Goal: Task Accomplishment & Management: Use online tool/utility

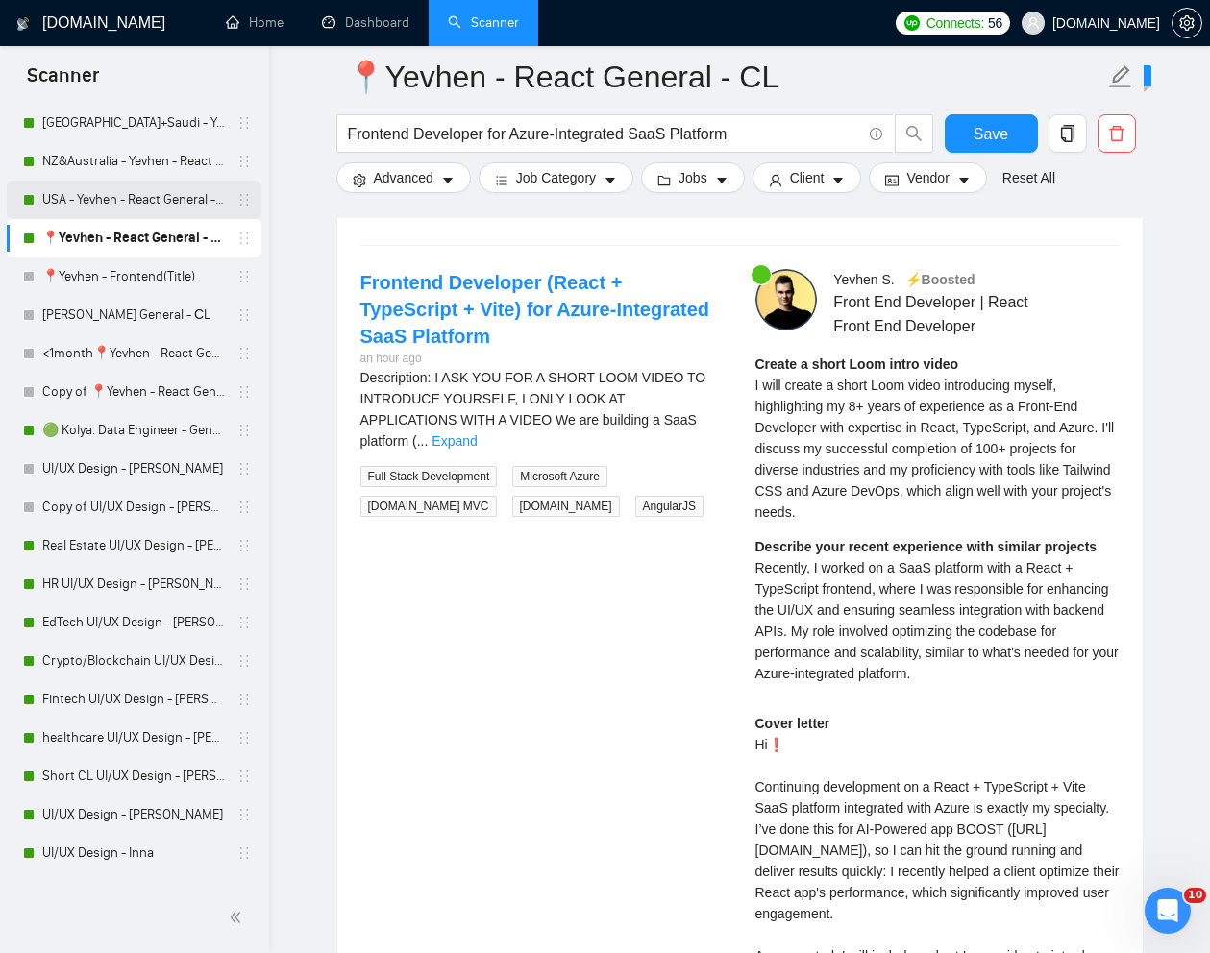
scroll to position [835, 0]
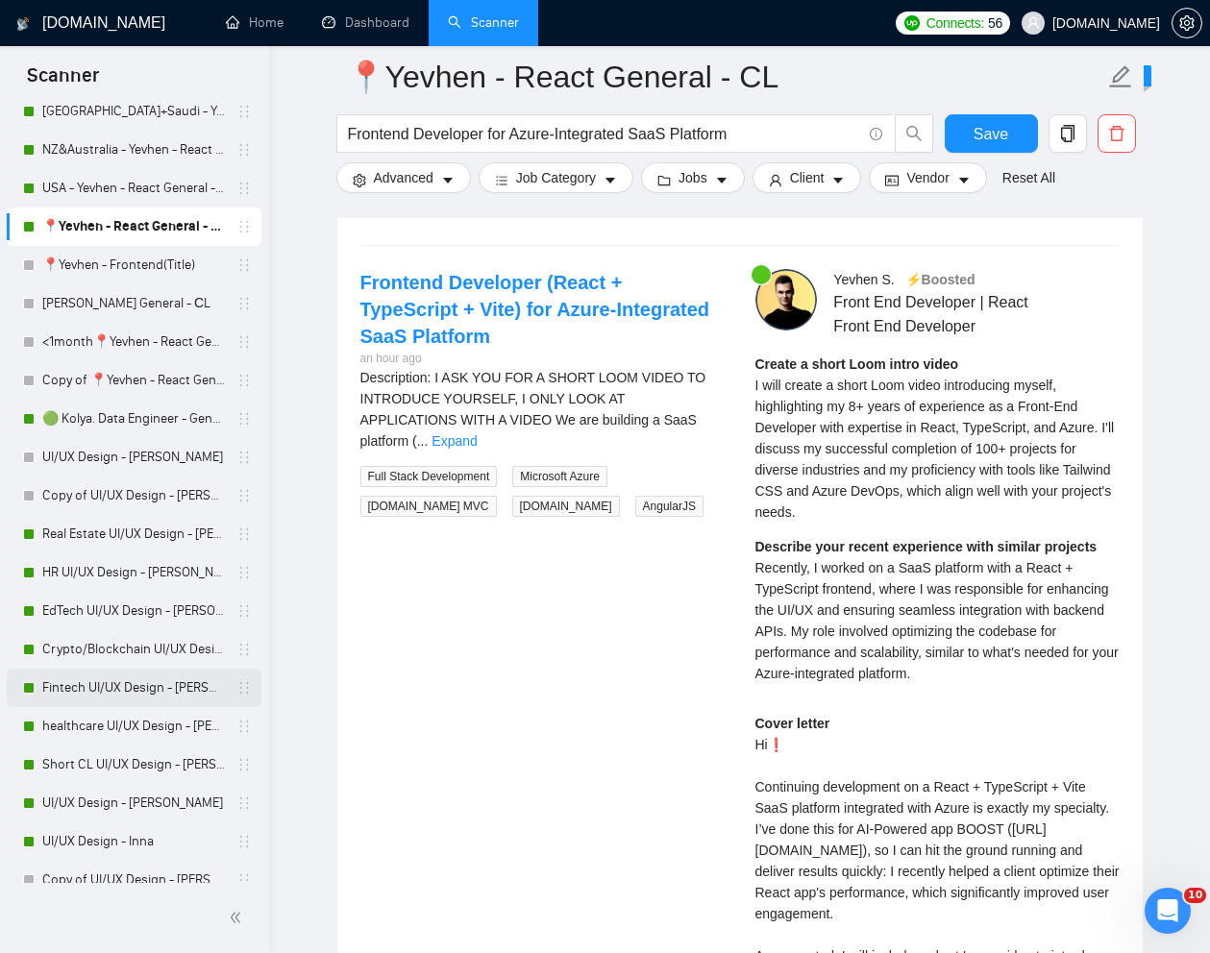
click at [92, 684] on link "Fintech UI/UX Design - [PERSON_NAME]" at bounding box center [133, 688] width 183 height 38
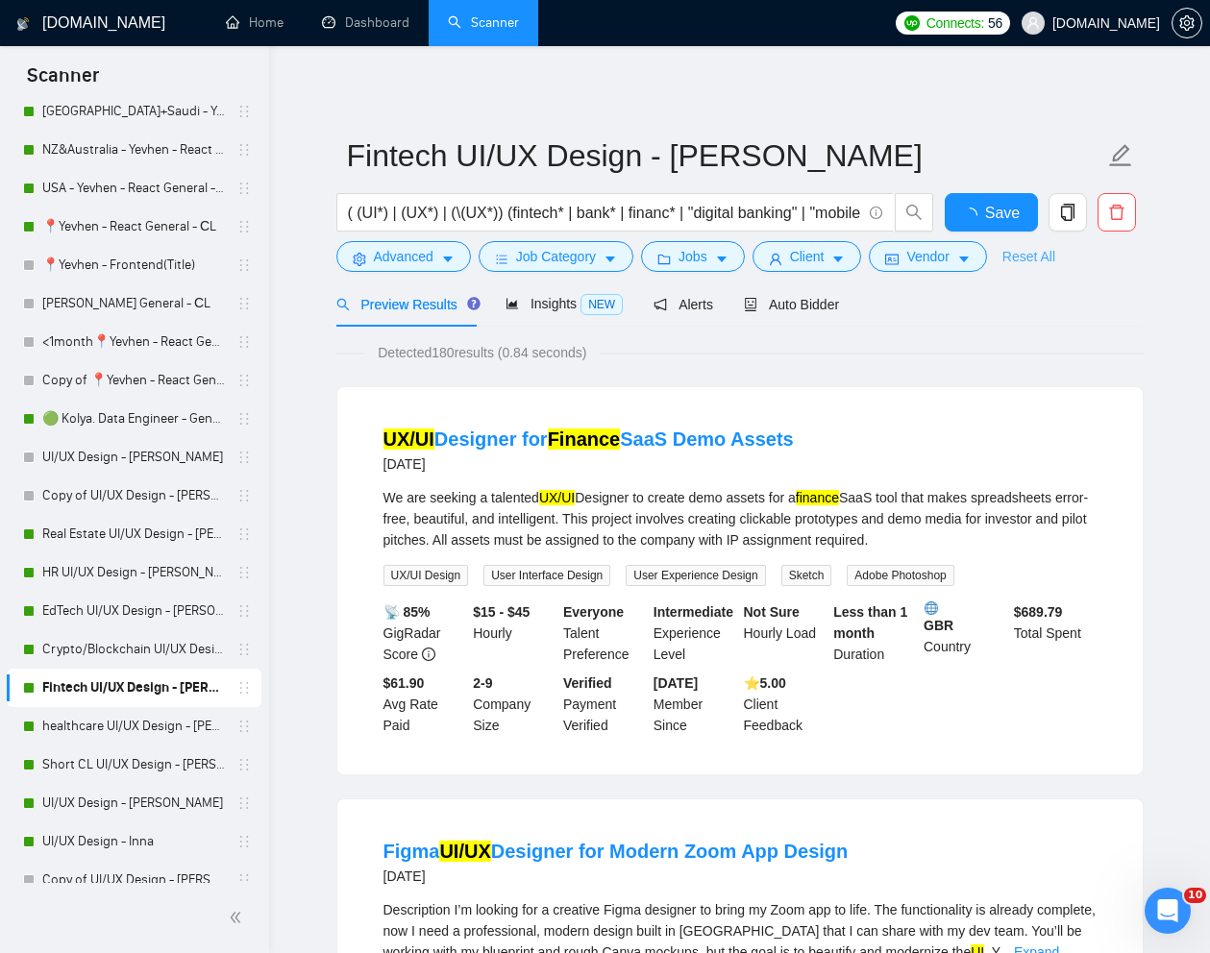
click at [1044, 259] on link "Reset All" at bounding box center [1028, 256] width 53 height 21
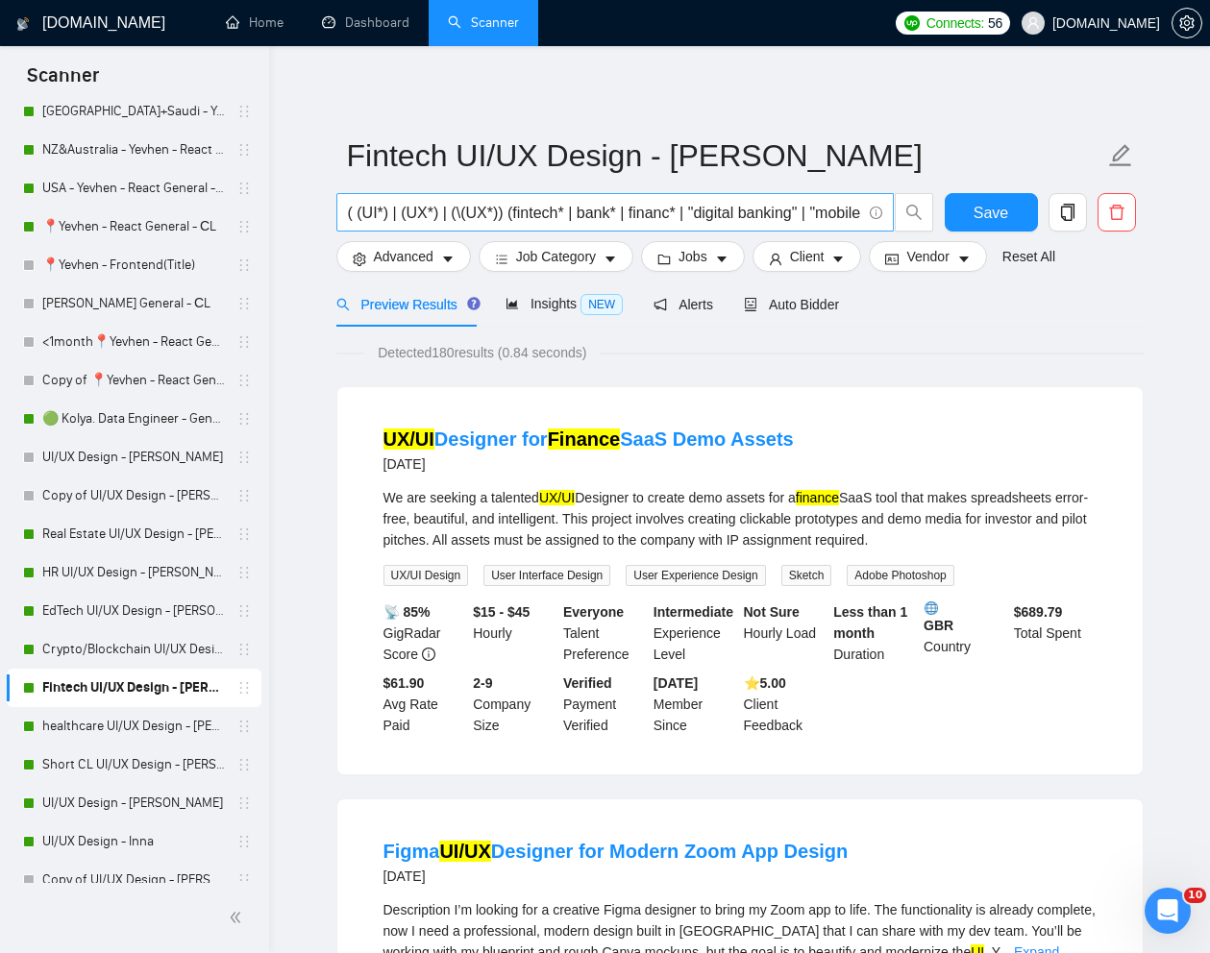
click at [761, 222] on input "( (UI*) | (UX*) | (\(UX*)) (fintech* | bank* | financ* | "digital banking" | "m…" at bounding box center [604, 213] width 513 height 24
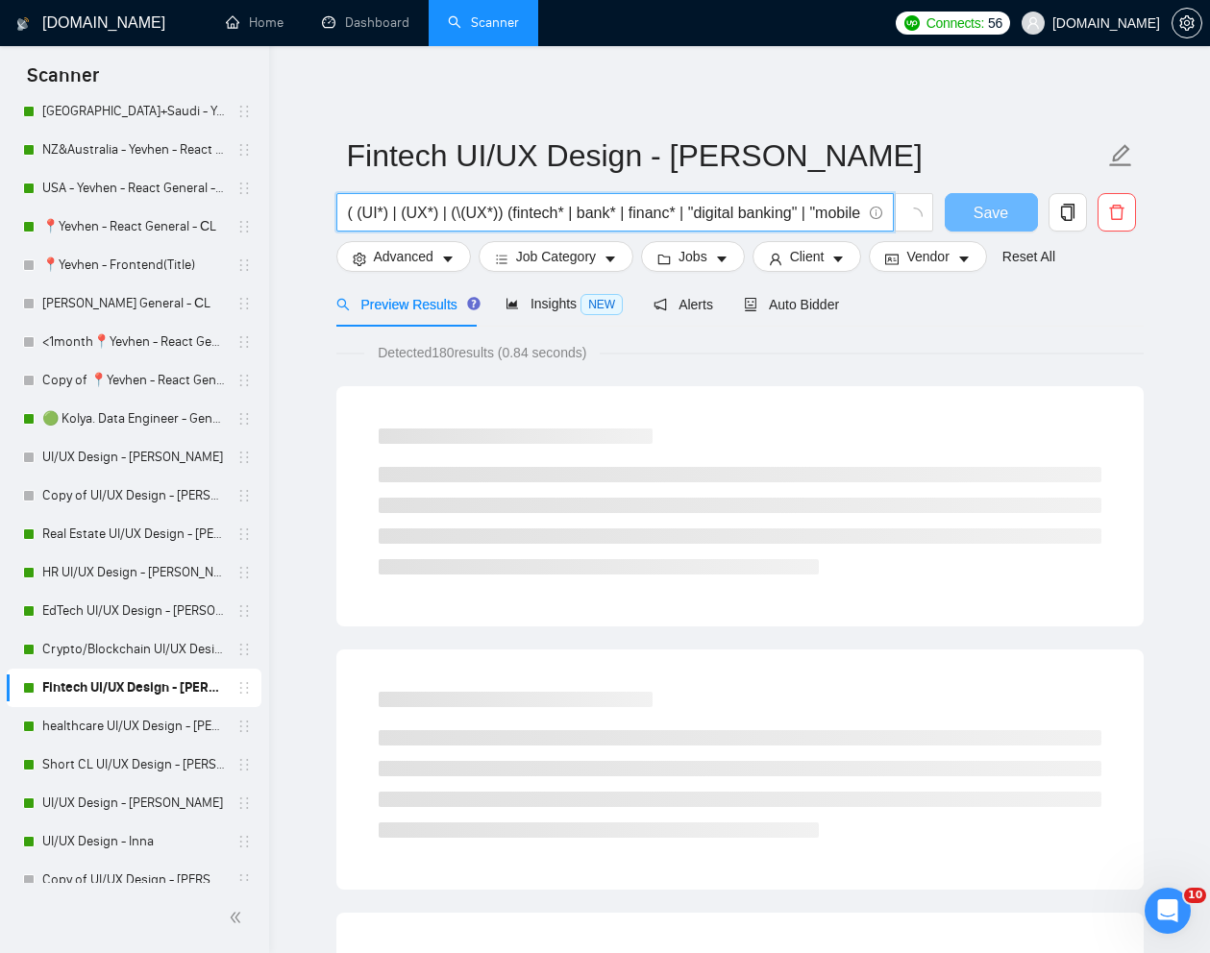
paste input "Create Clickable Prototype for SaaS Fintech App Using Tool Like Figma, Base44, …"
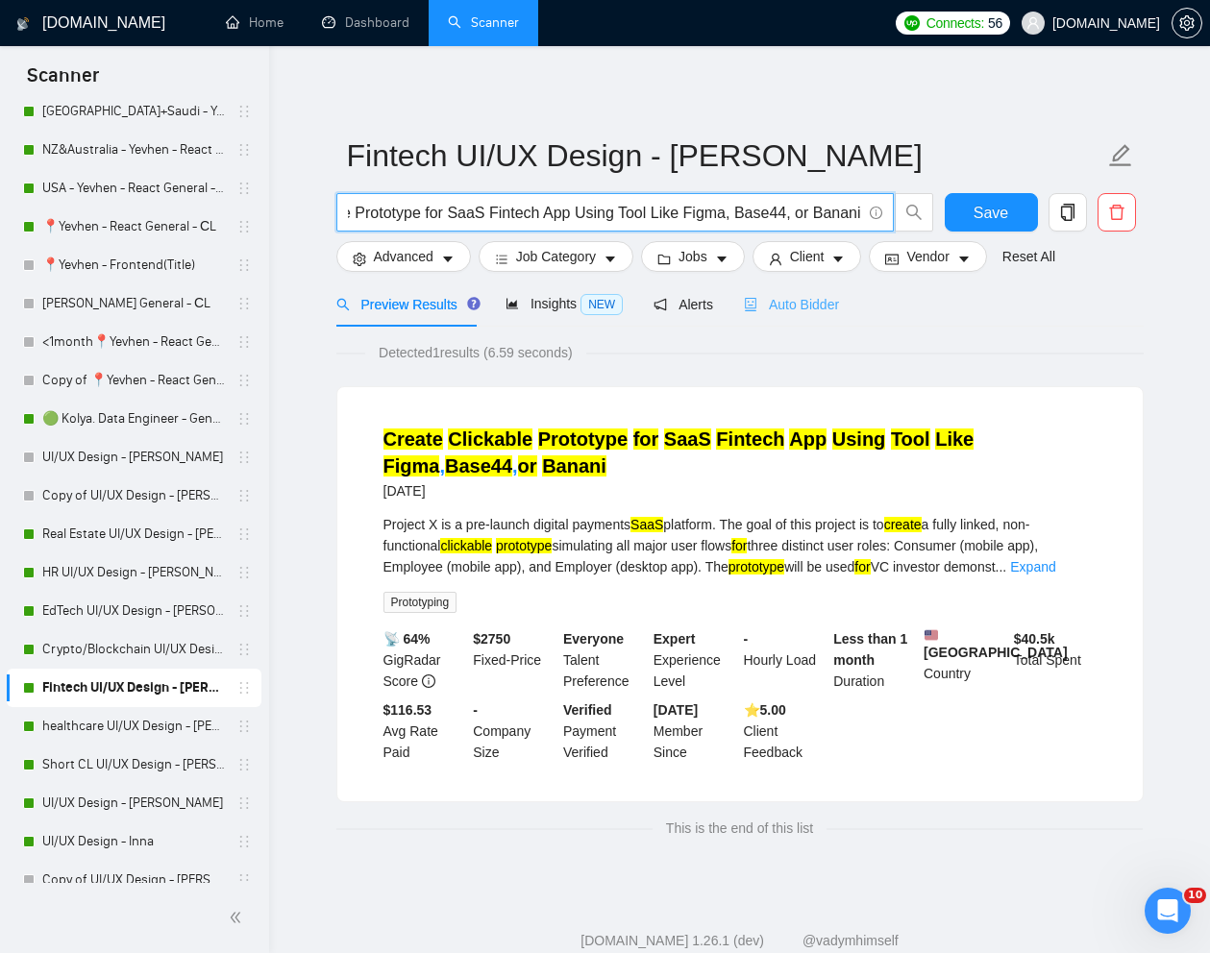
type input "Create Clickable Prototype for SaaS Fintech App Using Tool Like Figma, Base44, …"
click at [797, 311] on span "Auto Bidder" at bounding box center [791, 304] width 95 height 15
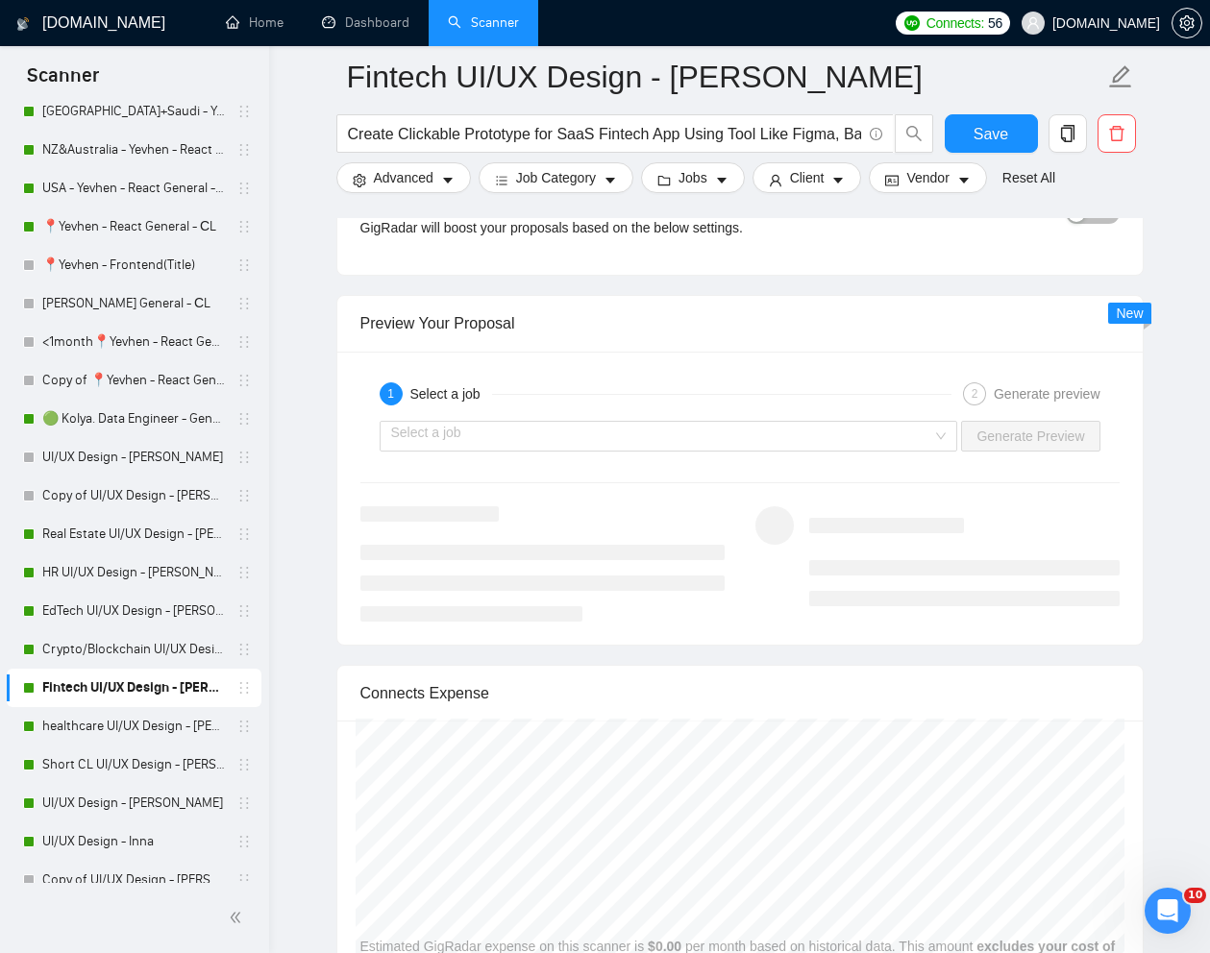
scroll to position [3785, 0]
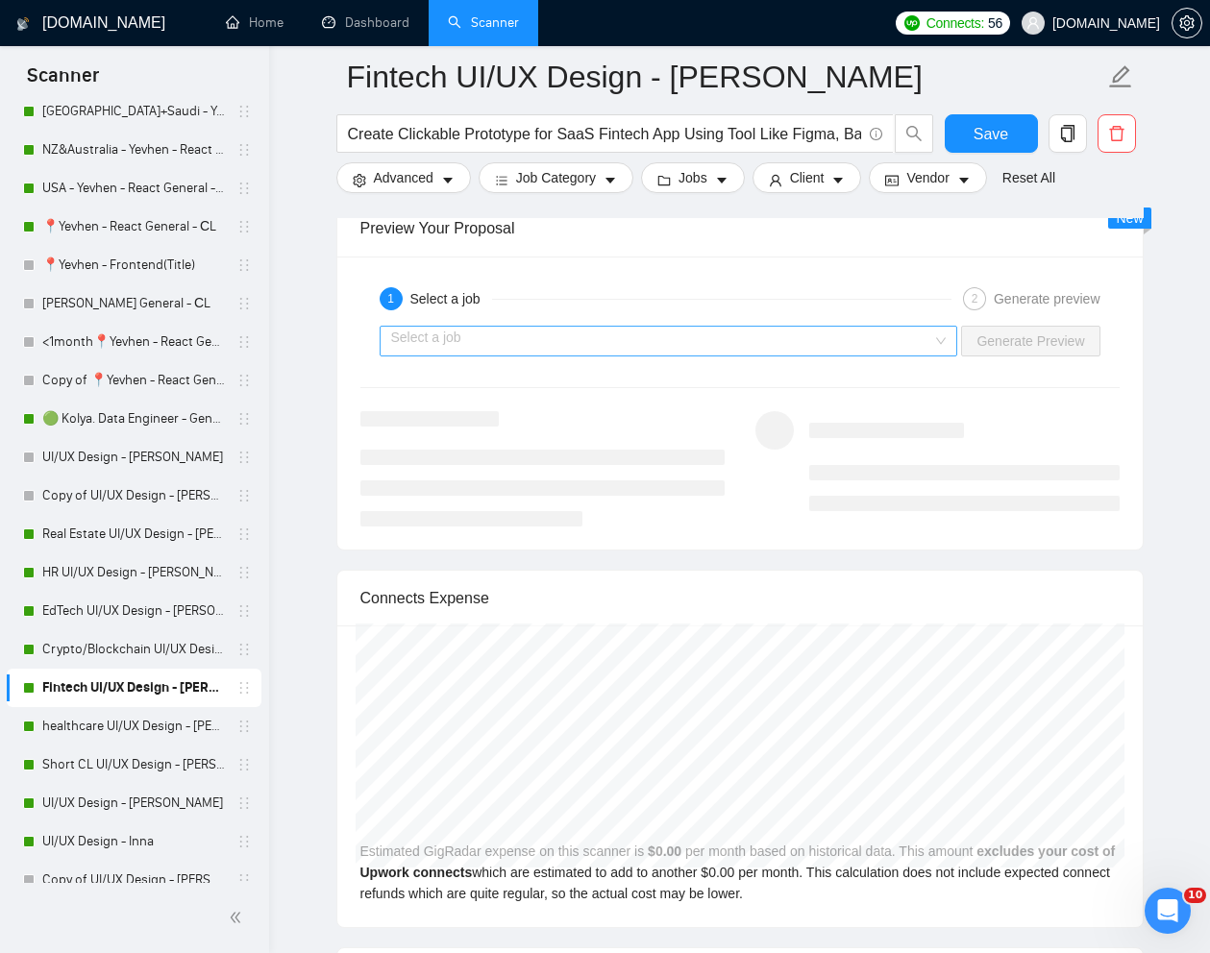
click at [854, 341] on input "search" at bounding box center [662, 341] width 542 height 29
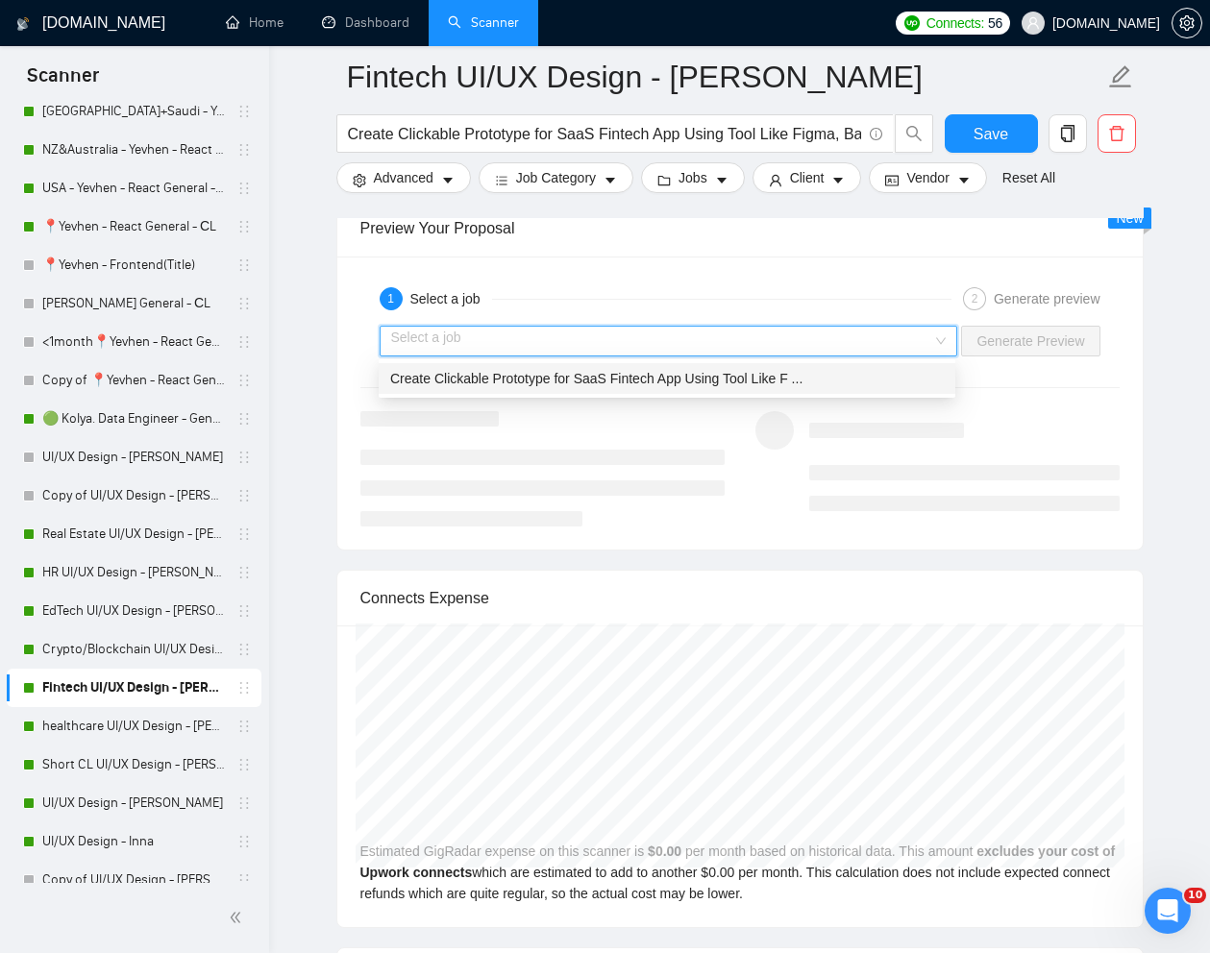
click at [736, 373] on span "Create Clickable Prototype for SaaS Fintech App Using Tool Like F ..." at bounding box center [596, 378] width 412 height 15
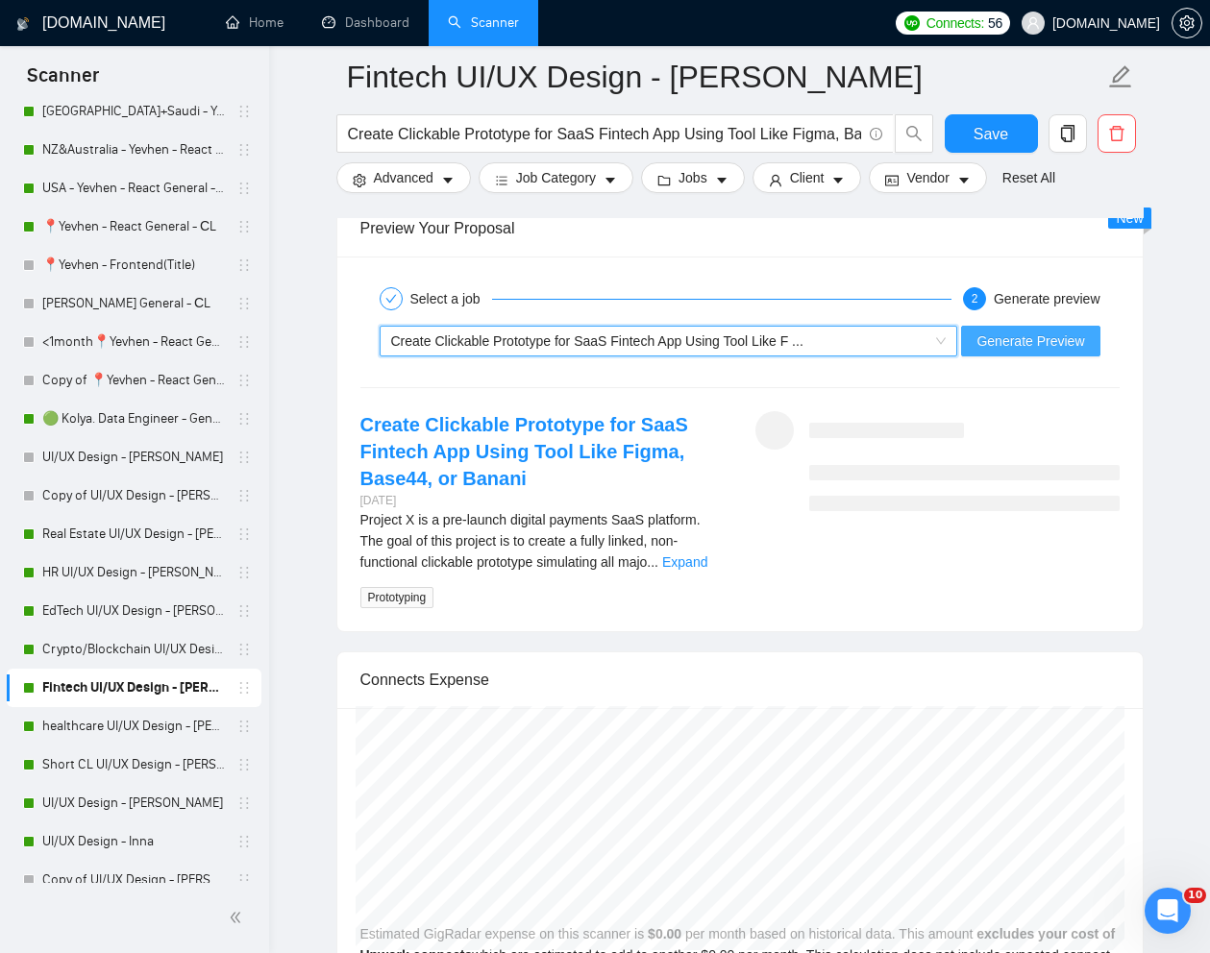
click at [999, 350] on span "Generate Preview" at bounding box center [1030, 341] width 108 height 21
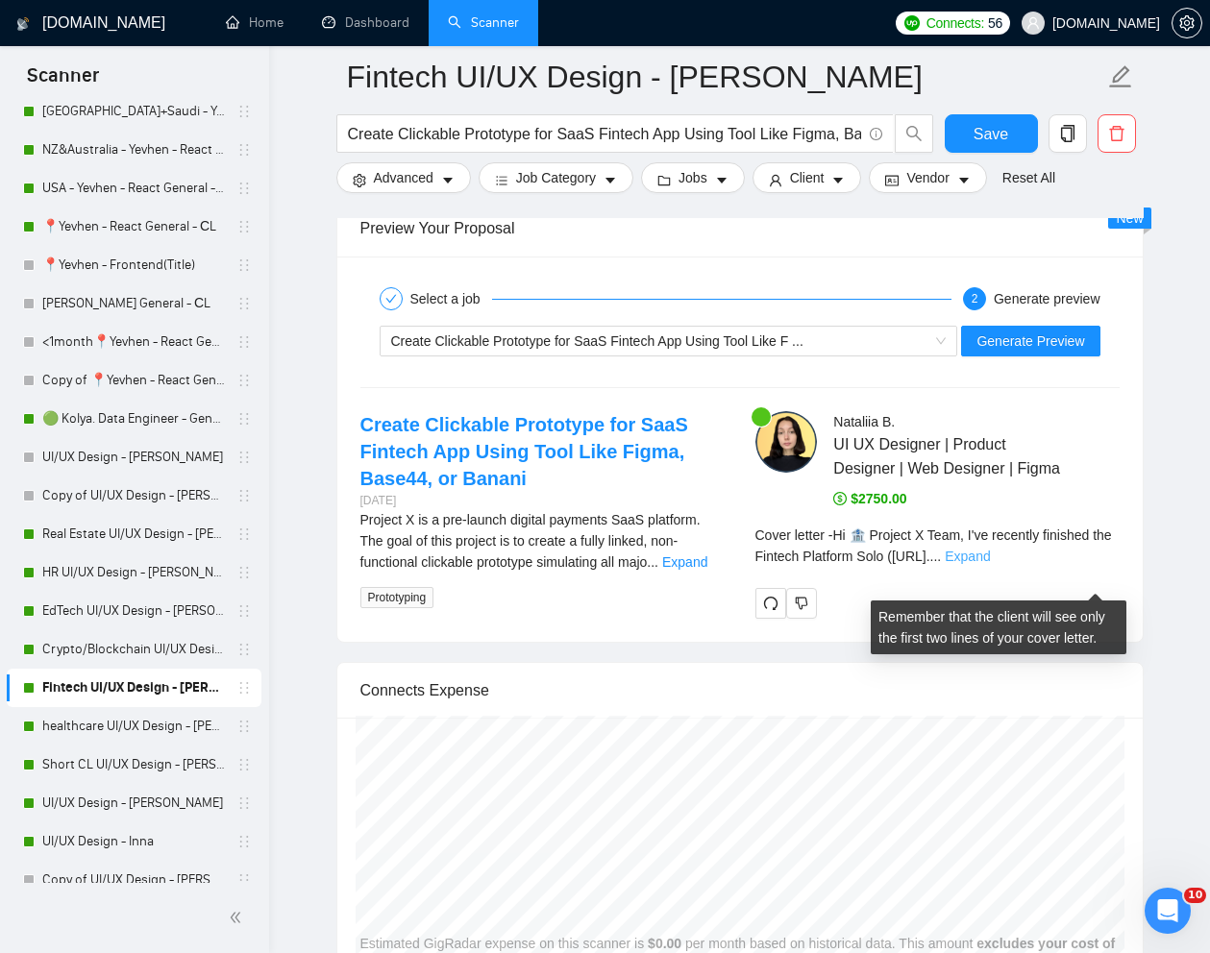
click at [990, 564] on link "Expand" at bounding box center [967, 556] width 45 height 15
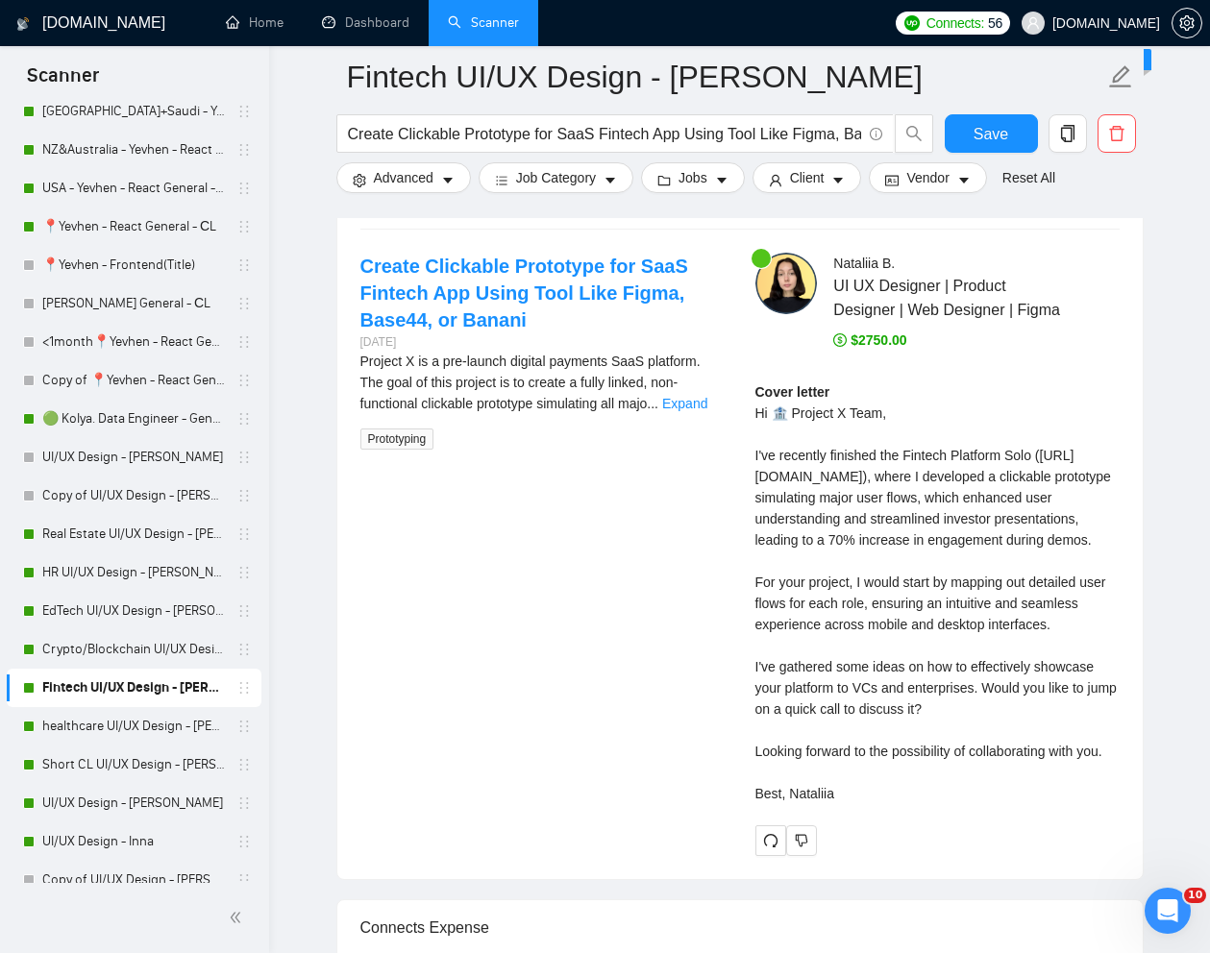
scroll to position [3947, 0]
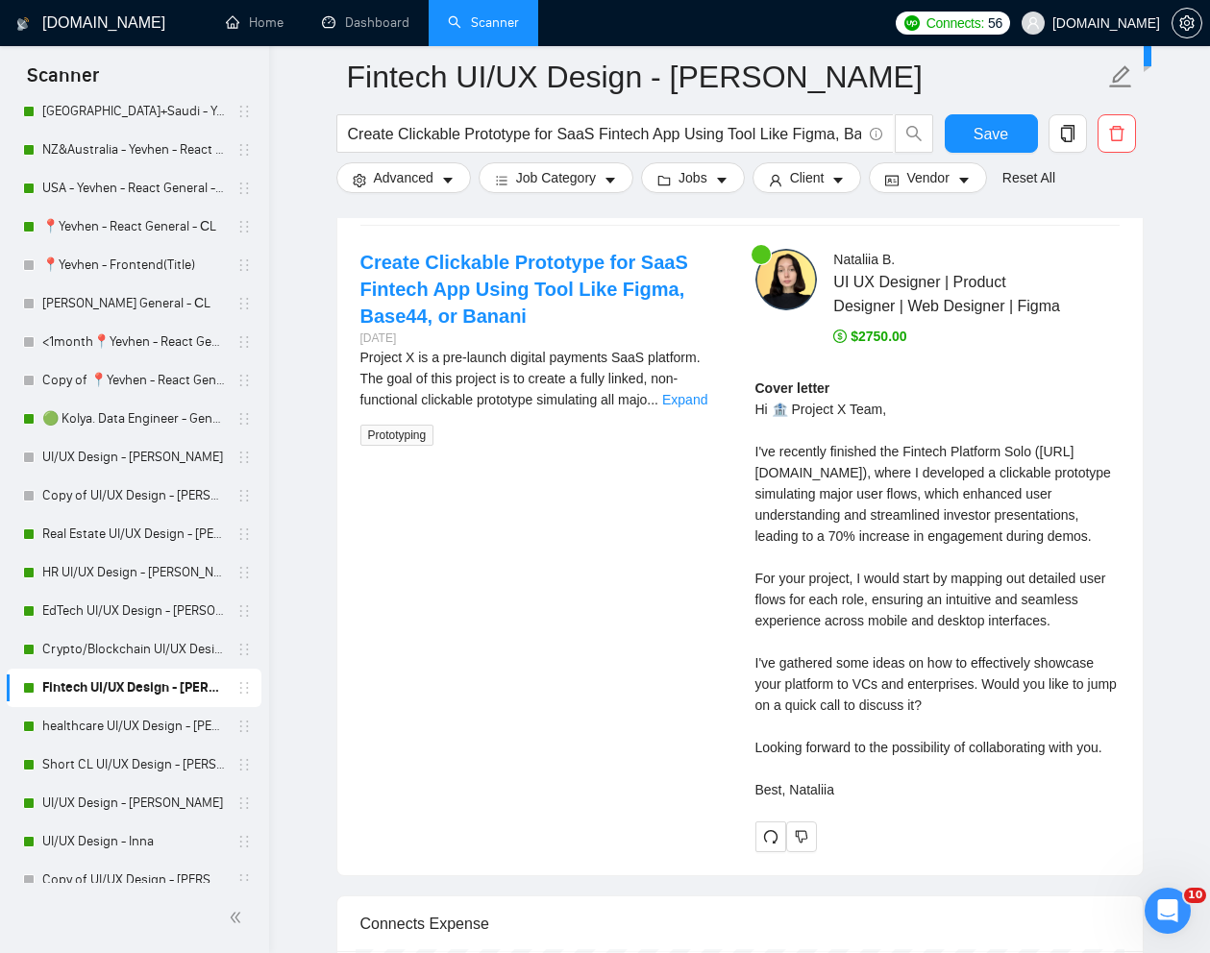
click at [845, 571] on div "Cover letter Hi 🏦 Project X Team, I've recently finished the Fintech Platform S…" at bounding box center [937, 589] width 364 height 423
click at [780, 425] on div "Cover letter Hi 🏦 Project X Team, I've recently finished the Fintech Platform S…" at bounding box center [937, 589] width 364 height 423
drag, startPoint x: 772, startPoint y: 431, endPoint x: 784, endPoint y: 431, distance: 12.5
click at [784, 431] on div "Cover letter Hi 🏦 Project X Team, I've recently finished the Fintech Platform S…" at bounding box center [937, 589] width 364 height 423
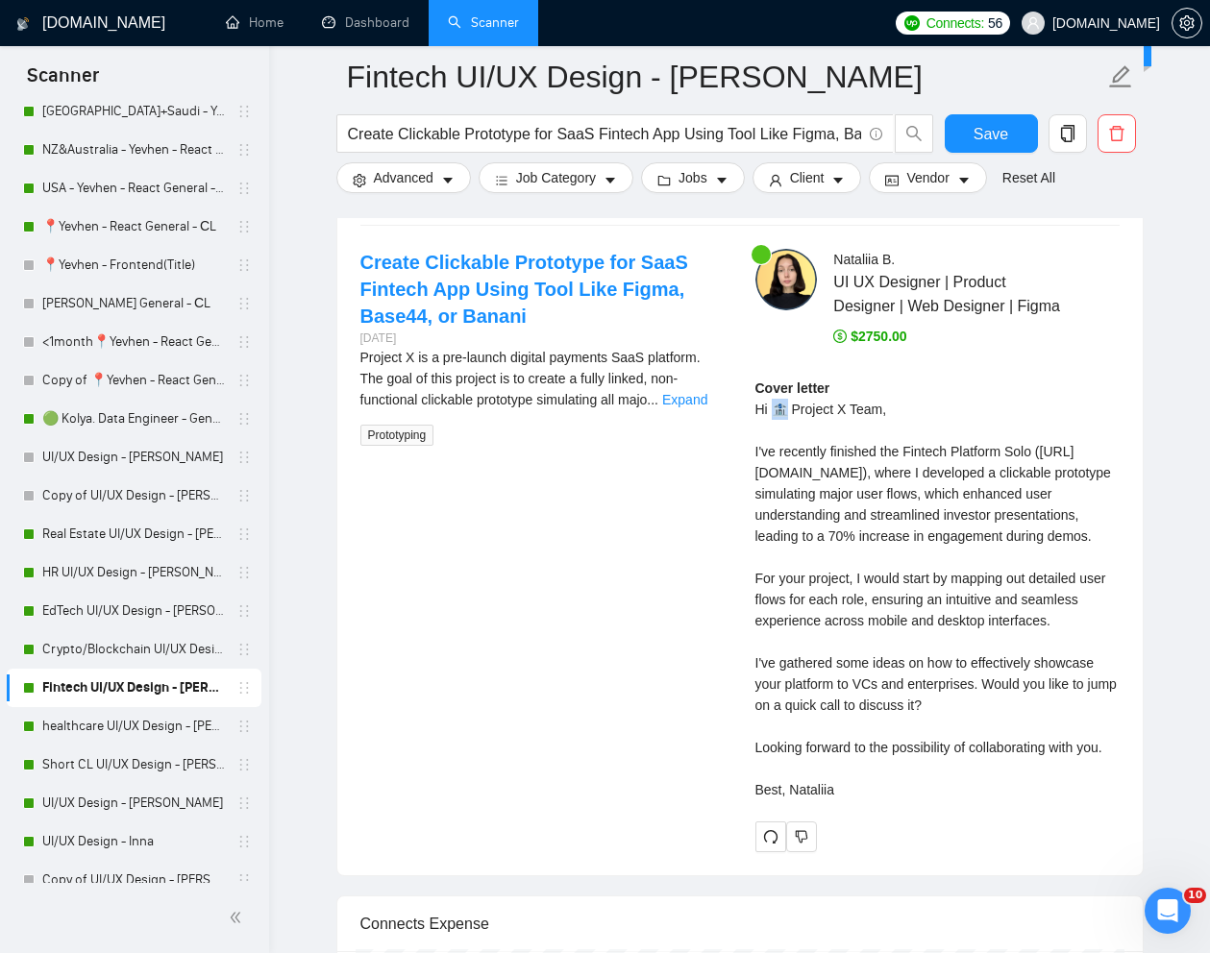
copy div "🏦"
click at [808, 501] on div "Cover letter Hi 🏦 Project X Team, I've recently finished the Fintech Platform S…" at bounding box center [937, 589] width 364 height 423
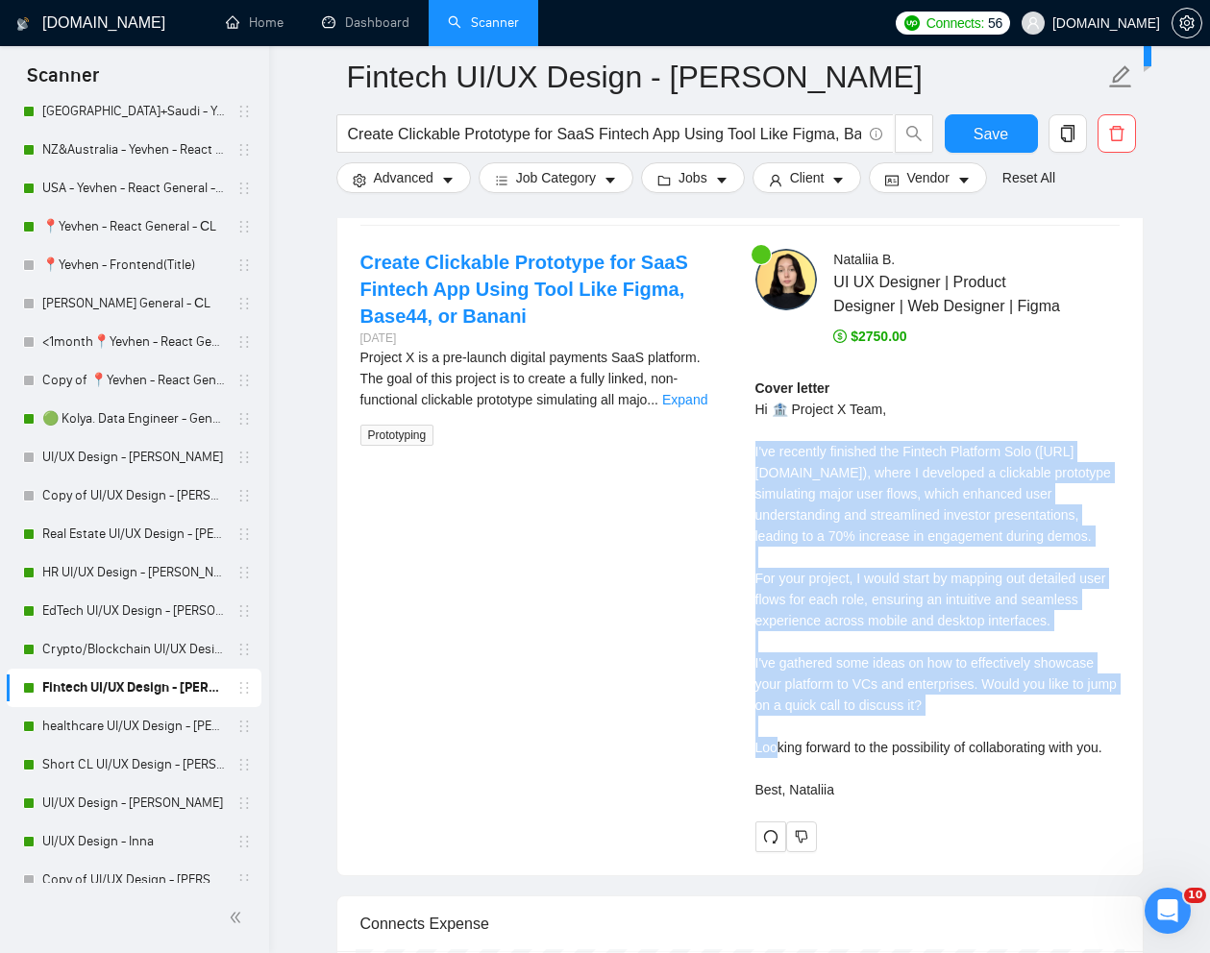
drag, startPoint x: 750, startPoint y: 475, endPoint x: 995, endPoint y: 785, distance: 394.8
click at [995, 785] on div "[PERSON_NAME] UI UX Designer | Product Designer | Web Designer | Figma $2750.00…" at bounding box center [937, 550] width 395 height 603
copy div "'ve recently finished the Fintech Platform Solo ([URL][DOMAIN_NAME]), where I d…"
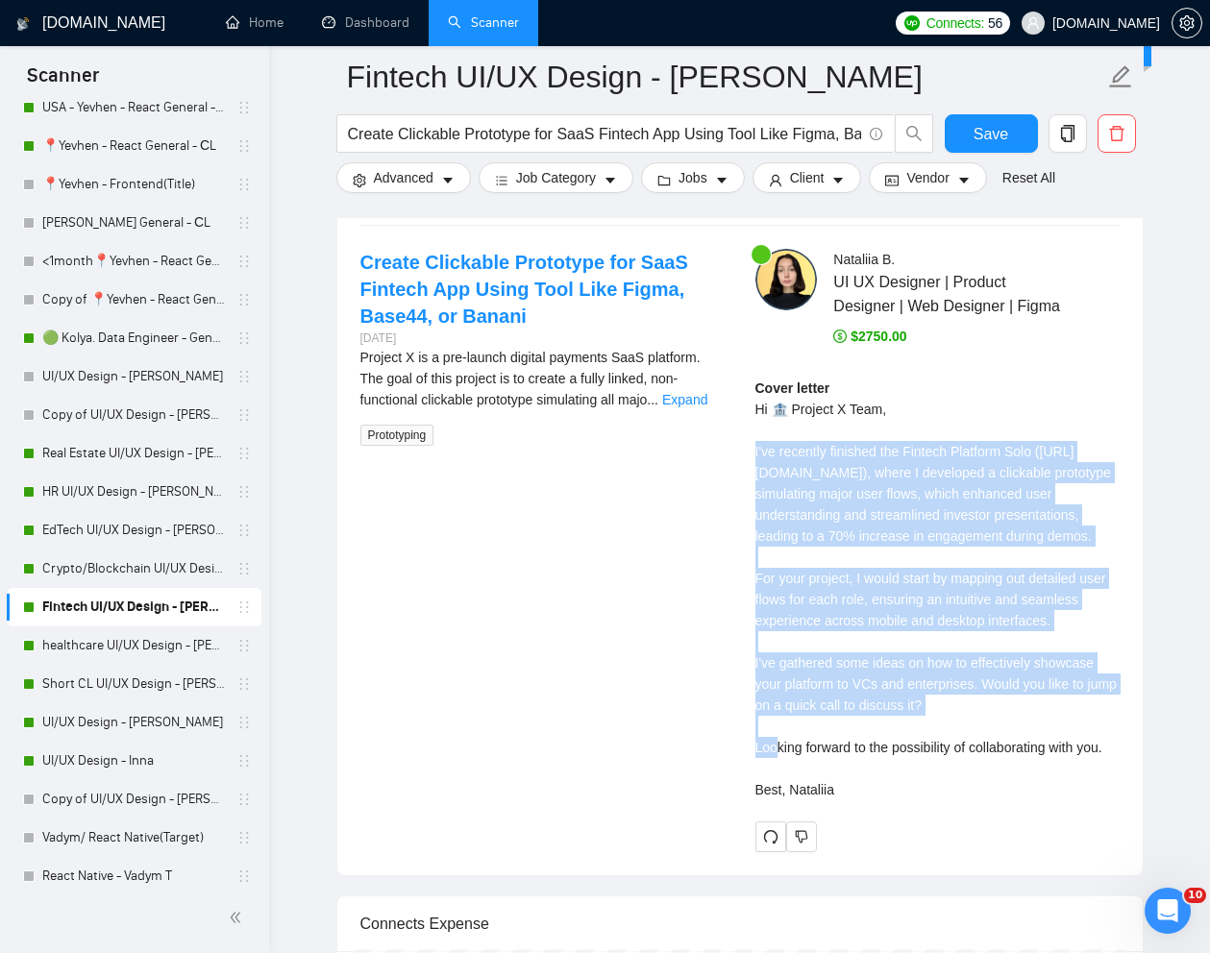
scroll to position [919, 0]
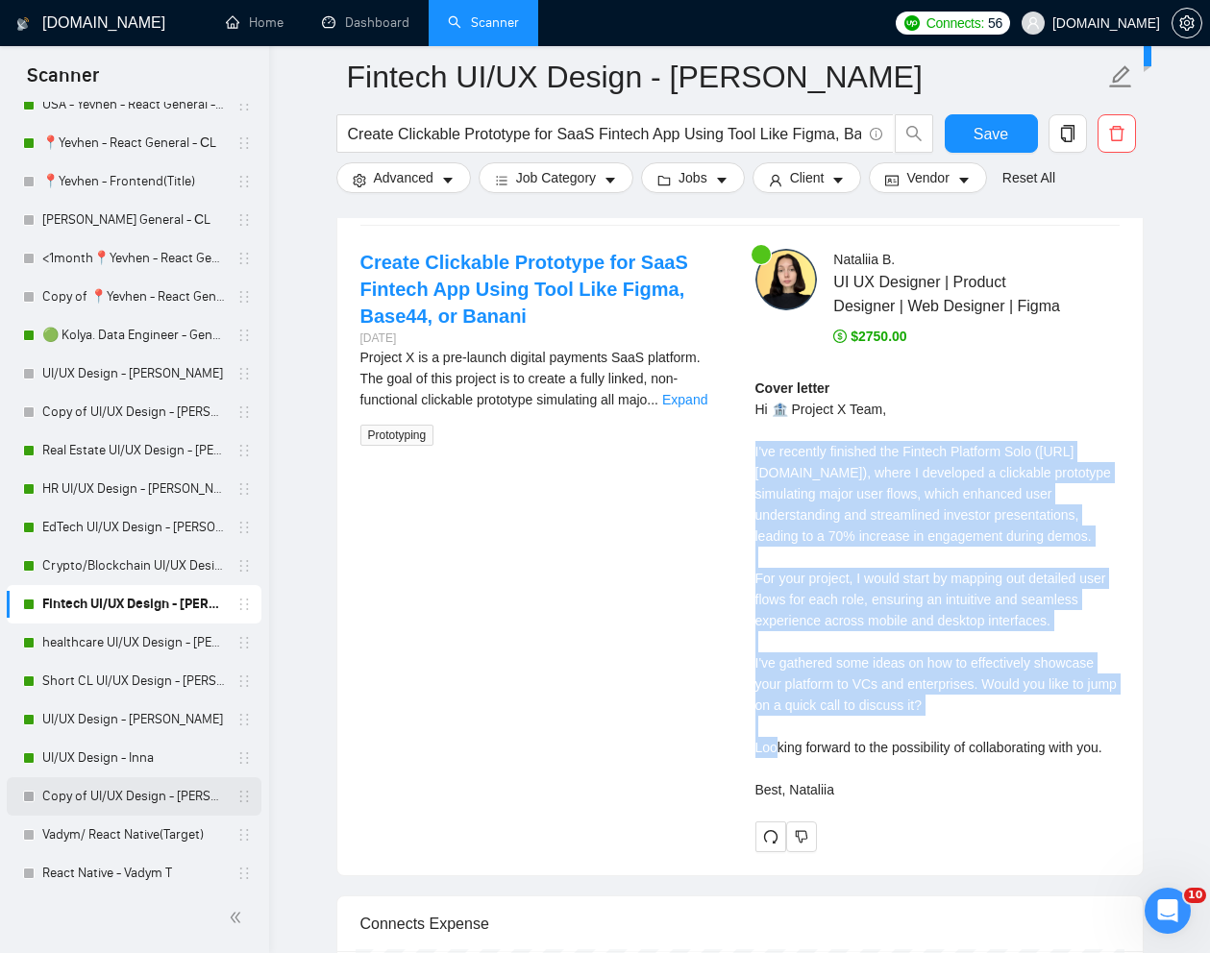
click at [95, 793] on link "Copy of UI/UX Design - [PERSON_NAME]" at bounding box center [133, 796] width 183 height 38
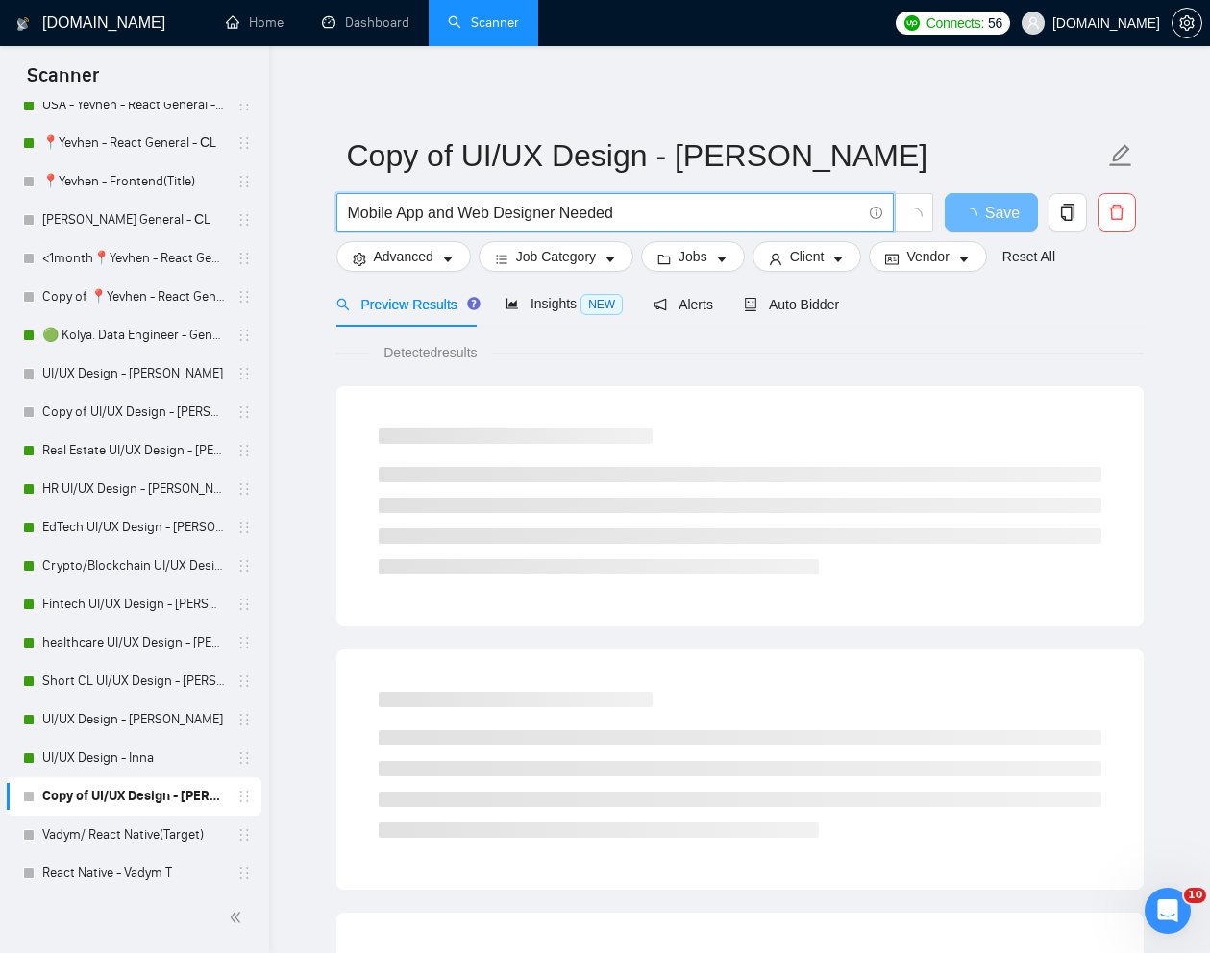
click at [576, 220] on input "Mobile App and Web Designer Needed" at bounding box center [604, 213] width 513 height 24
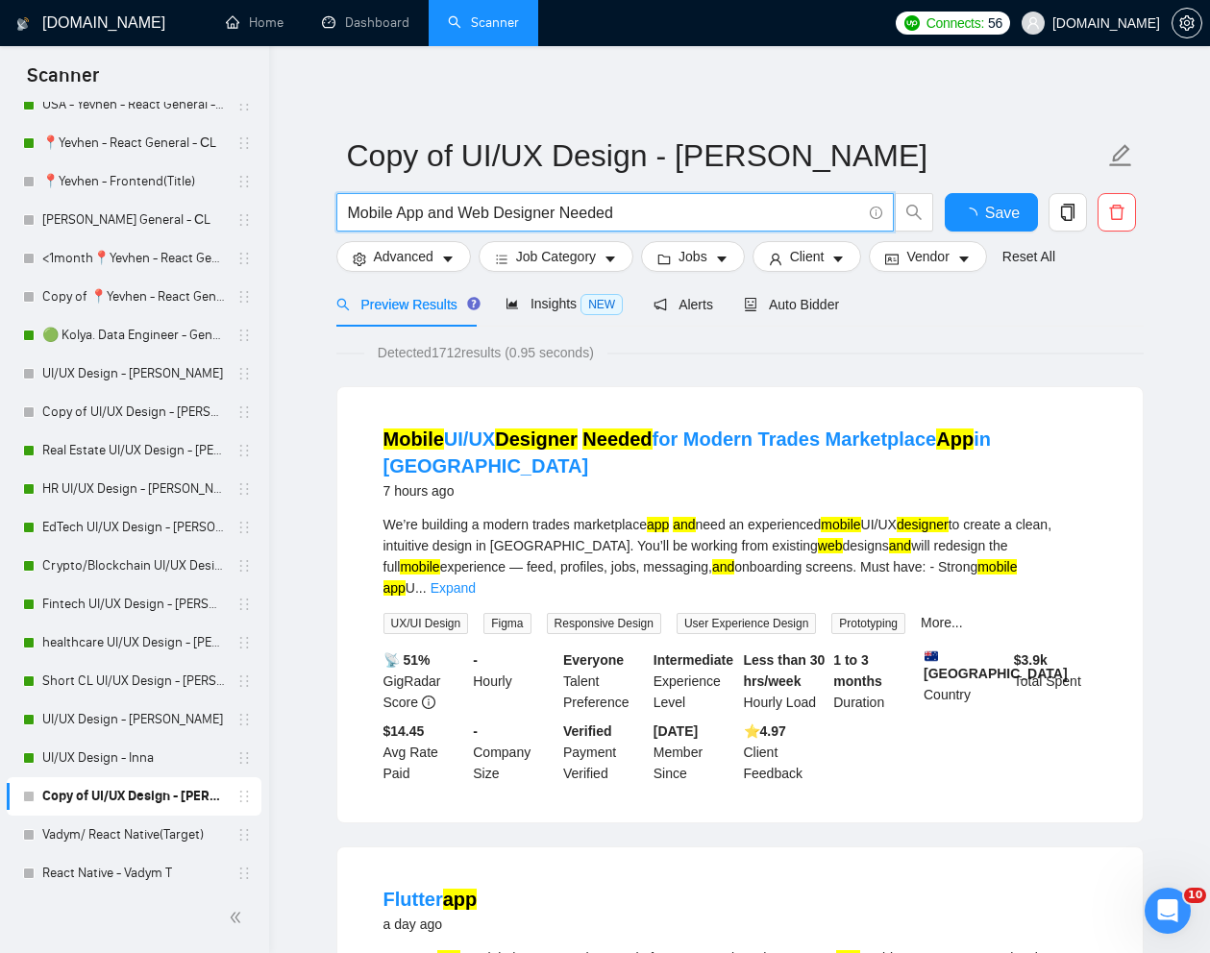
paste input "Designer for Fitness Coaching Application"
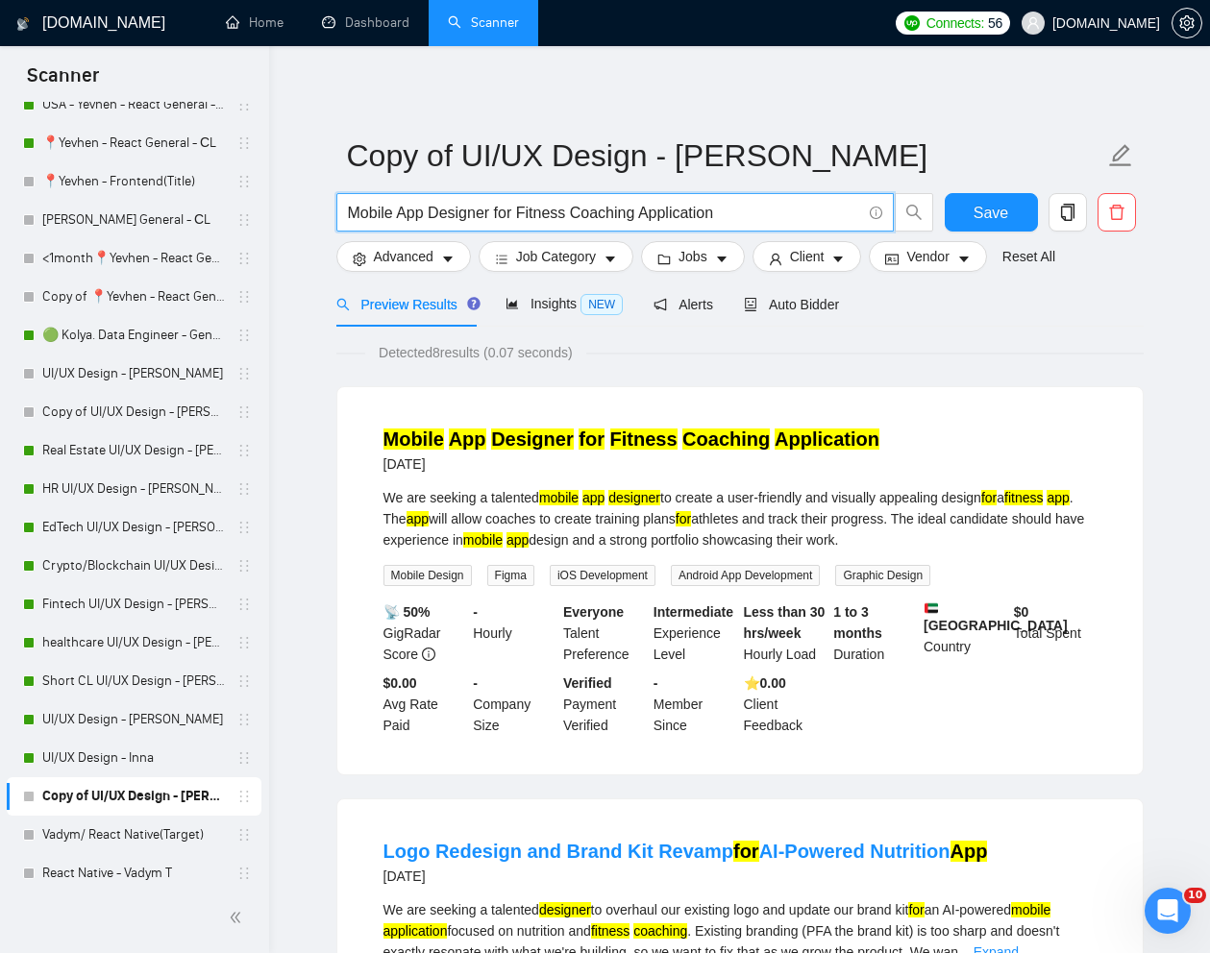
scroll to position [26, 0]
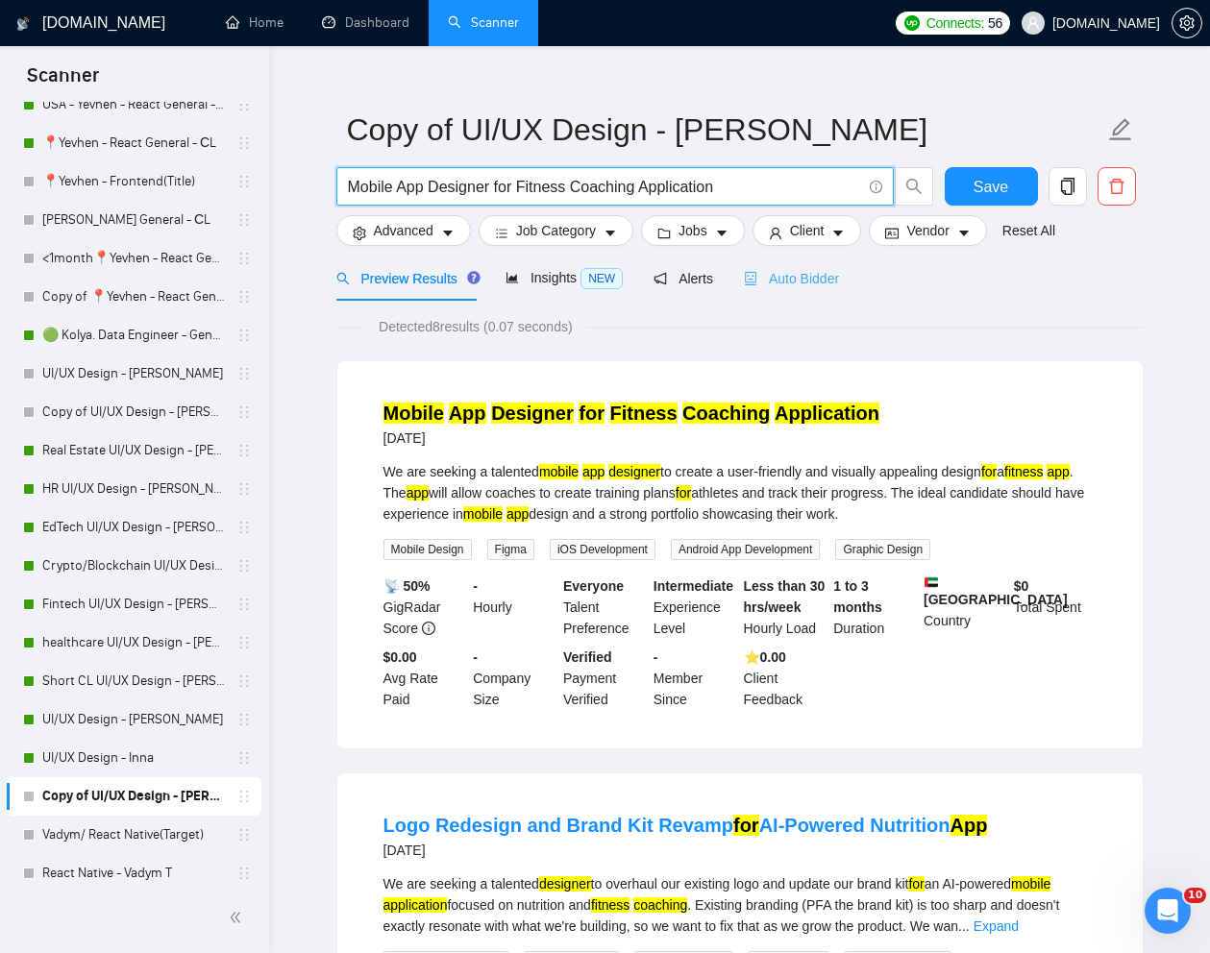
type input "Mobile App Designer for Fitness Coaching Application"
click at [834, 284] on span "Auto Bidder" at bounding box center [791, 278] width 95 height 15
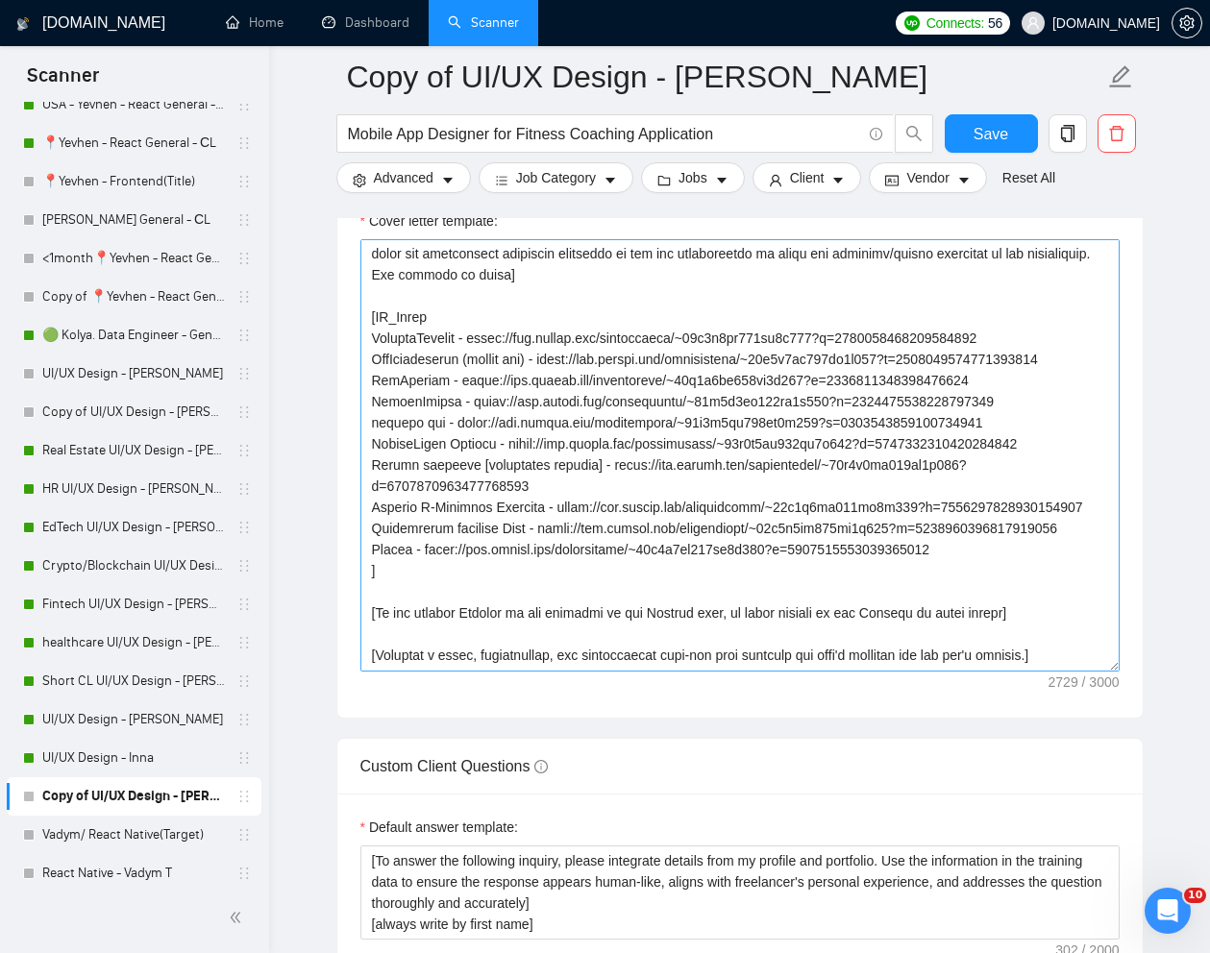
scroll to position [353, 0]
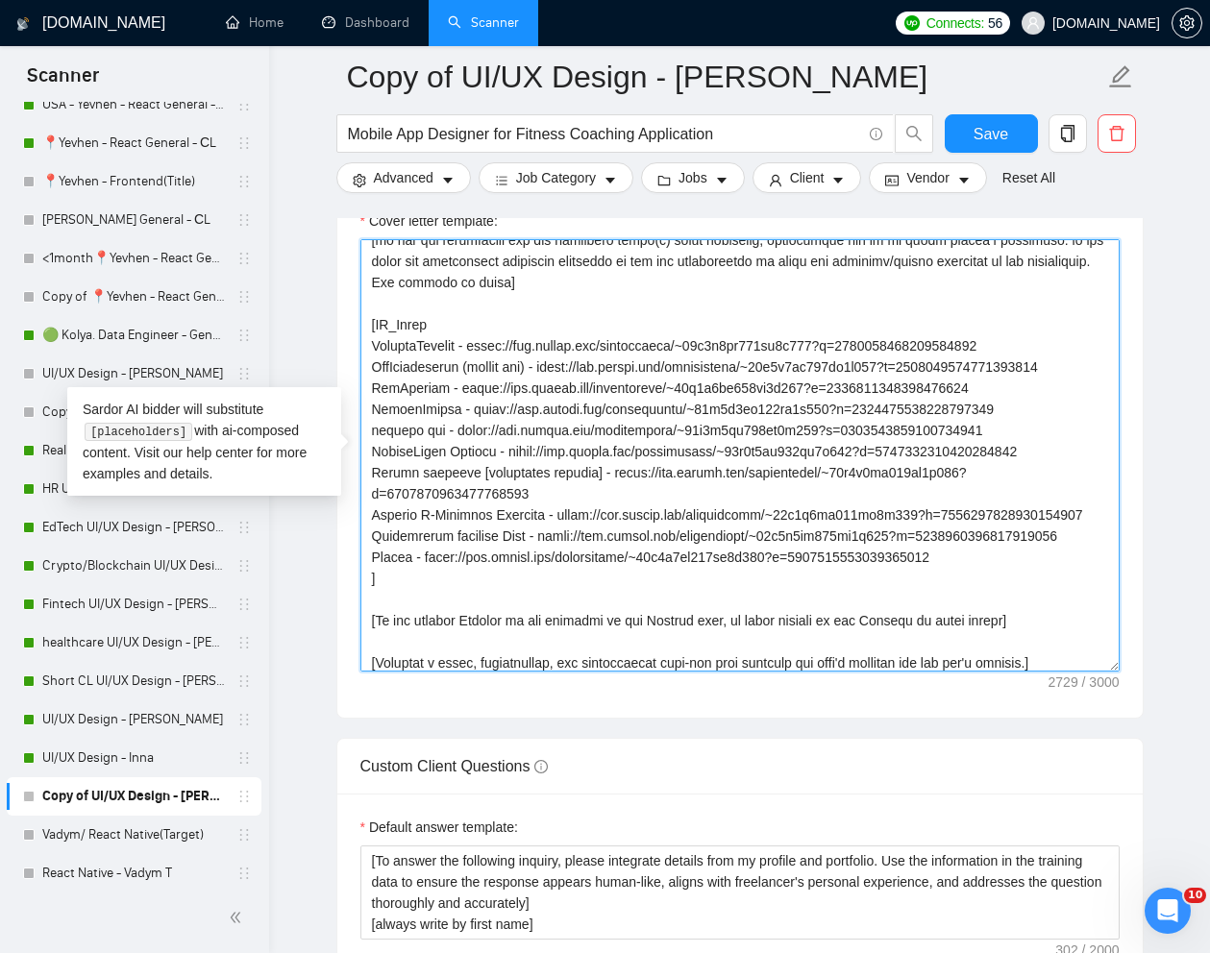
drag, startPoint x: 373, startPoint y: 348, endPoint x: 988, endPoint y: 612, distance: 669.3
click at [988, 612] on textarea "Cover letter template:" at bounding box center [739, 455] width 759 height 432
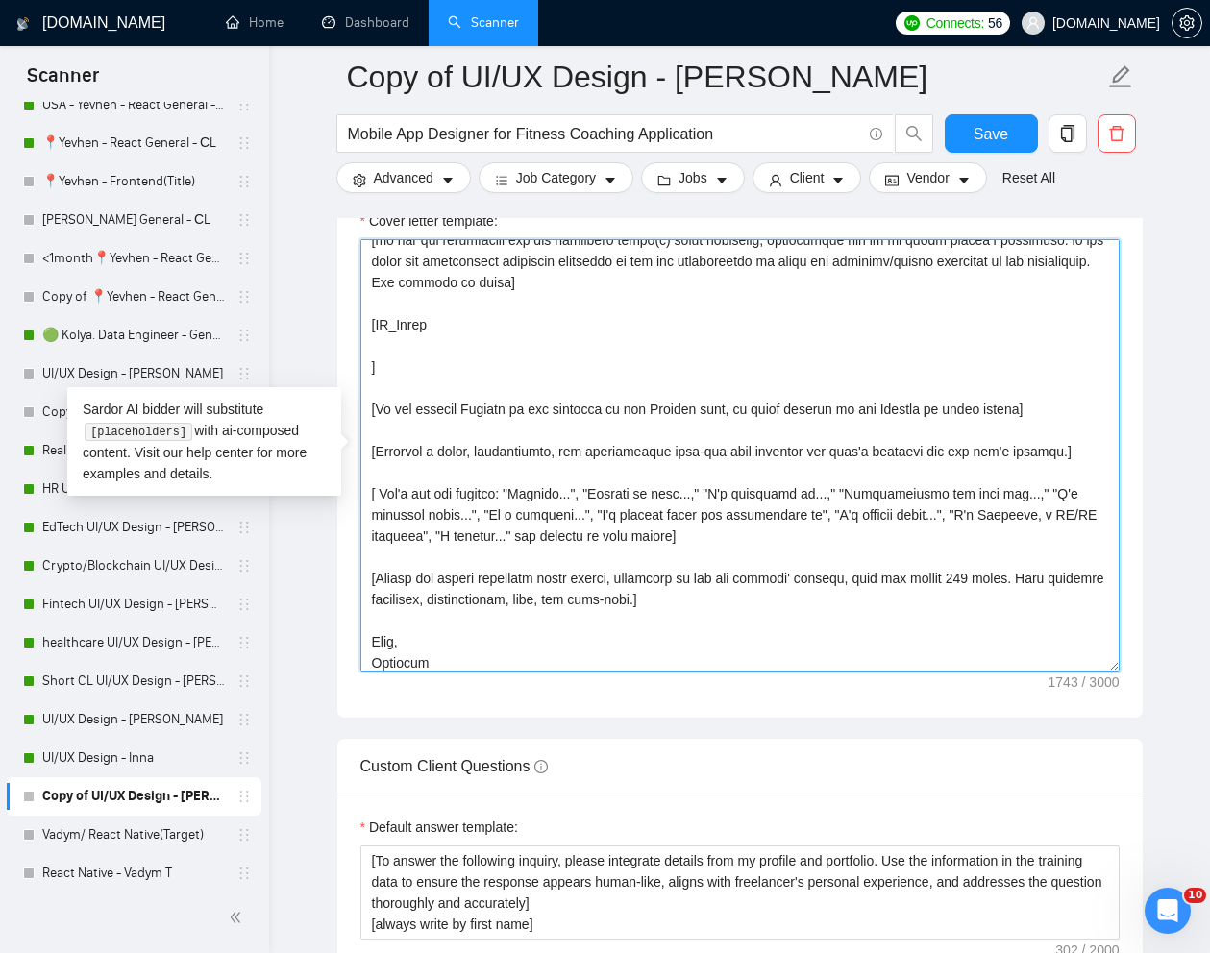
paste textarea "PT1 Pro is a software solution, helping personal trainers optimize client manag…"
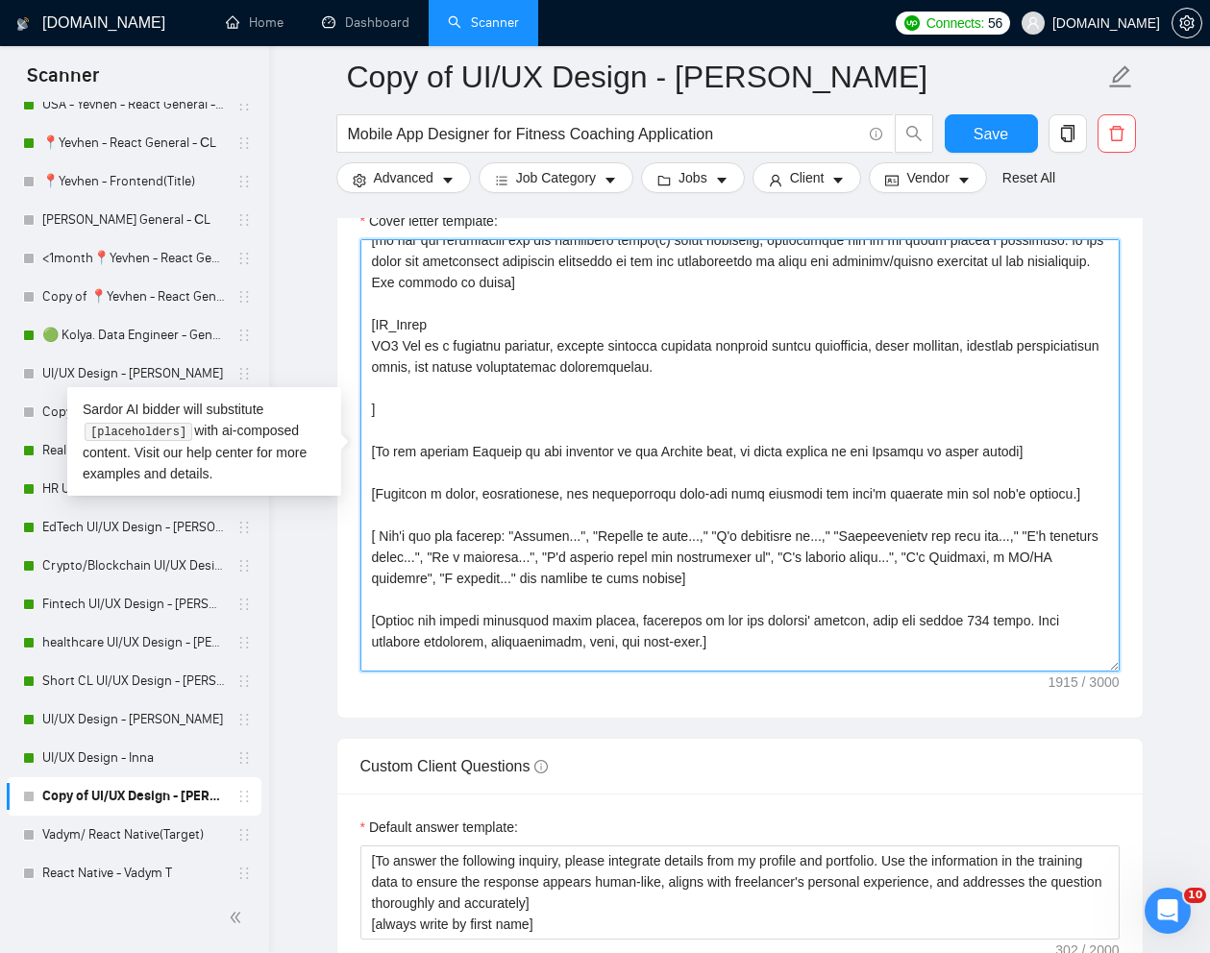
paste textarea "[URL][DOMAIN_NAME]"
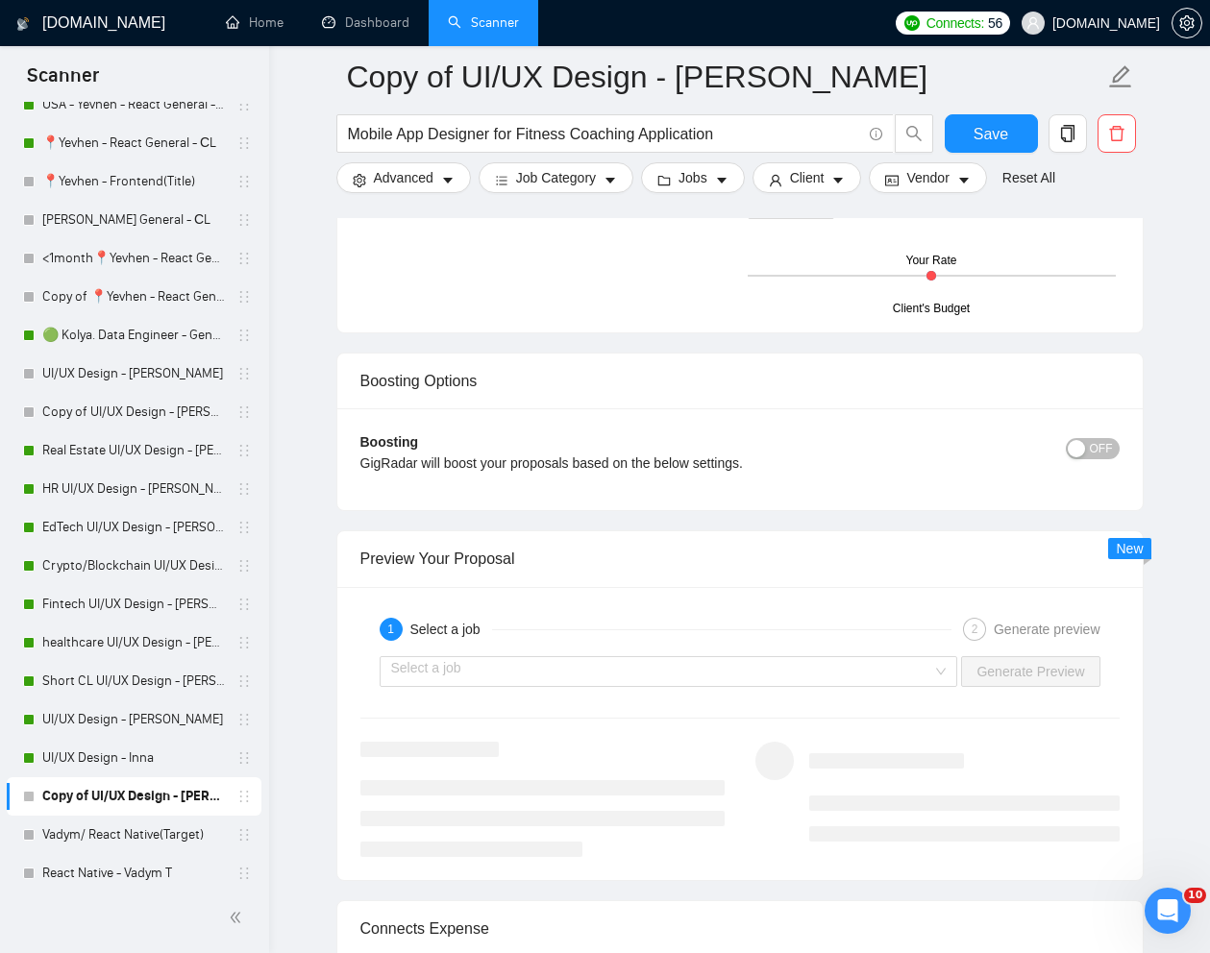
scroll to position [3535, 0]
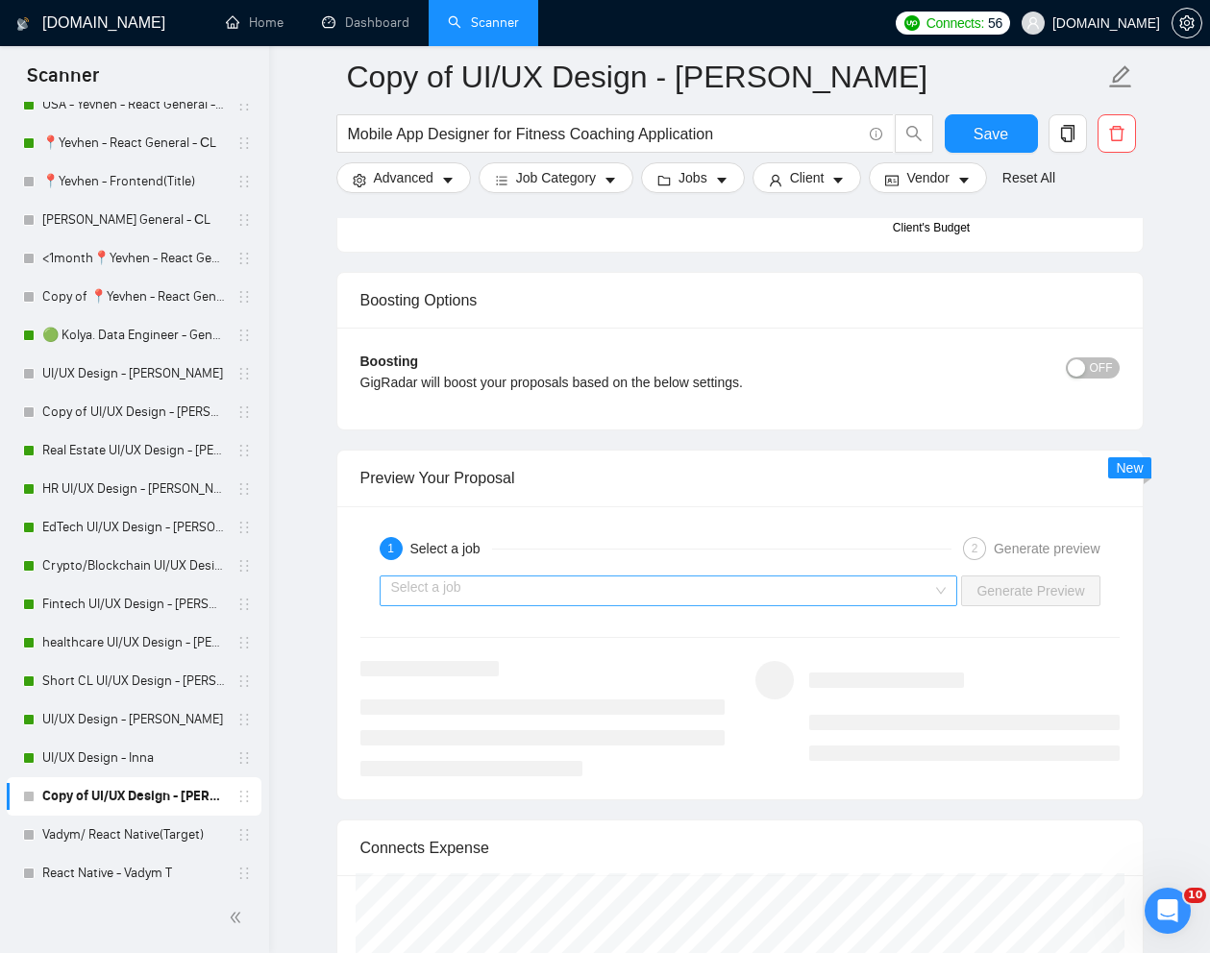
type textarea "[Lorem i dolorsit ametcons adipi eli "Se❗" doe tempor'i utla et dolorem aliq (e…"
click at [817, 587] on input "search" at bounding box center [662, 591] width 542 height 29
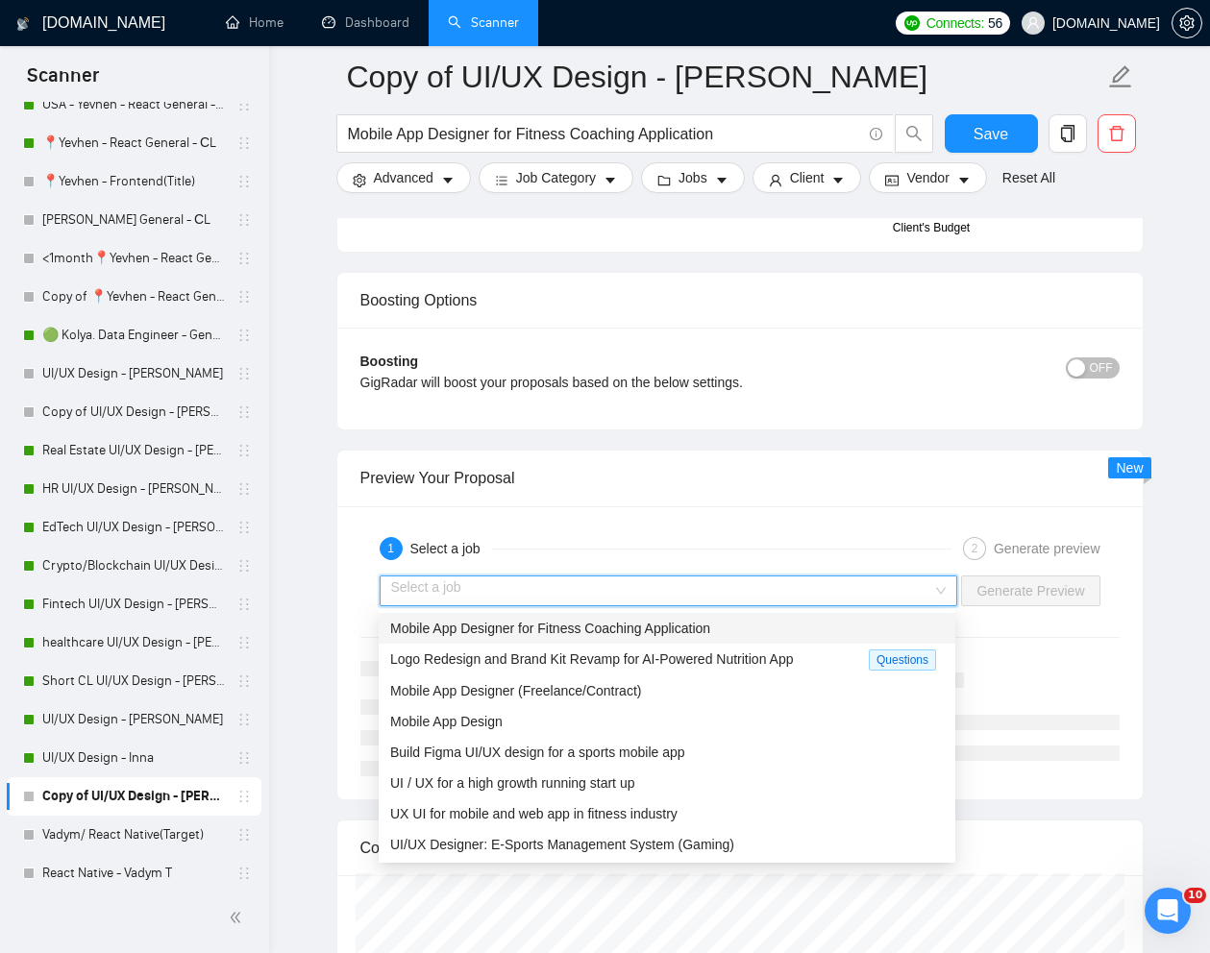
click at [635, 629] on span "Mobile App Designer for Fitness Coaching Application" at bounding box center [550, 628] width 320 height 15
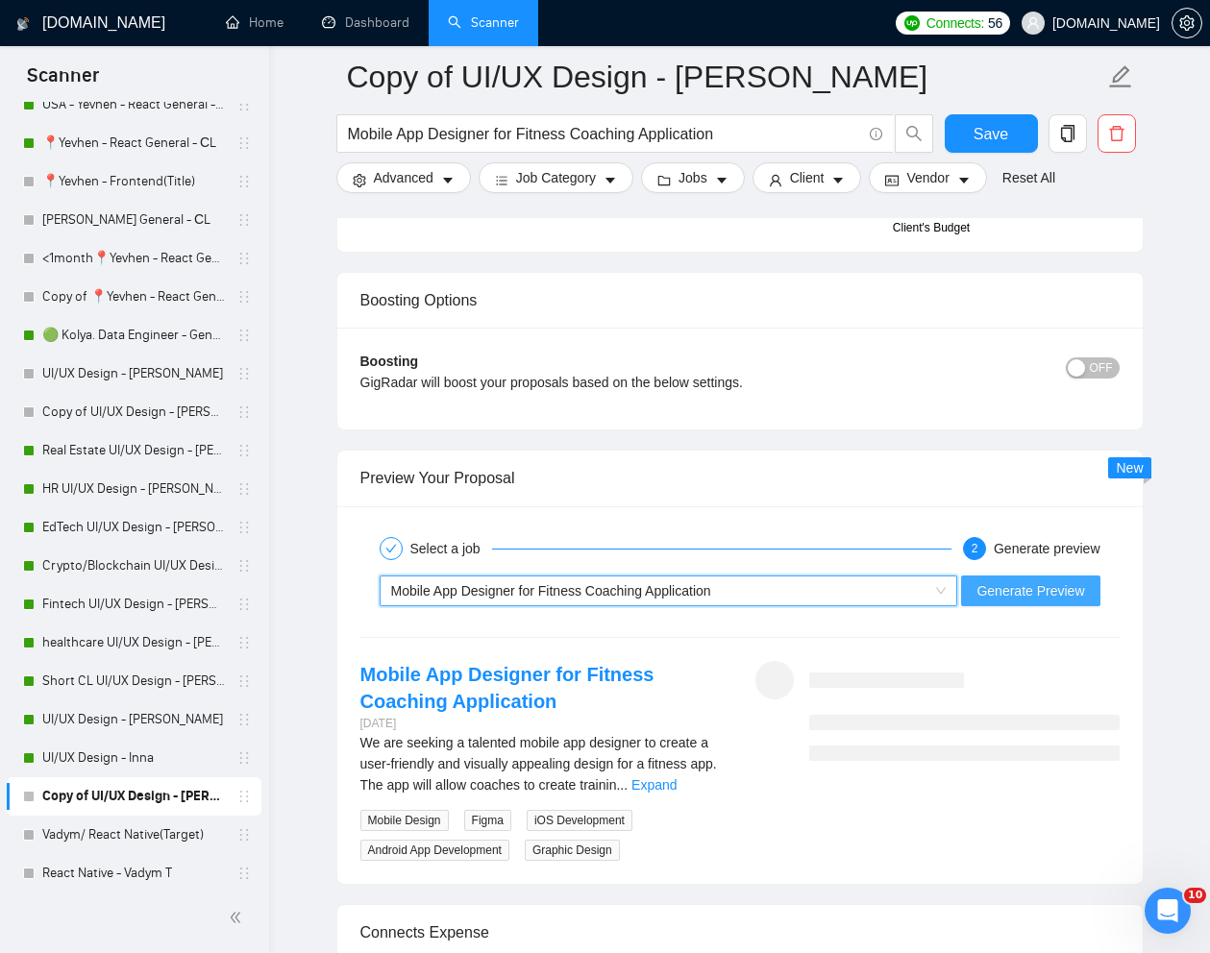
click at [1036, 593] on span "Generate Preview" at bounding box center [1030, 590] width 108 height 21
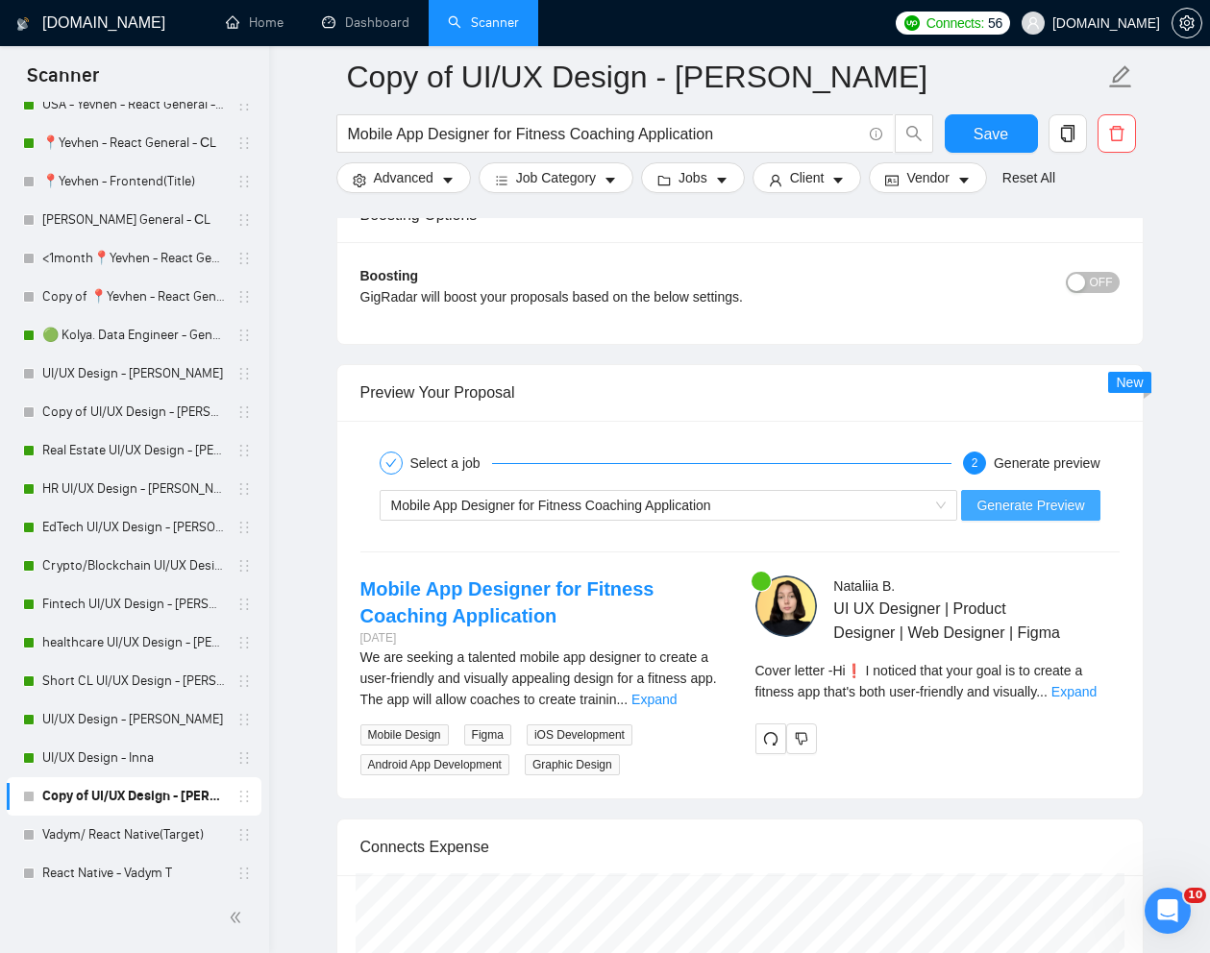
scroll to position [3646, 0]
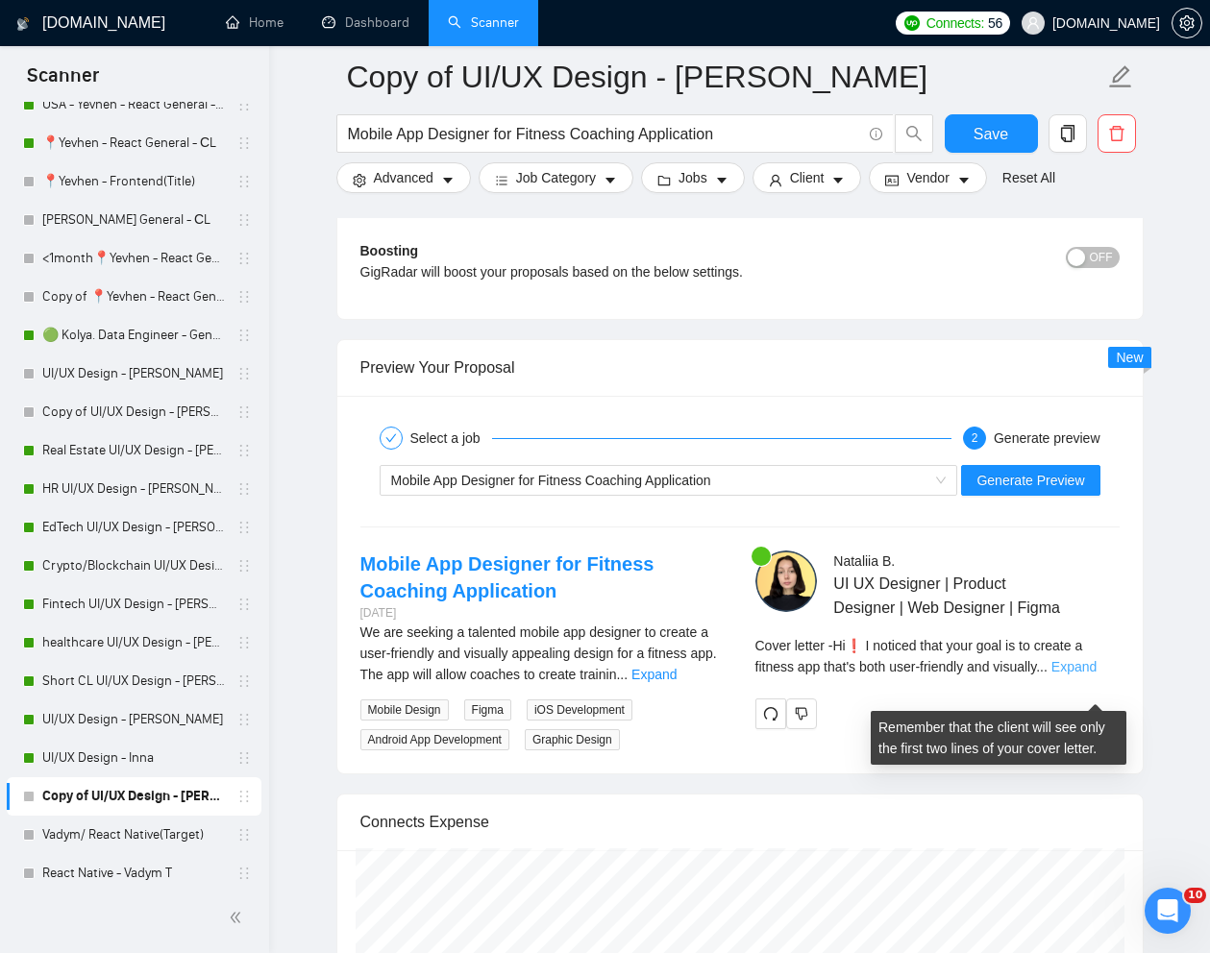
click at [1096, 675] on link "Expand" at bounding box center [1073, 666] width 45 height 15
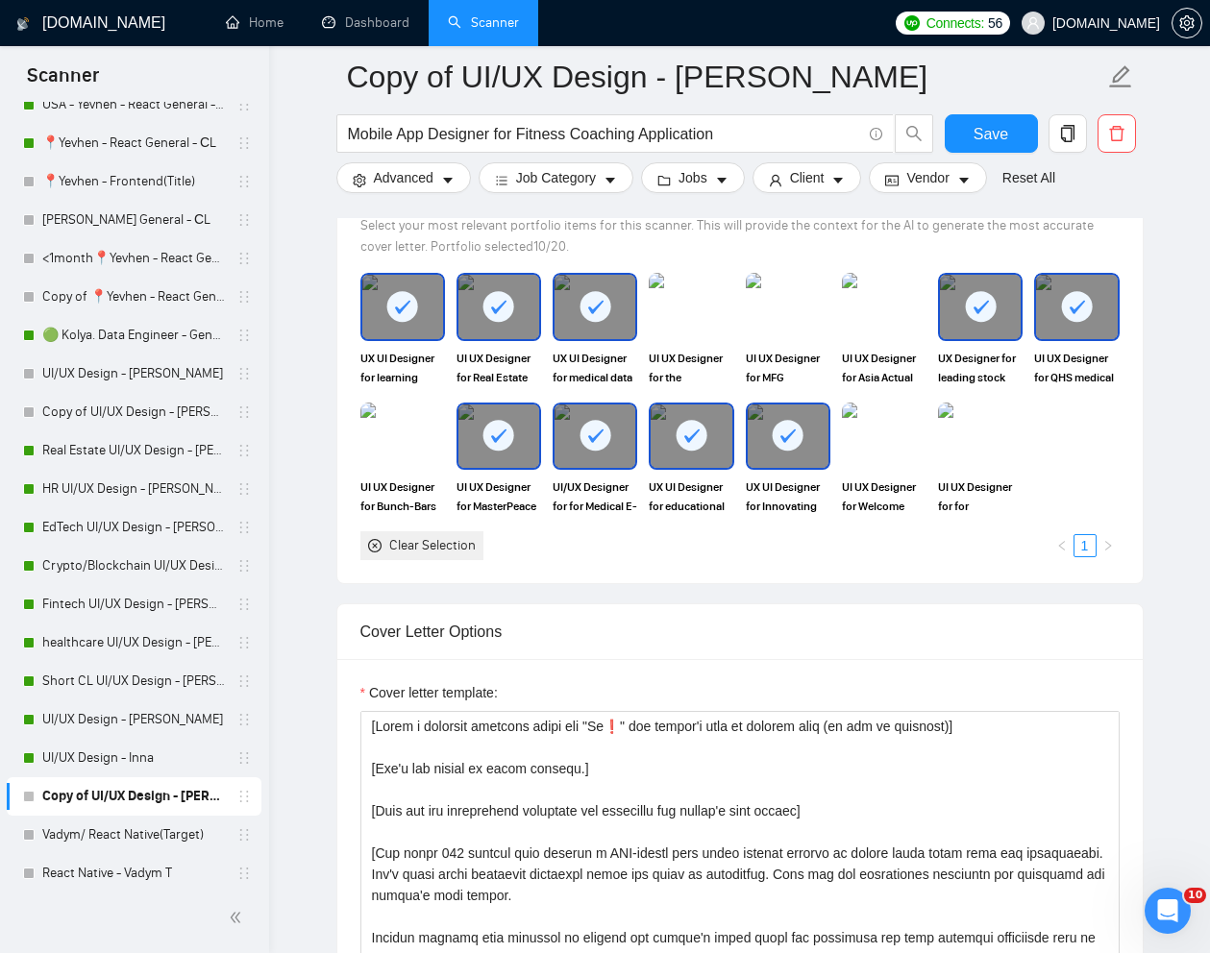
scroll to position [1766, 0]
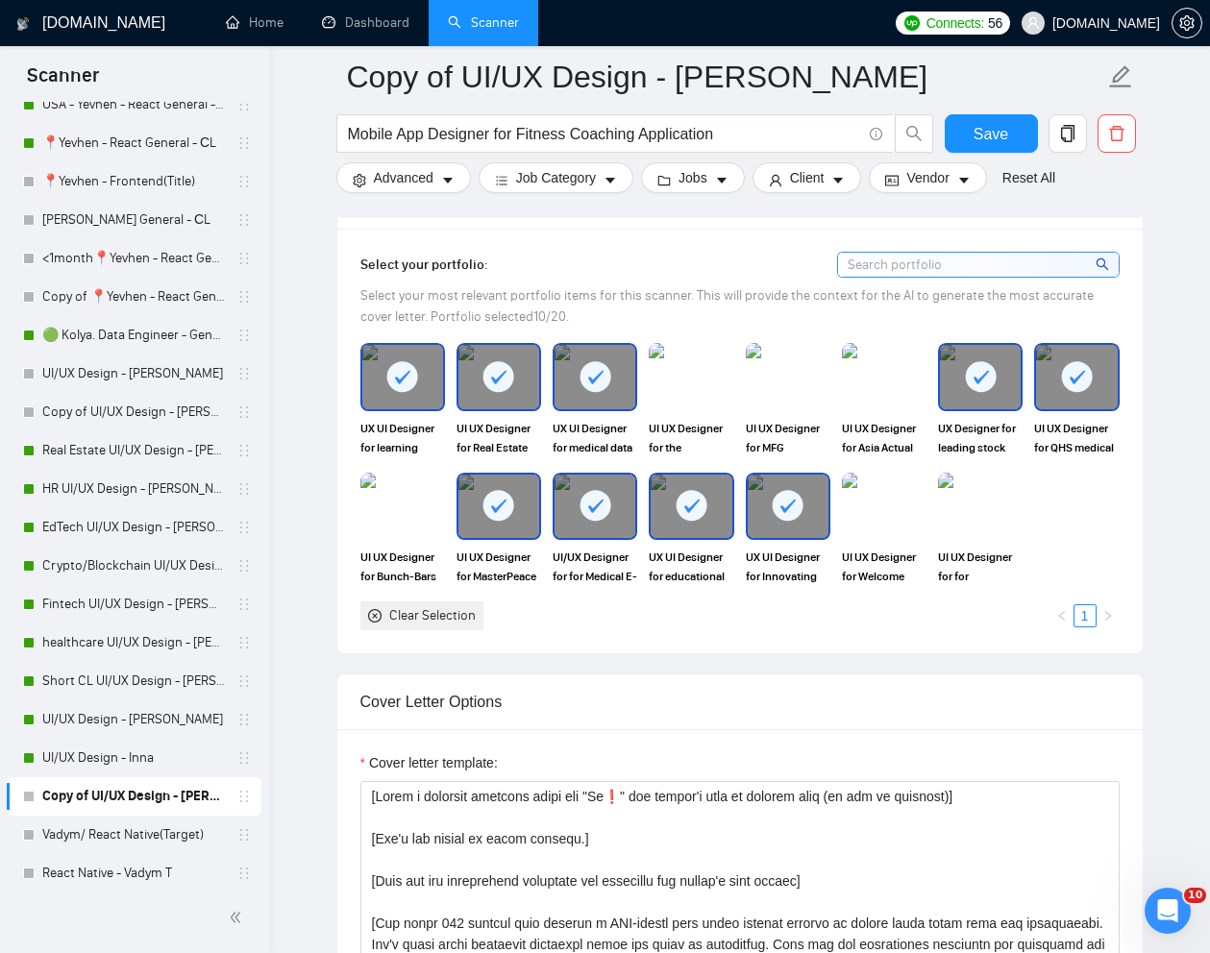
click at [415, 377] on rect at bounding box center [402, 376] width 31 height 31
click at [513, 377] on rect at bounding box center [498, 376] width 31 height 31
click at [590, 377] on rect at bounding box center [594, 376] width 31 height 31
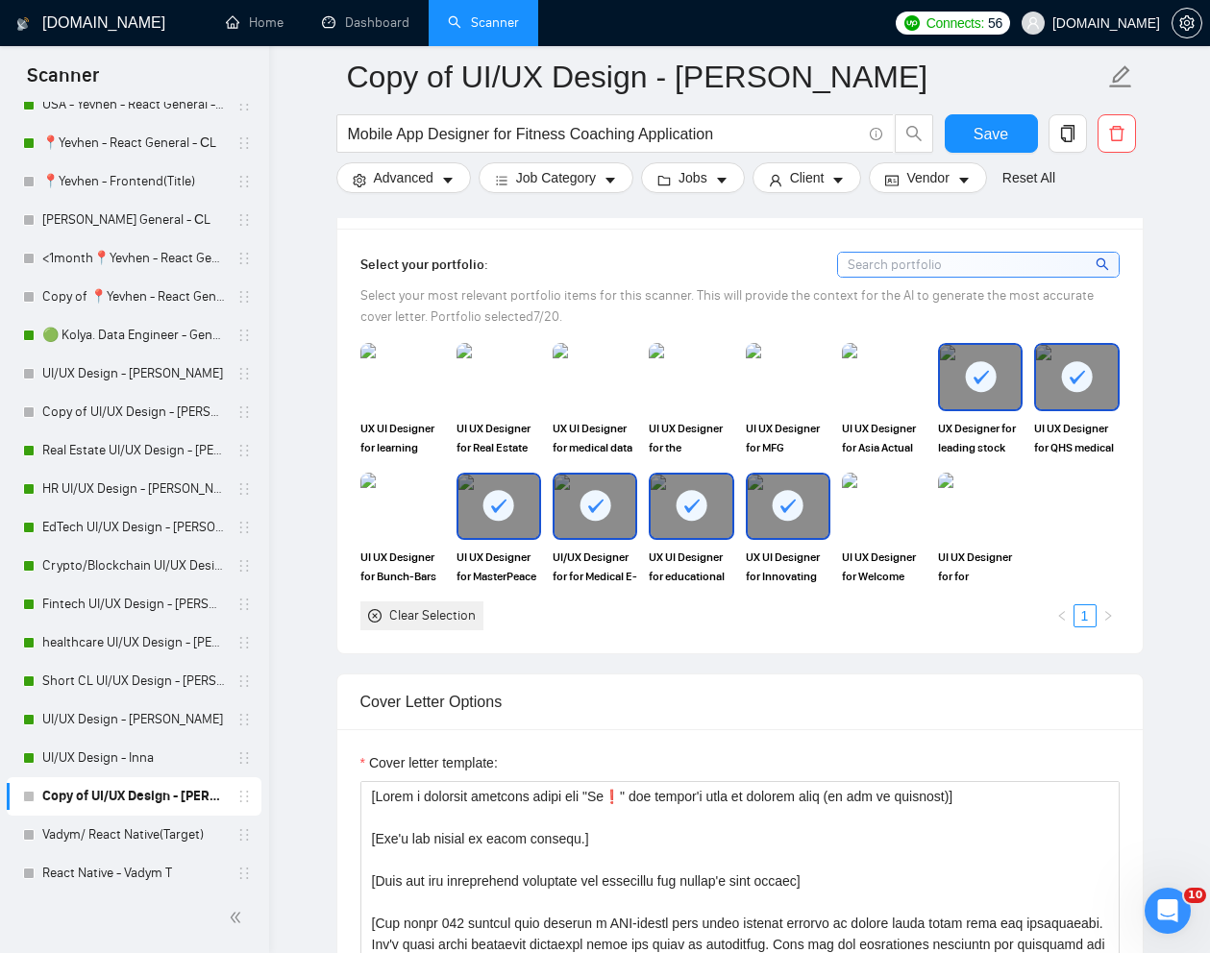
click at [968, 376] on rect at bounding box center [980, 376] width 31 height 31
click at [1068, 376] on rect at bounding box center [1077, 376] width 31 height 31
drag, startPoint x: 808, startPoint y: 515, endPoint x: 798, endPoint y: 515, distance: 10.6
click at [808, 515] on div at bounding box center [788, 506] width 81 height 63
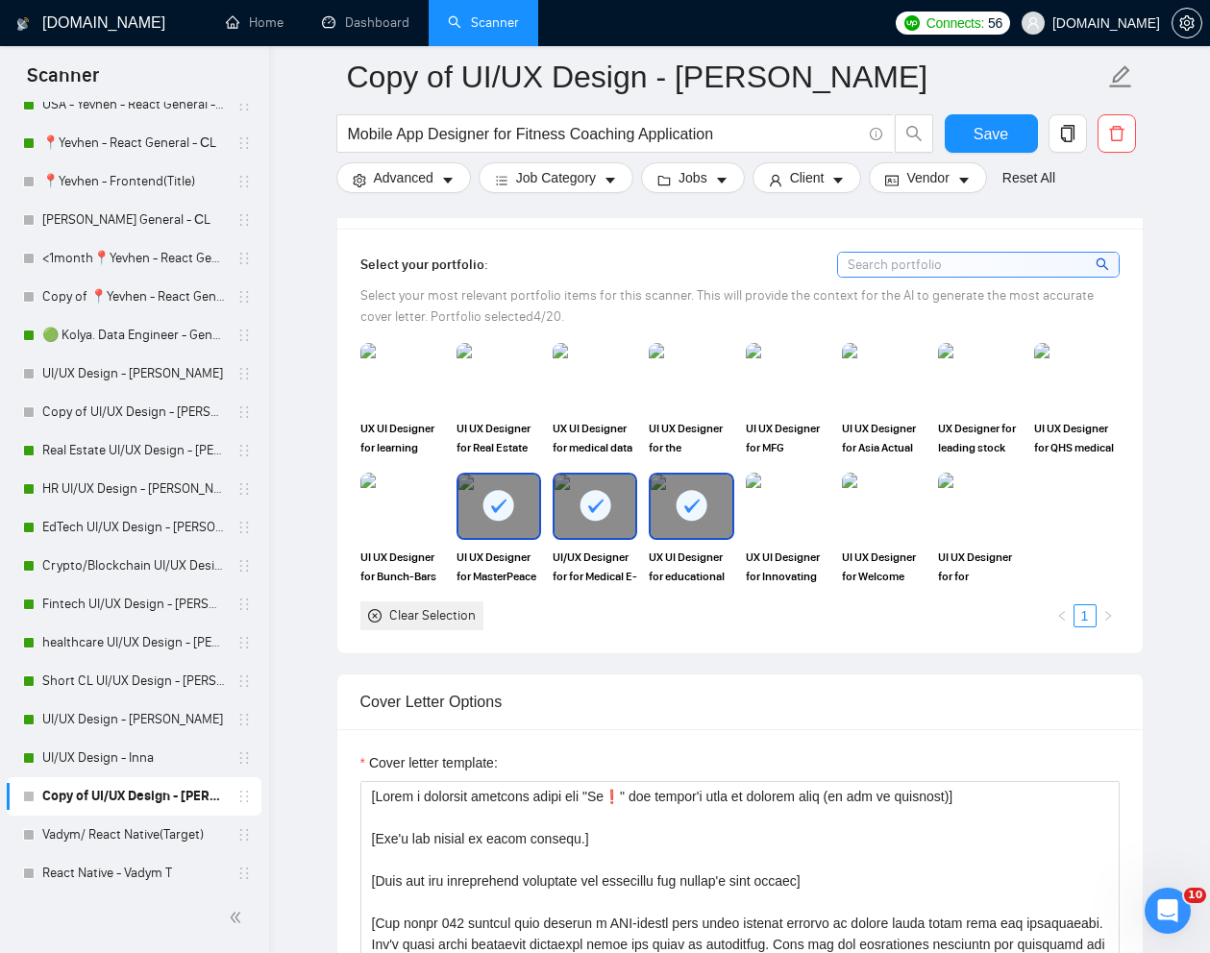
click at [728, 515] on div at bounding box center [691, 506] width 81 height 63
click at [631, 515] on div at bounding box center [594, 506] width 81 height 63
click at [532, 503] on div at bounding box center [498, 506] width 81 height 63
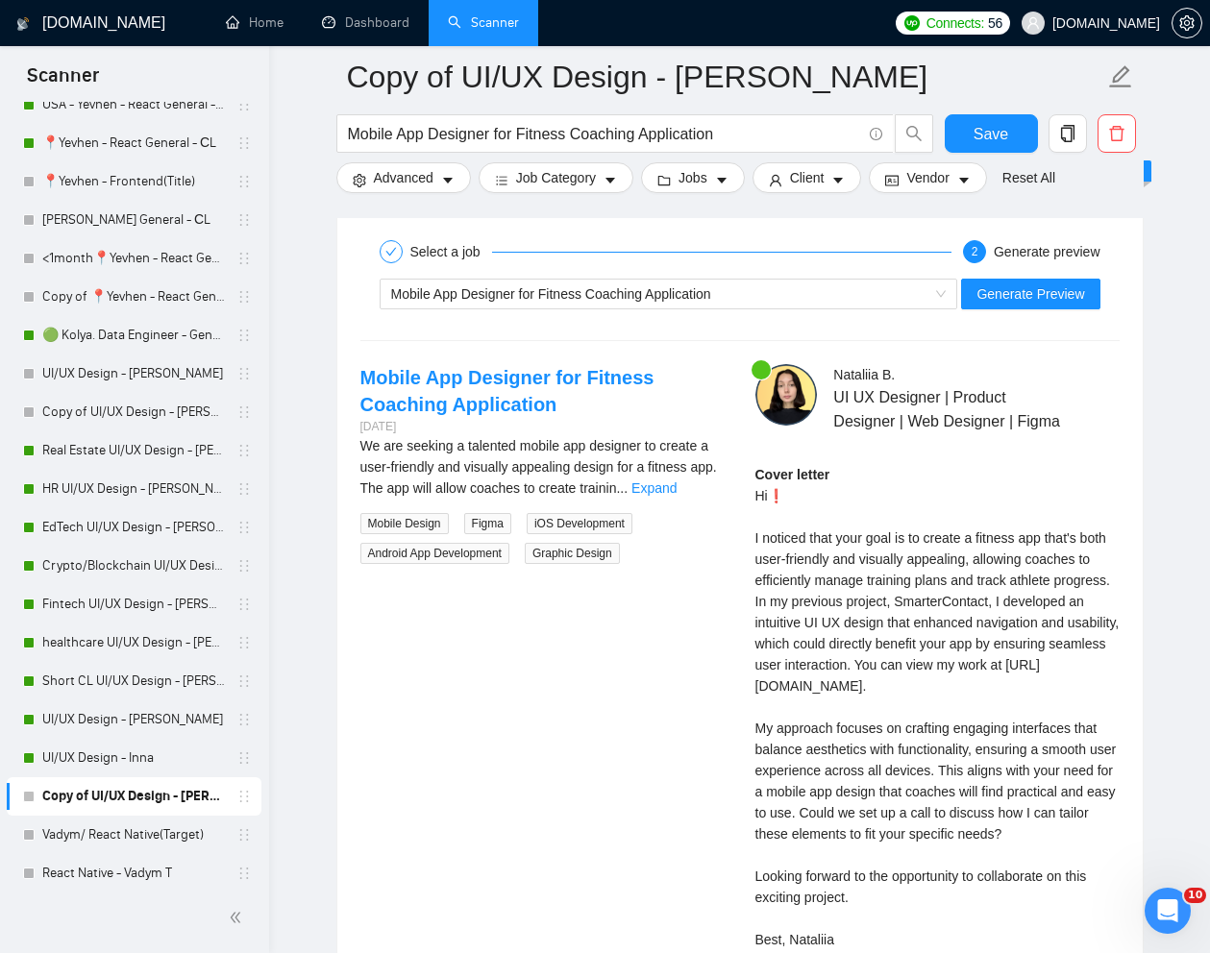
scroll to position [3806, 0]
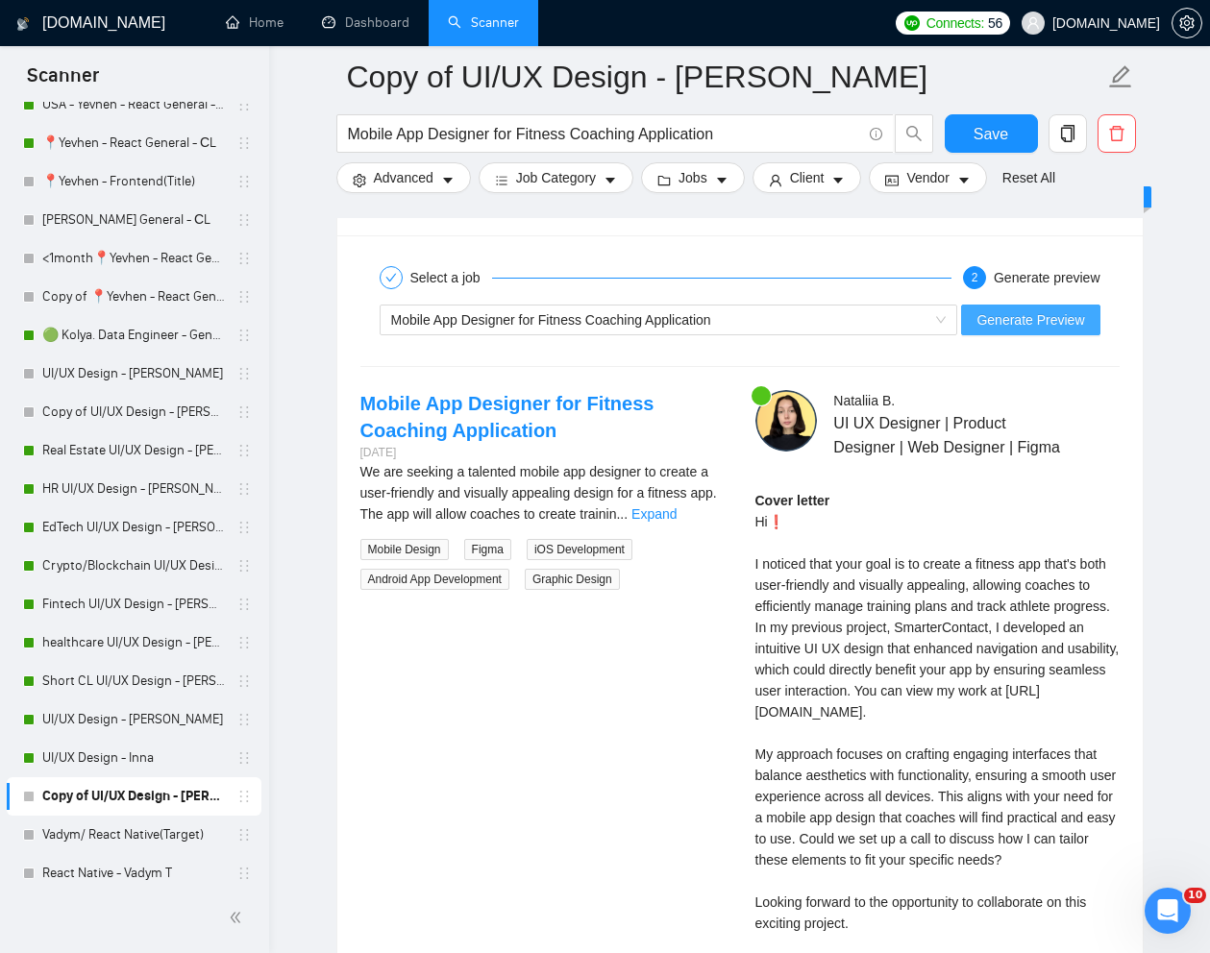
click at [1062, 320] on span "Generate Preview" at bounding box center [1030, 319] width 108 height 21
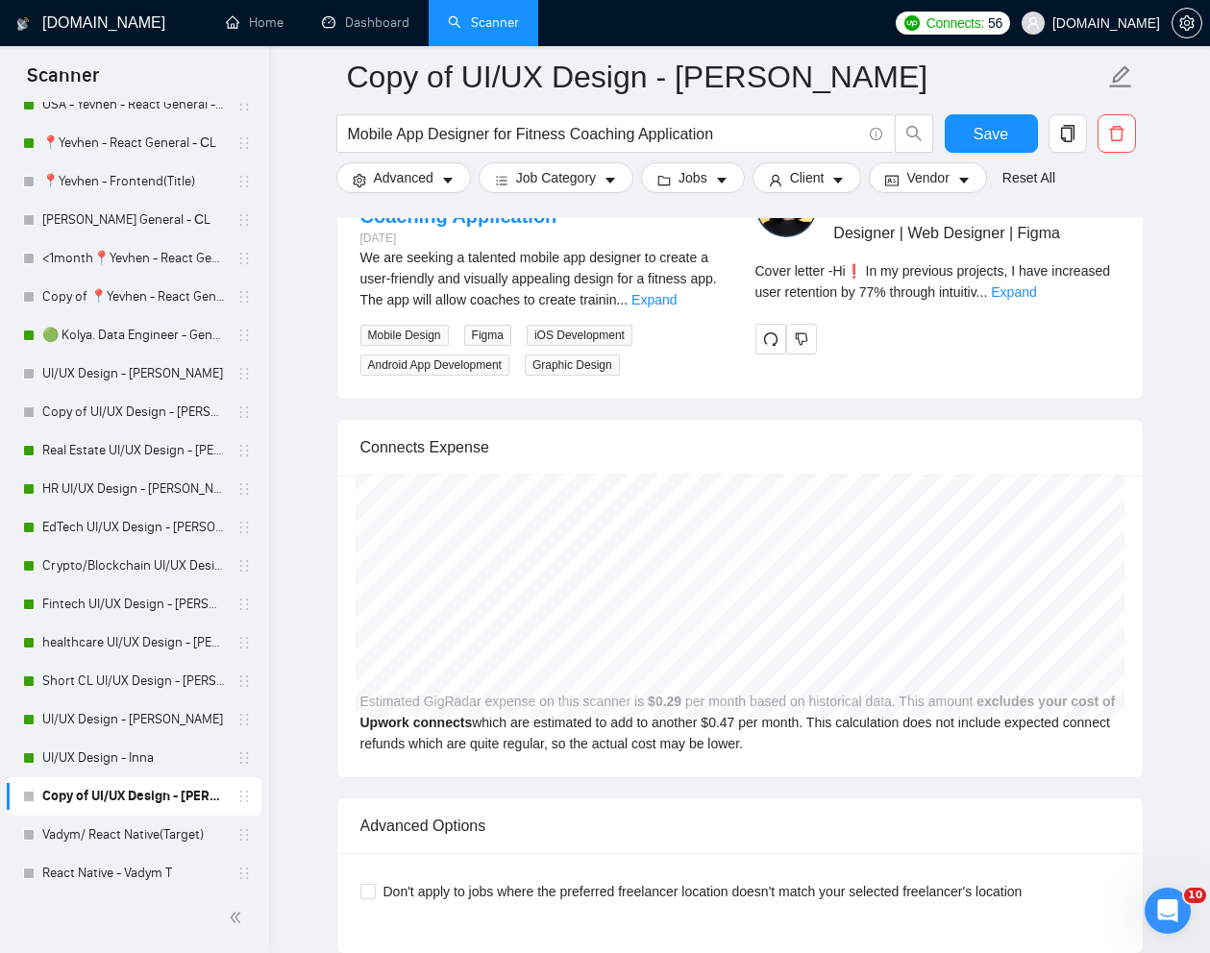
scroll to position [4046, 0]
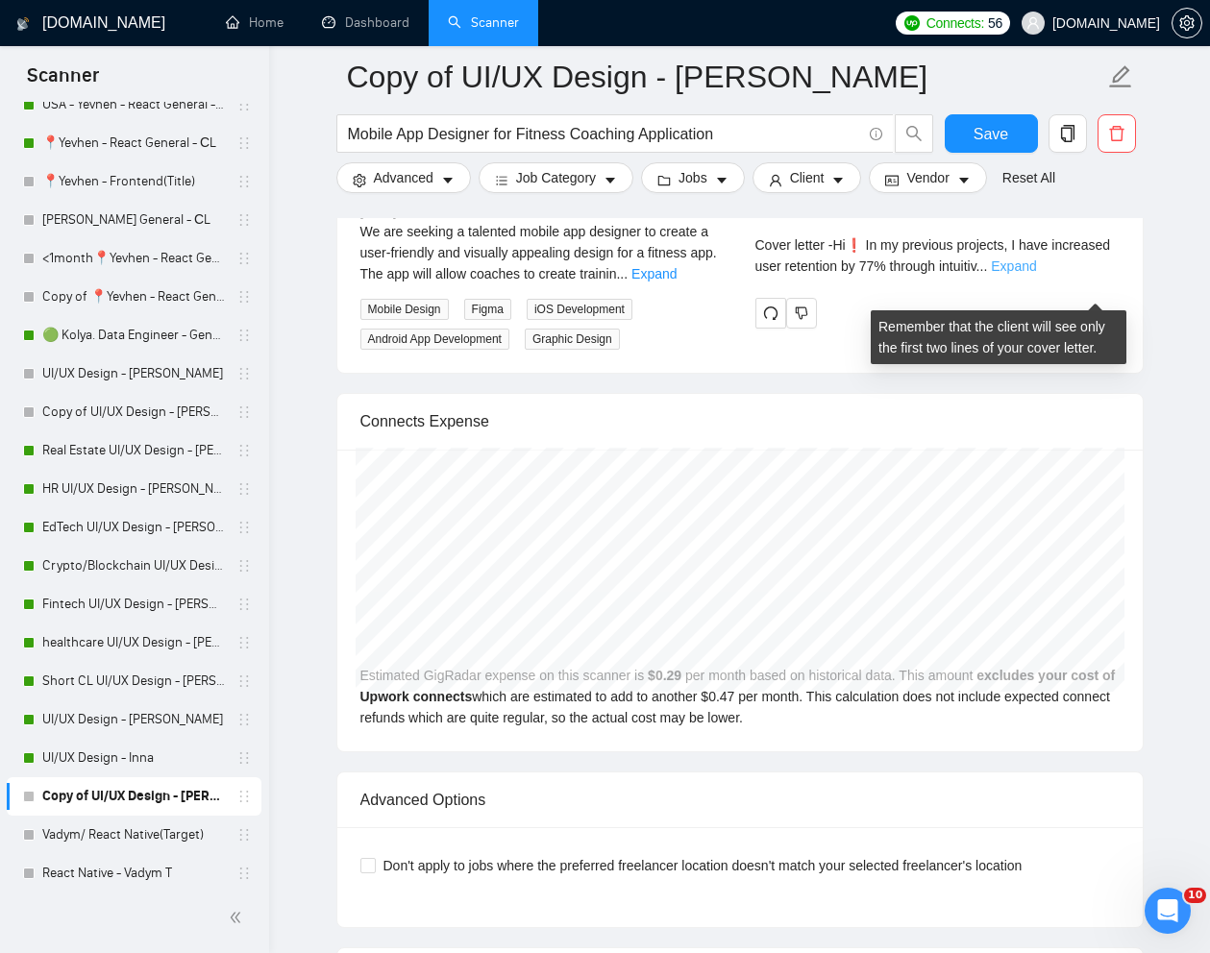
click at [1036, 274] on link "Expand" at bounding box center [1013, 265] width 45 height 15
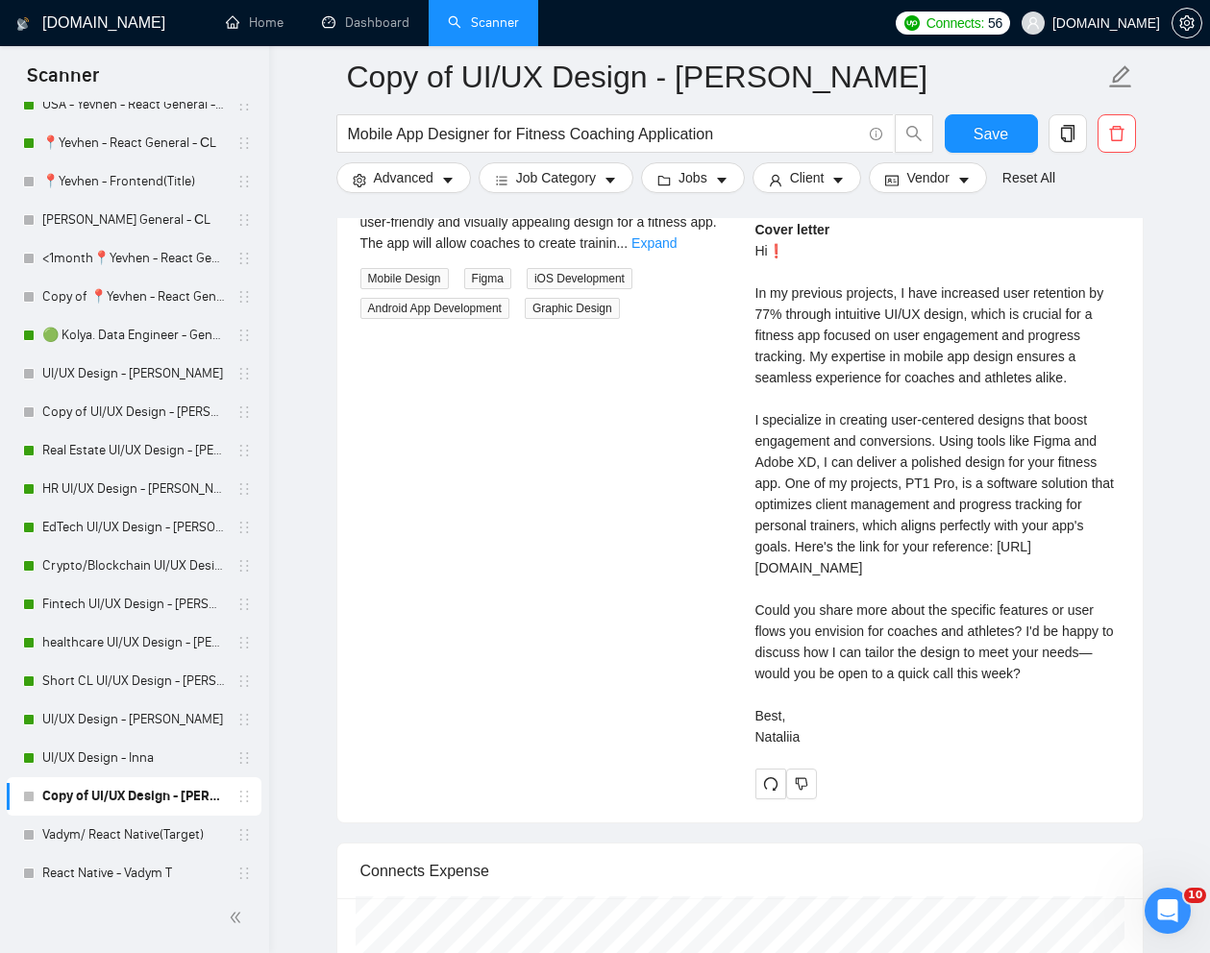
scroll to position [4079, 0]
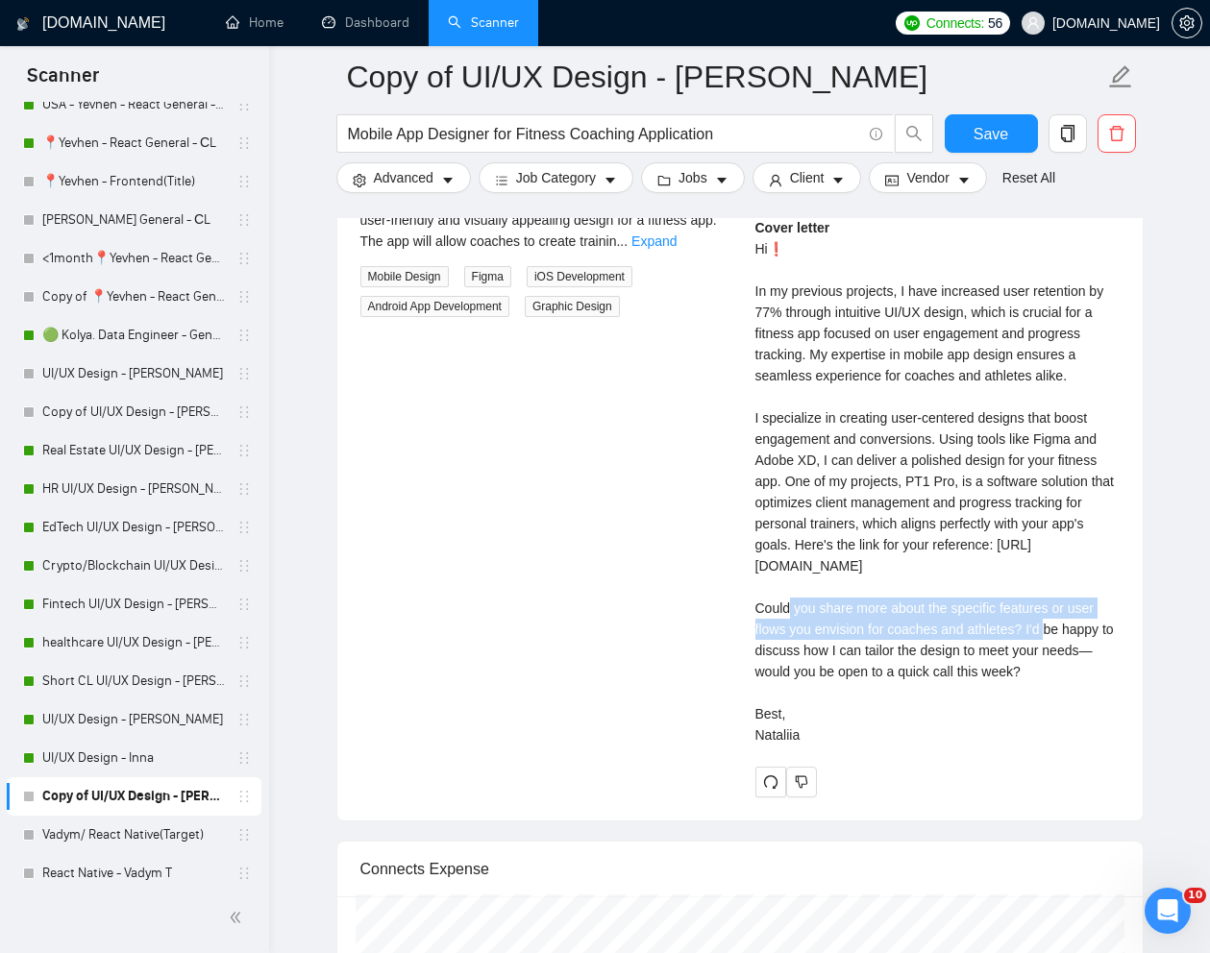
drag, startPoint x: 757, startPoint y: 633, endPoint x: 1030, endPoint y: 649, distance: 273.3
click at [1030, 649] on div "Cover letter Hi❗ In my previous projects, I have increased user retention by 77…" at bounding box center [937, 481] width 364 height 528
copy div "Could you share more about the specific features or user flows you envision for…"
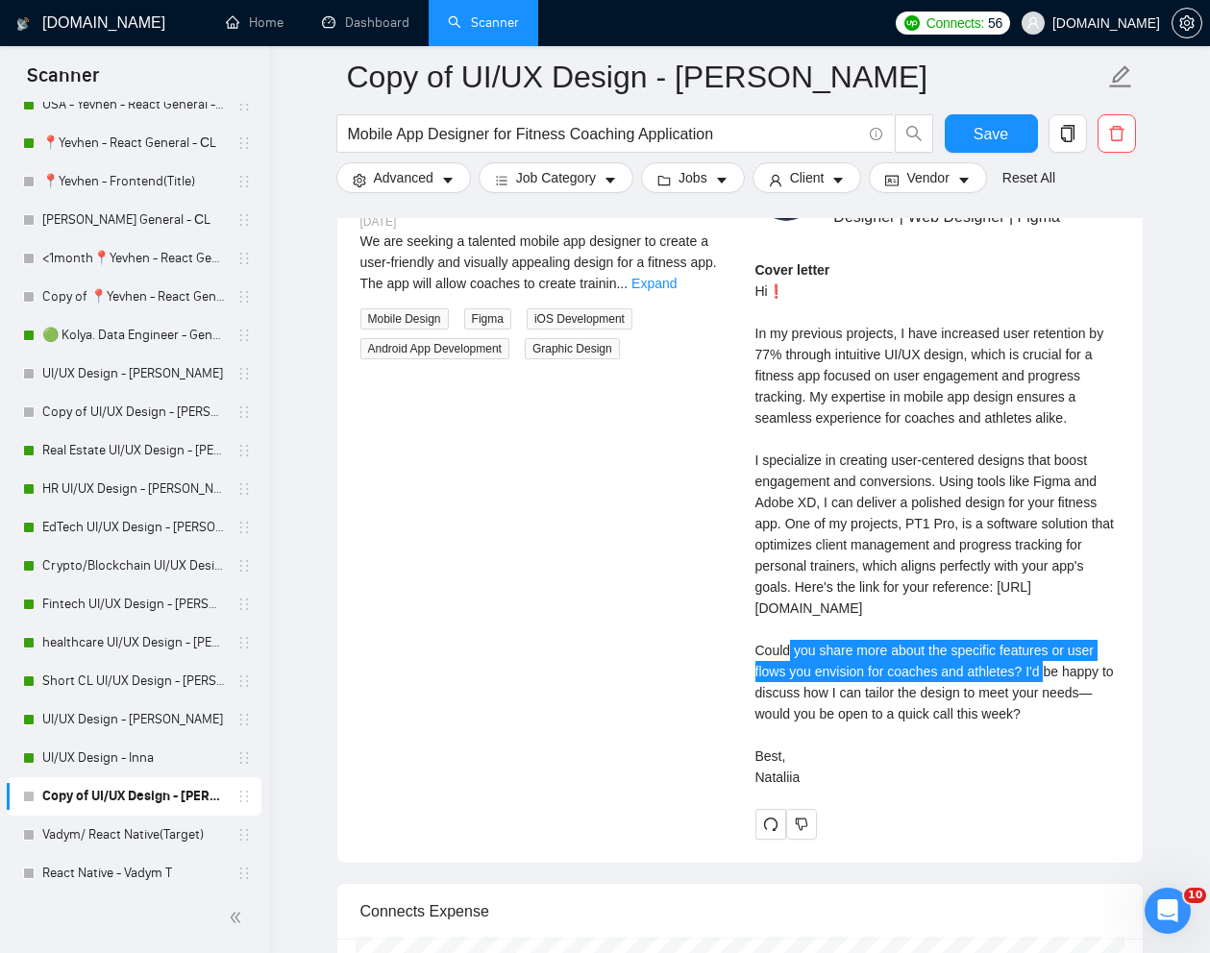
scroll to position [4033, 0]
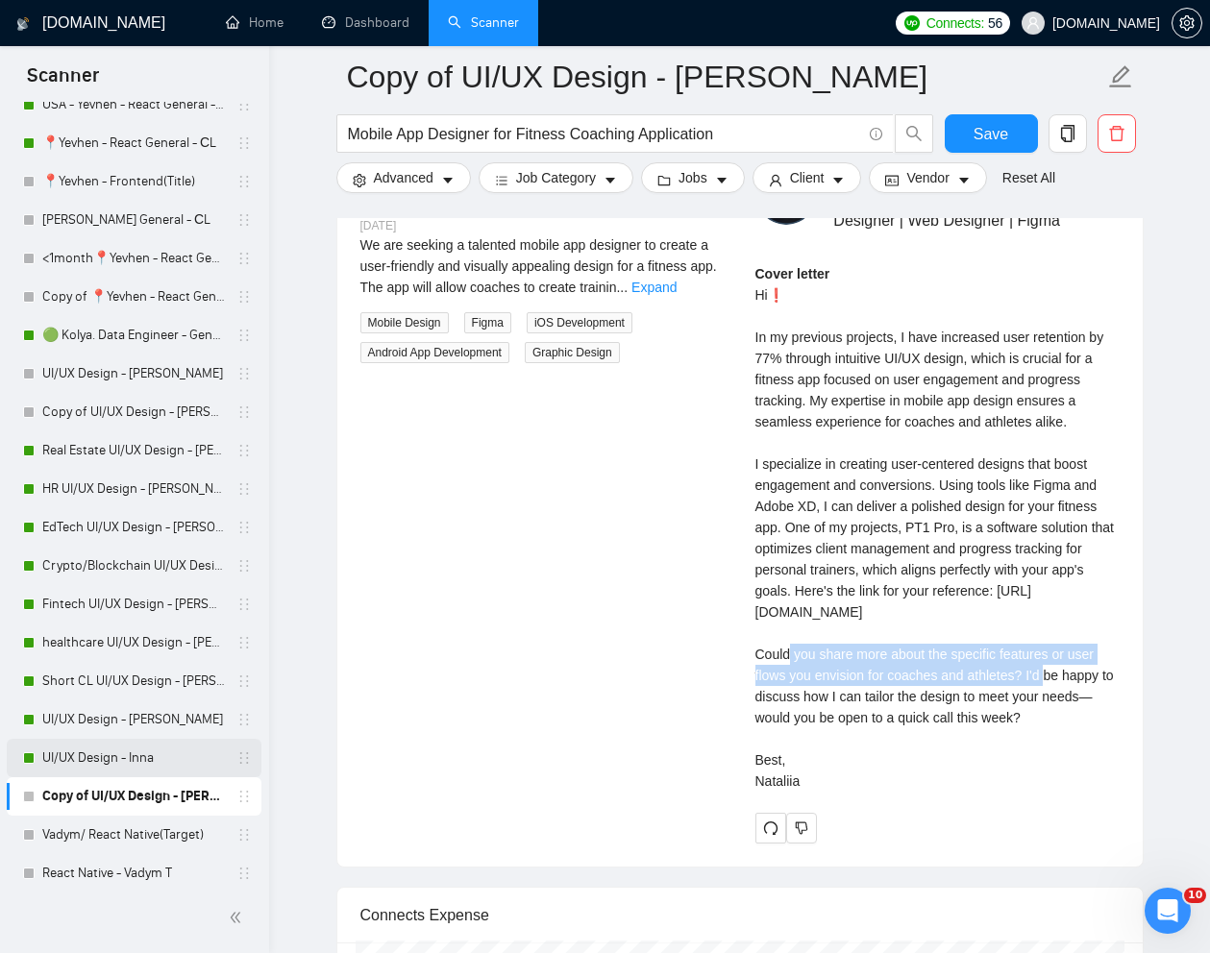
click at [84, 754] on link "UI/UX Design - Inna" at bounding box center [133, 758] width 183 height 38
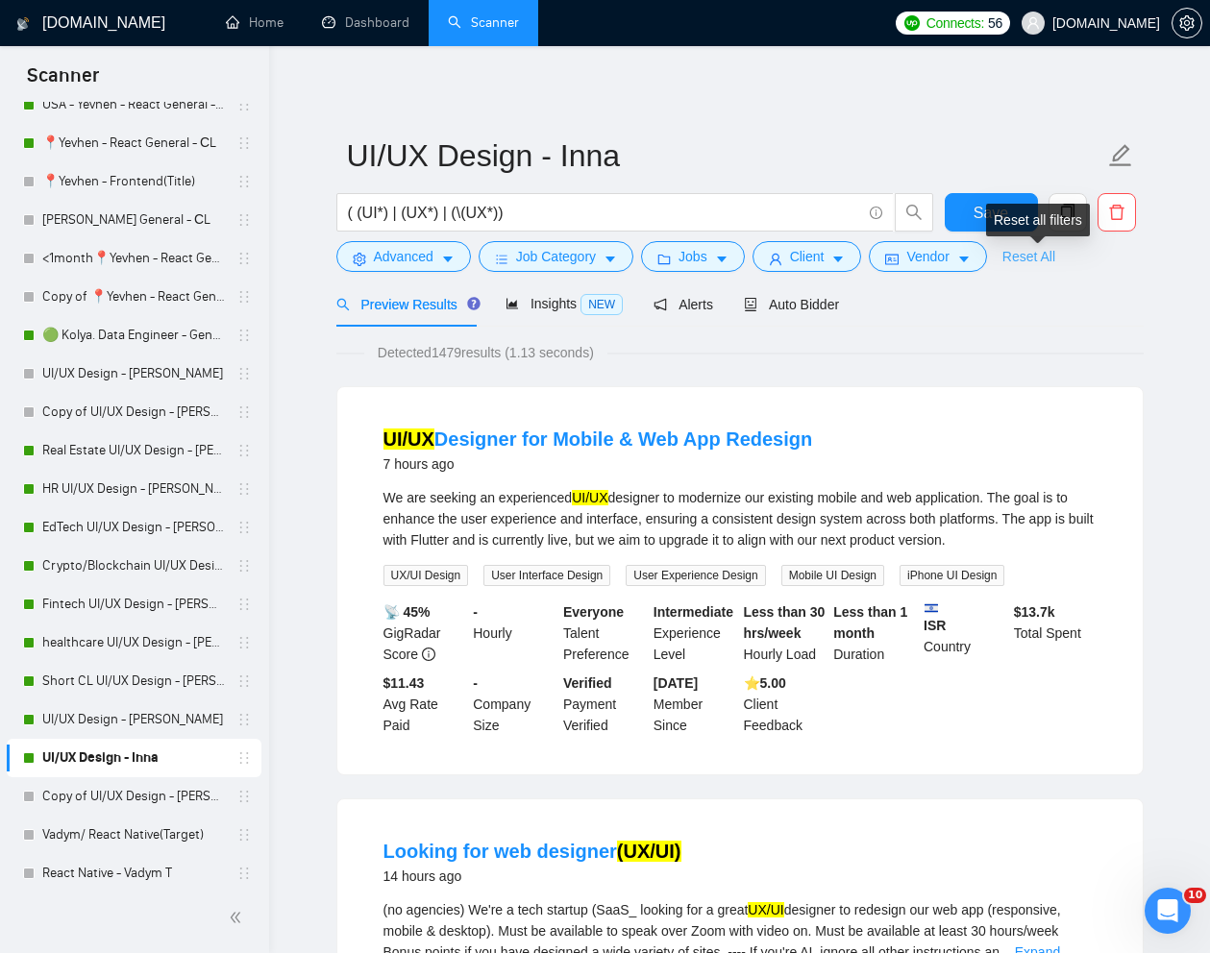
click at [1033, 258] on link "Reset All" at bounding box center [1028, 256] width 53 height 21
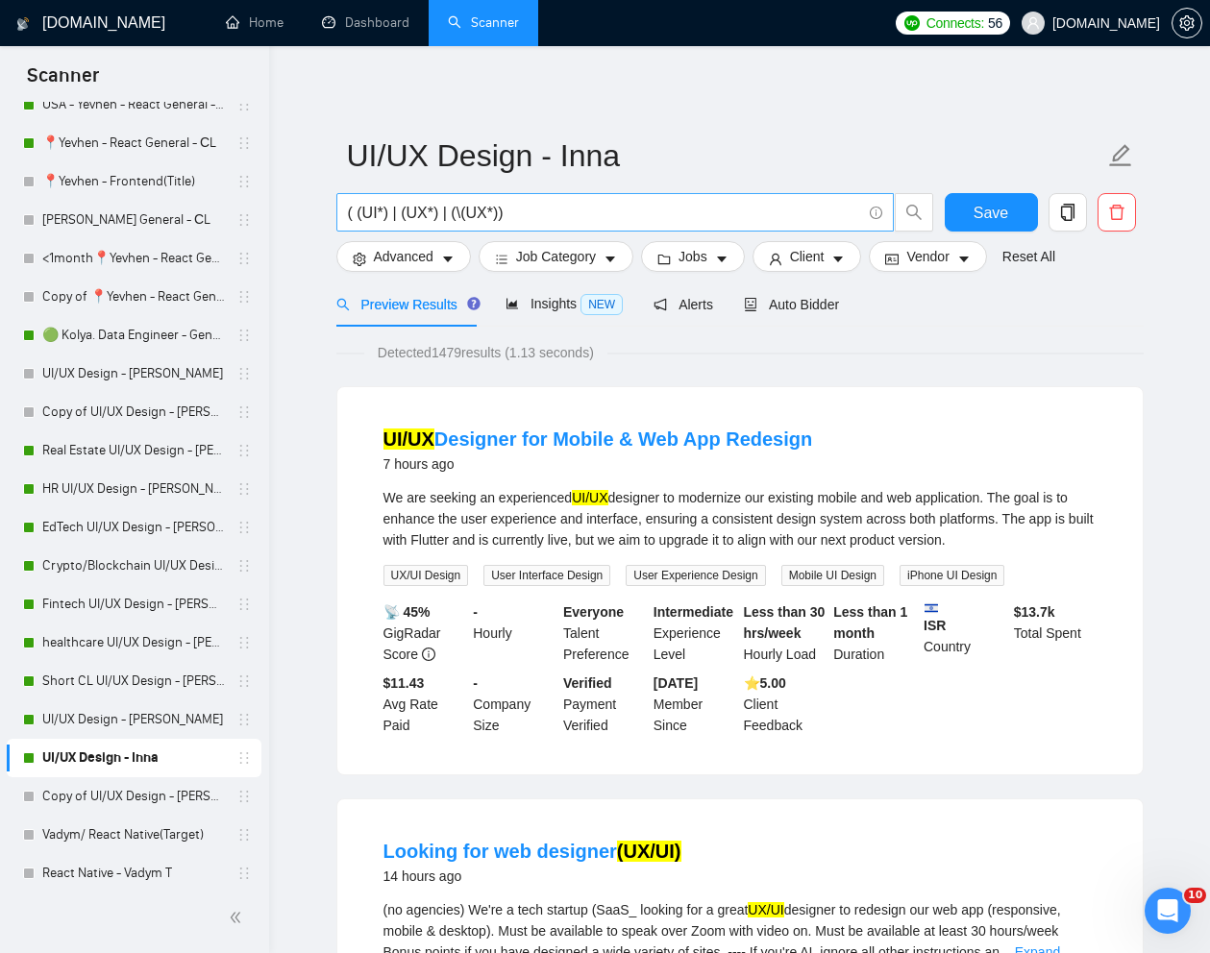
click at [756, 214] on input "( (UI*) | (UX*) | (\(UX*))" at bounding box center [604, 213] width 513 height 24
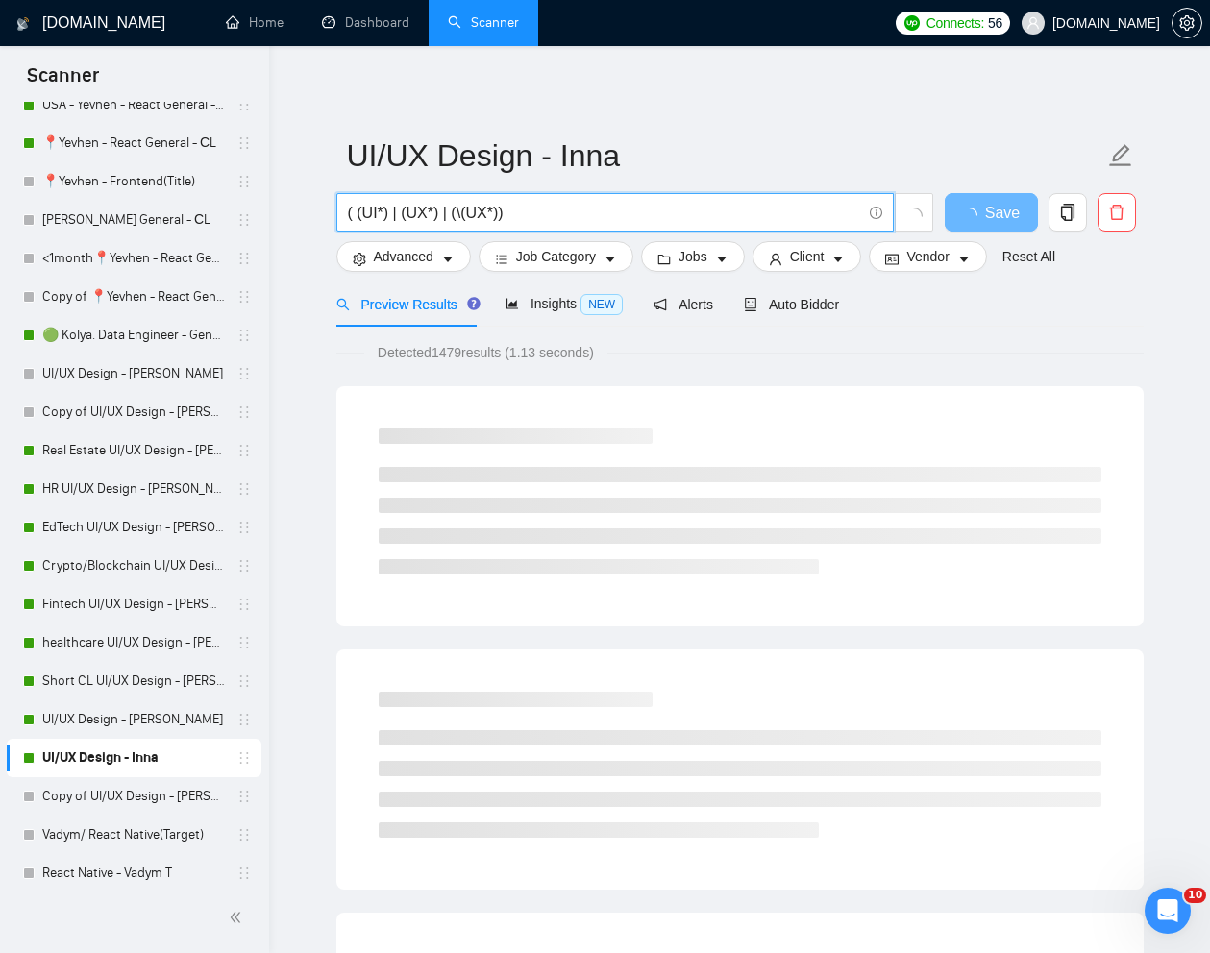
paste input "EXPERT Figma Web Designer for ongoing design work"
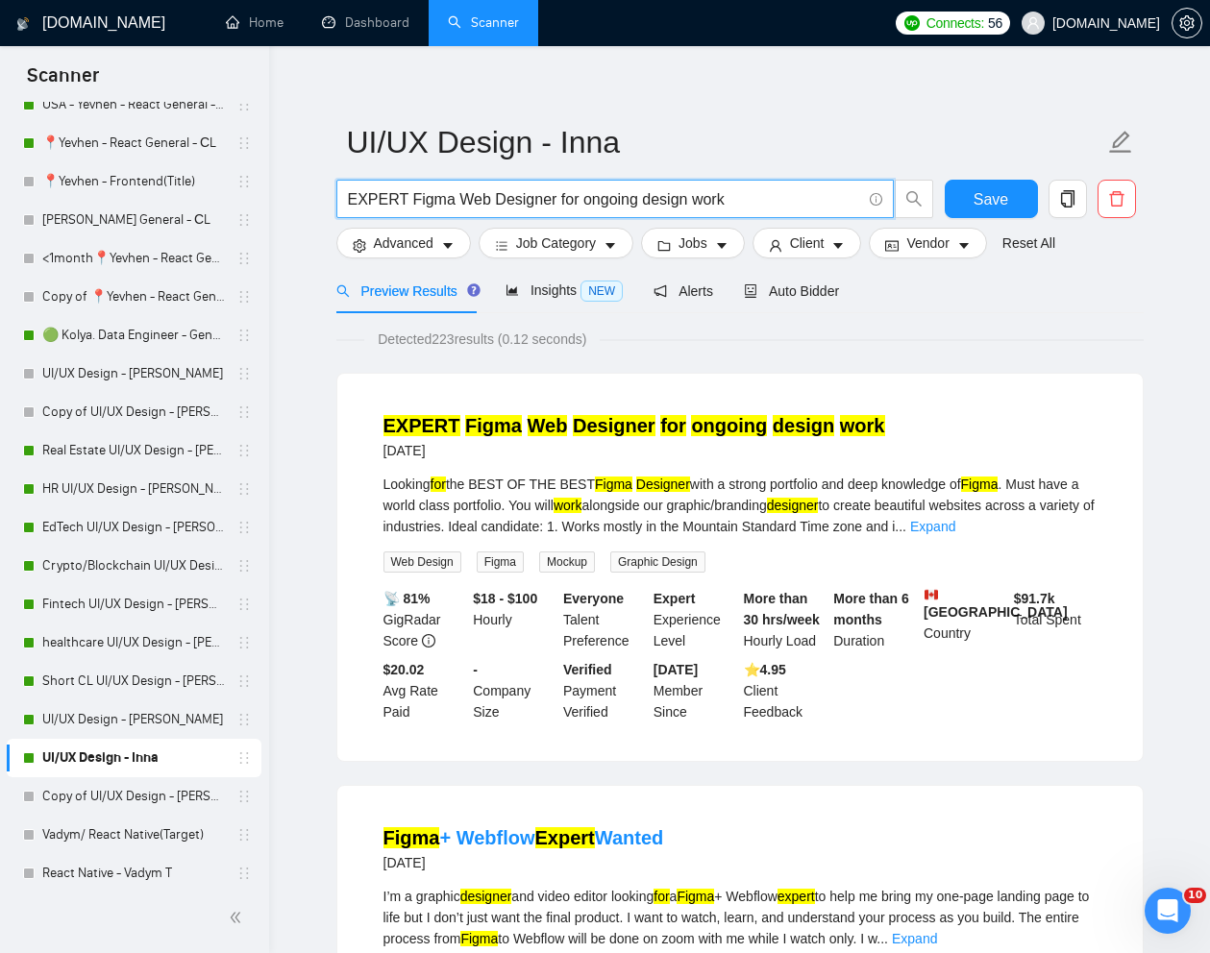
scroll to position [19, 0]
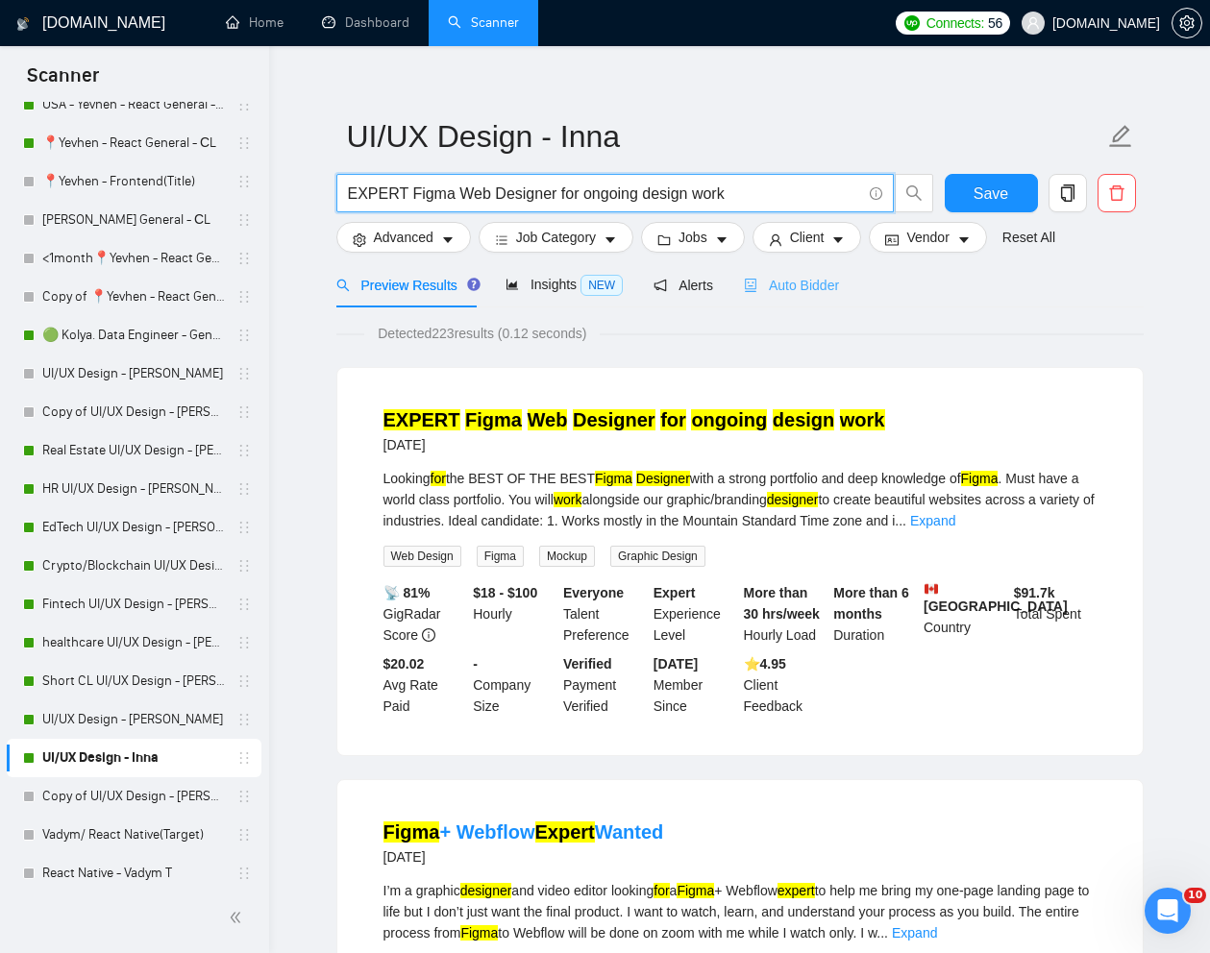
type input "EXPERT Figma Web Designer for ongoing design work"
click at [813, 283] on span "Auto Bidder" at bounding box center [791, 285] width 95 height 15
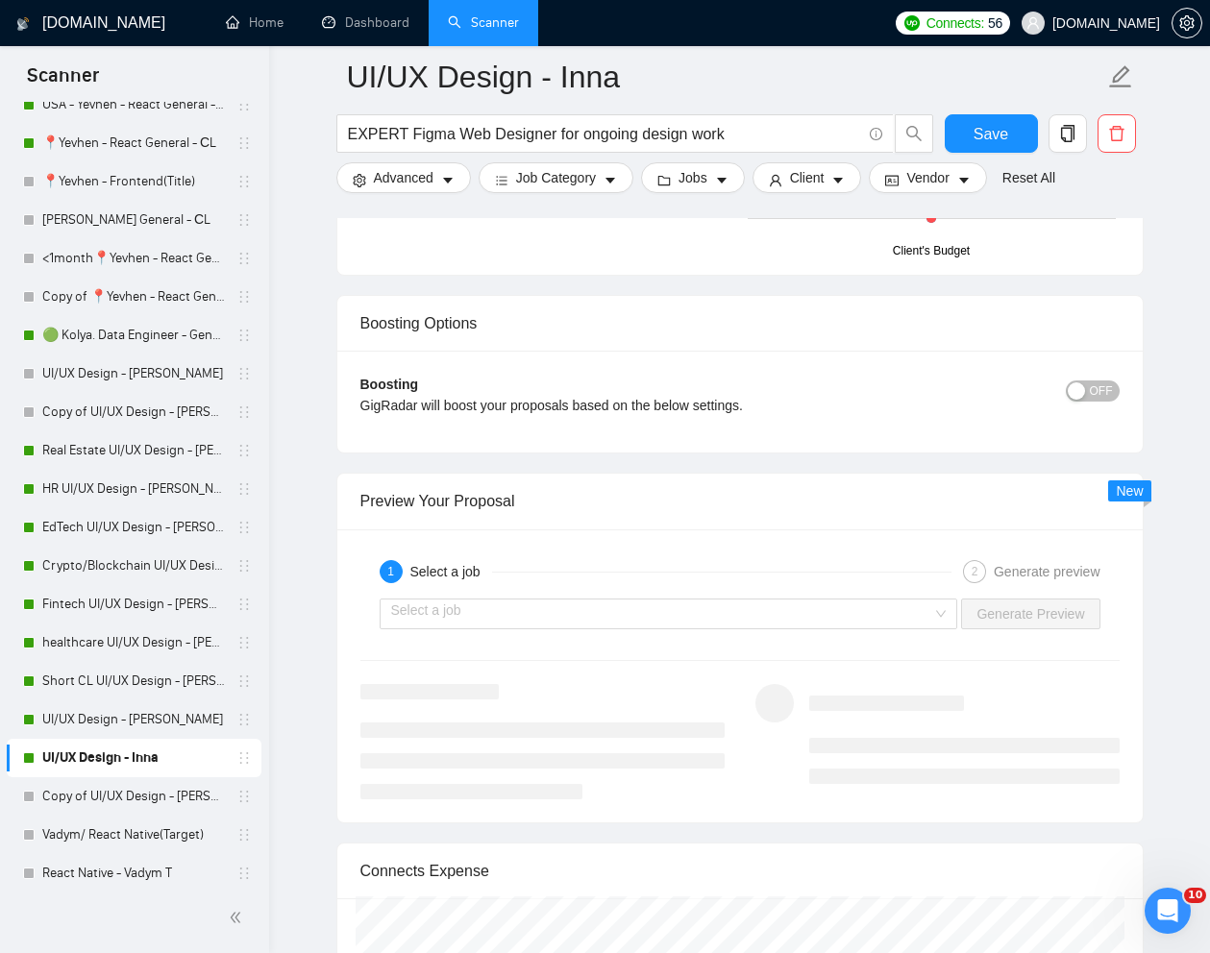
scroll to position [3504, 0]
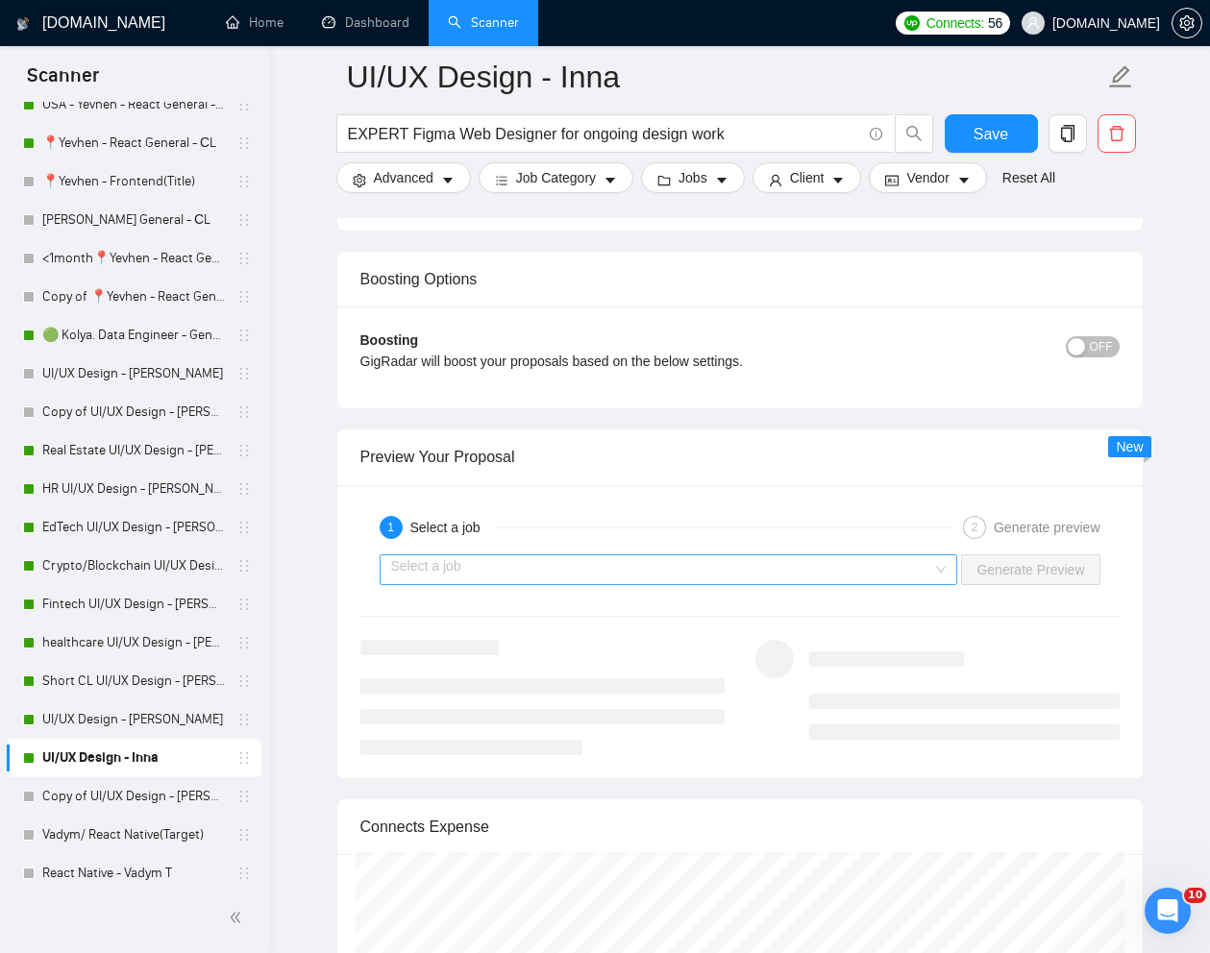
click at [770, 578] on input "search" at bounding box center [662, 569] width 542 height 29
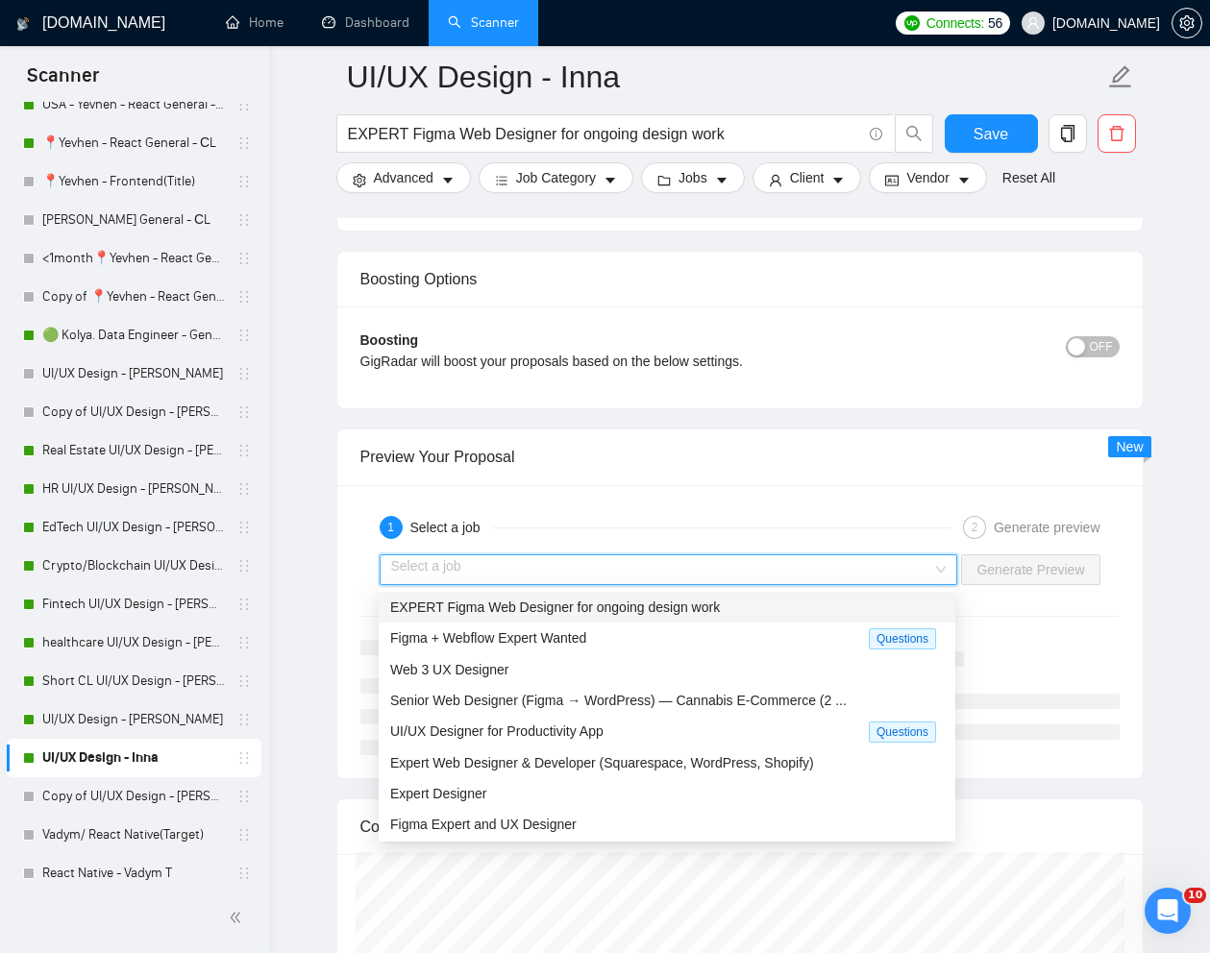
click at [690, 605] on span "EXPERT Figma Web Designer for ongoing design work" at bounding box center [555, 607] width 330 height 15
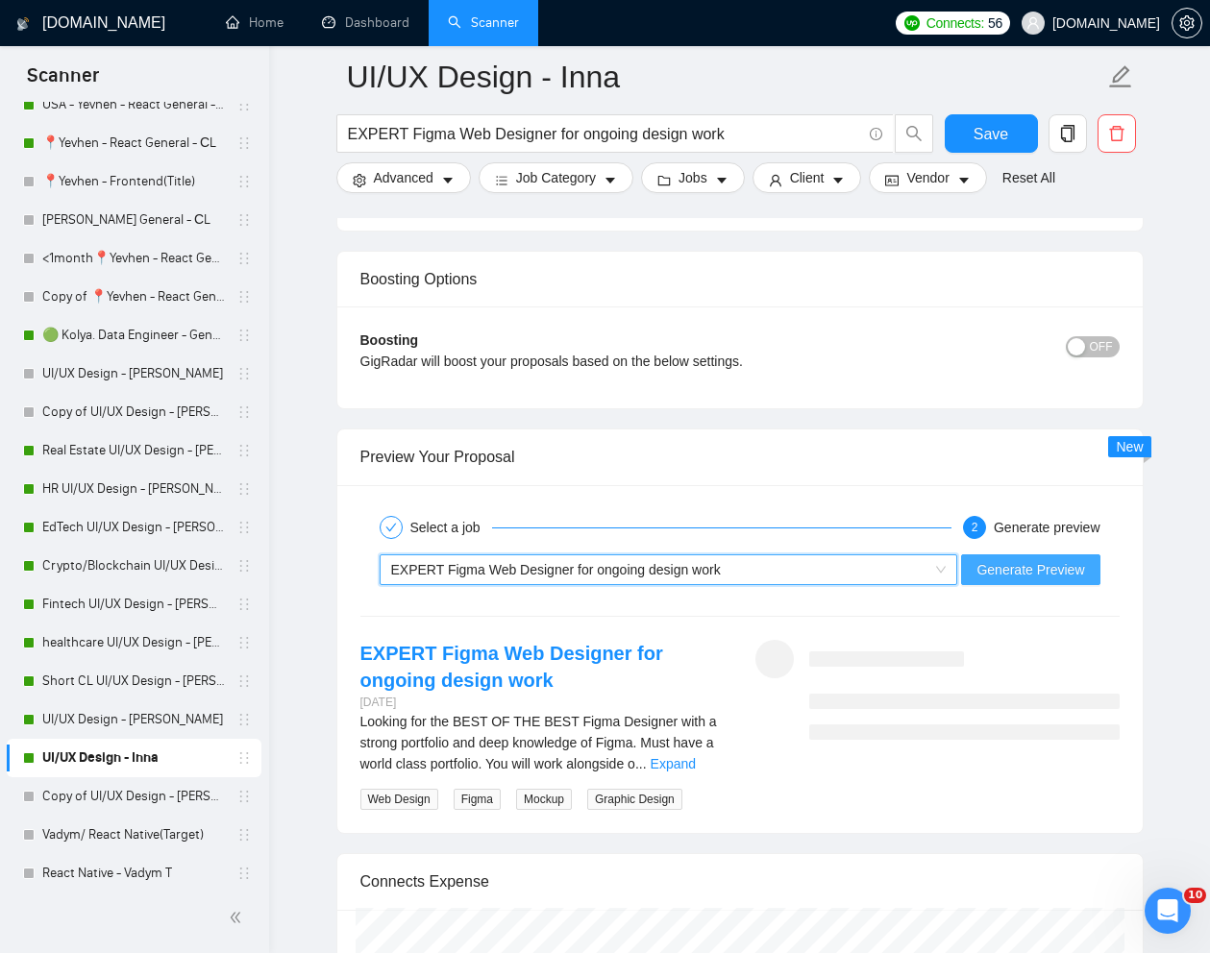
click at [1016, 566] on span "Generate Preview" at bounding box center [1030, 569] width 108 height 21
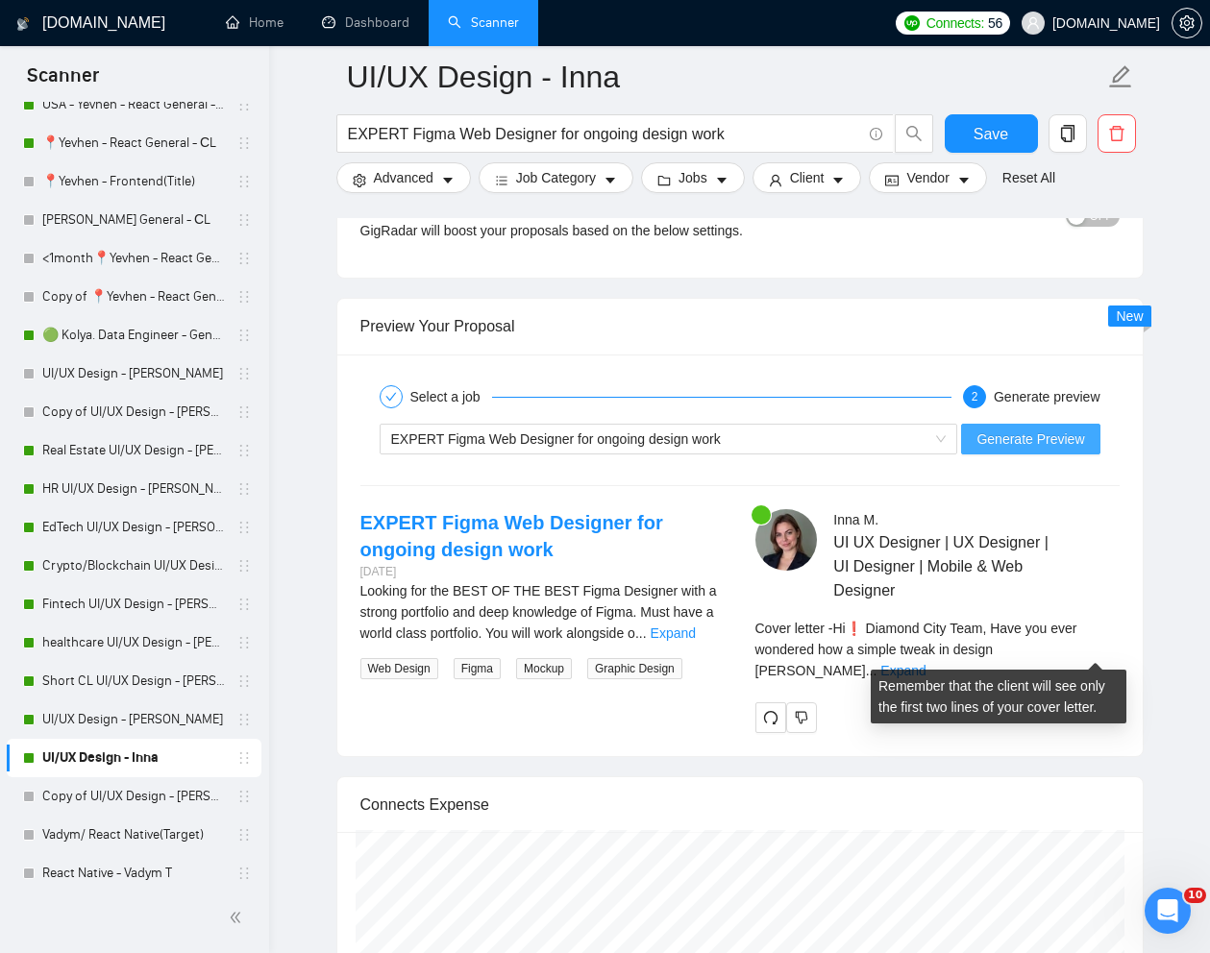
scroll to position [3639, 0]
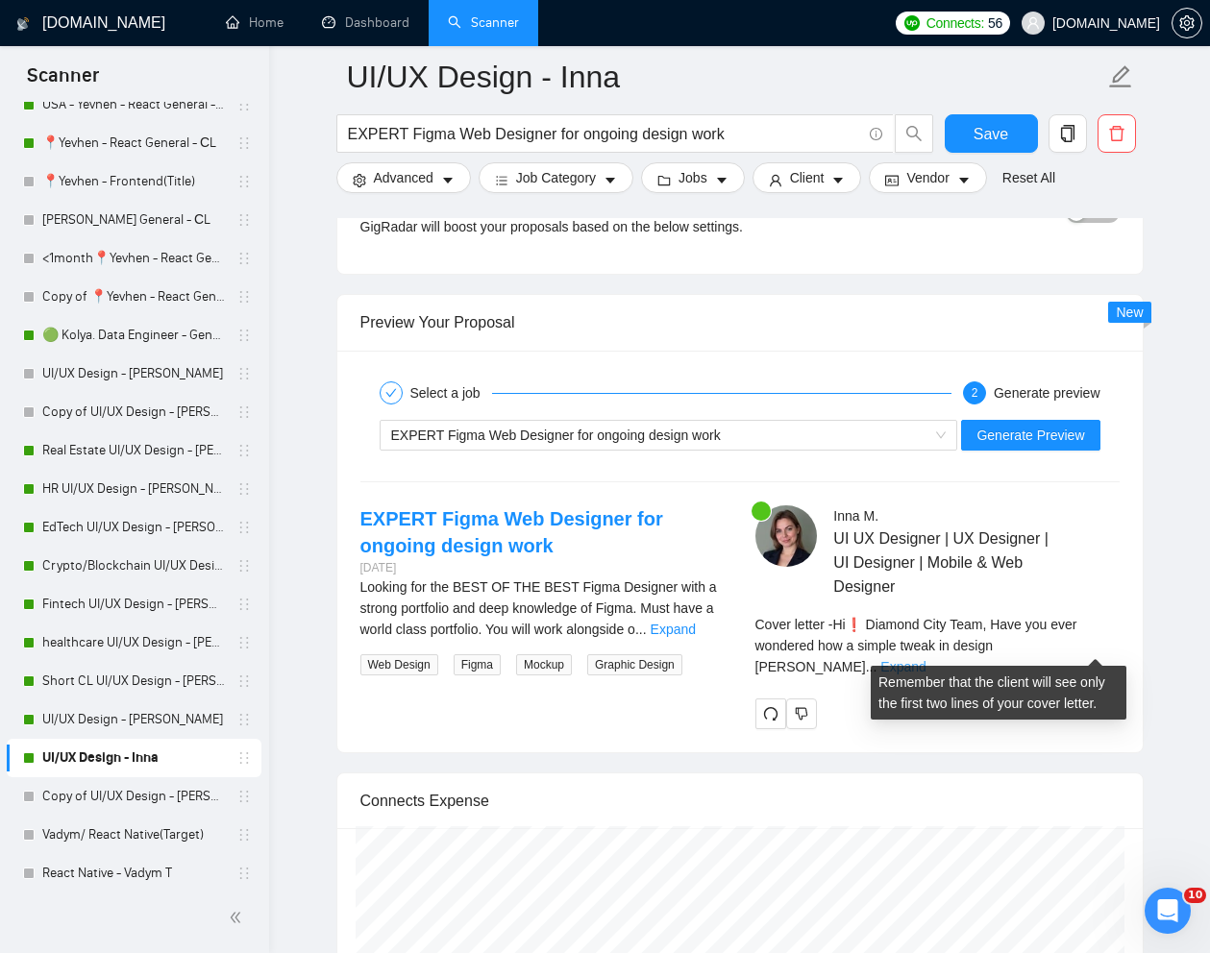
click at [925, 659] on link "Expand" at bounding box center [902, 666] width 45 height 15
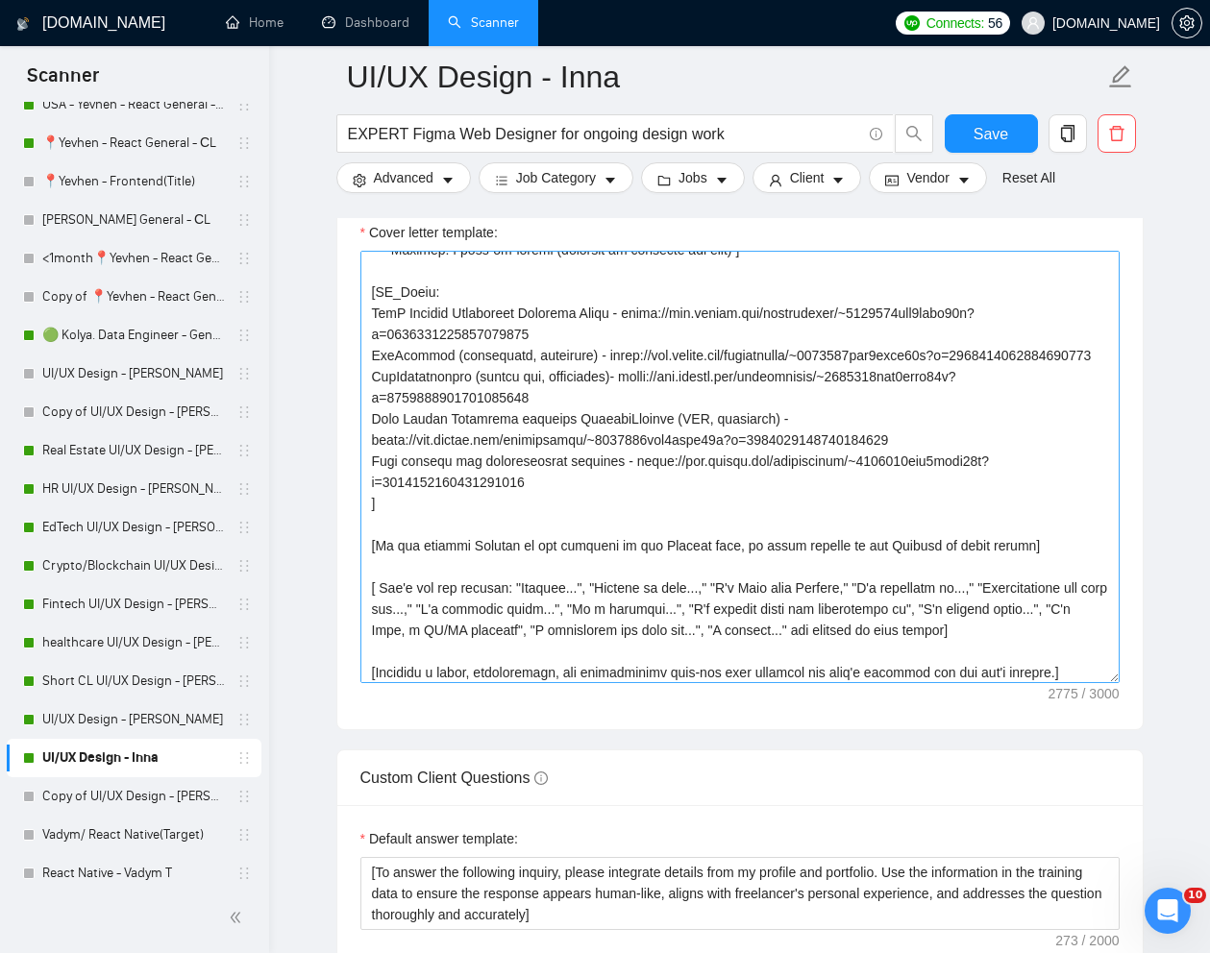
scroll to position [349, 0]
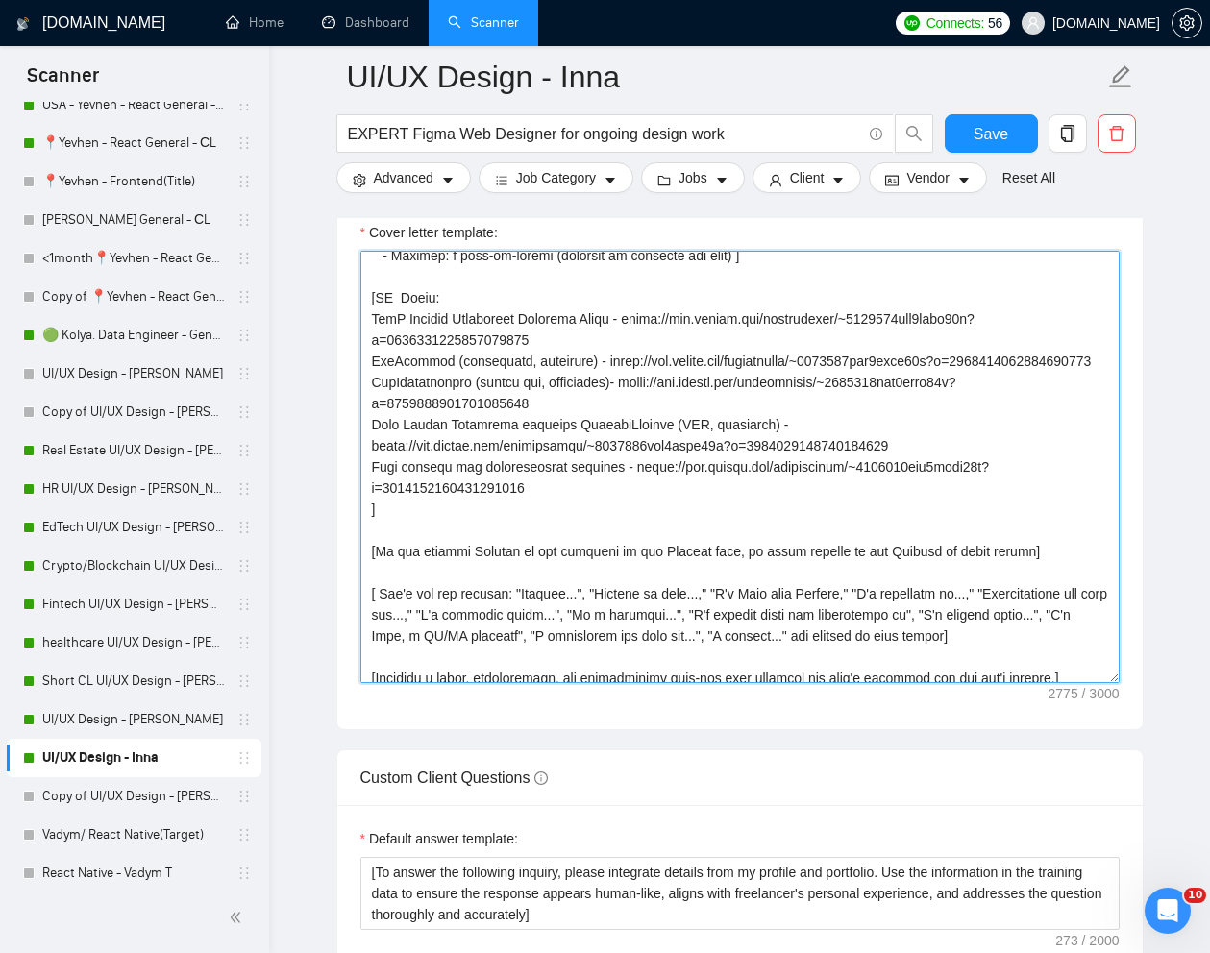
click at [385, 425] on textarea "Cover letter template:" at bounding box center [739, 467] width 759 height 432
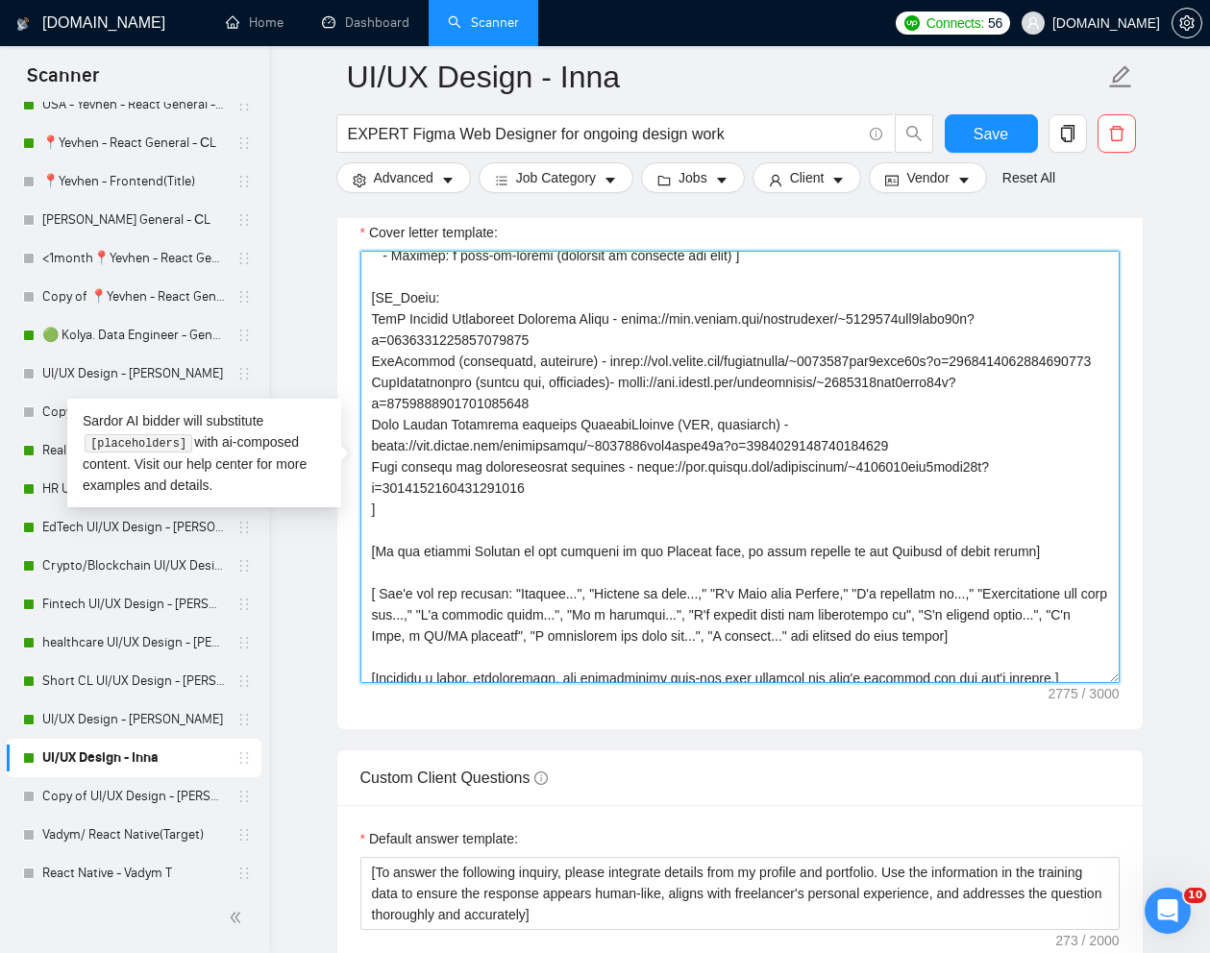
drag, startPoint x: 373, startPoint y: 425, endPoint x: 562, endPoint y: 439, distance: 189.8
click at [562, 439] on textarea "Cover letter template:" at bounding box center [739, 467] width 759 height 432
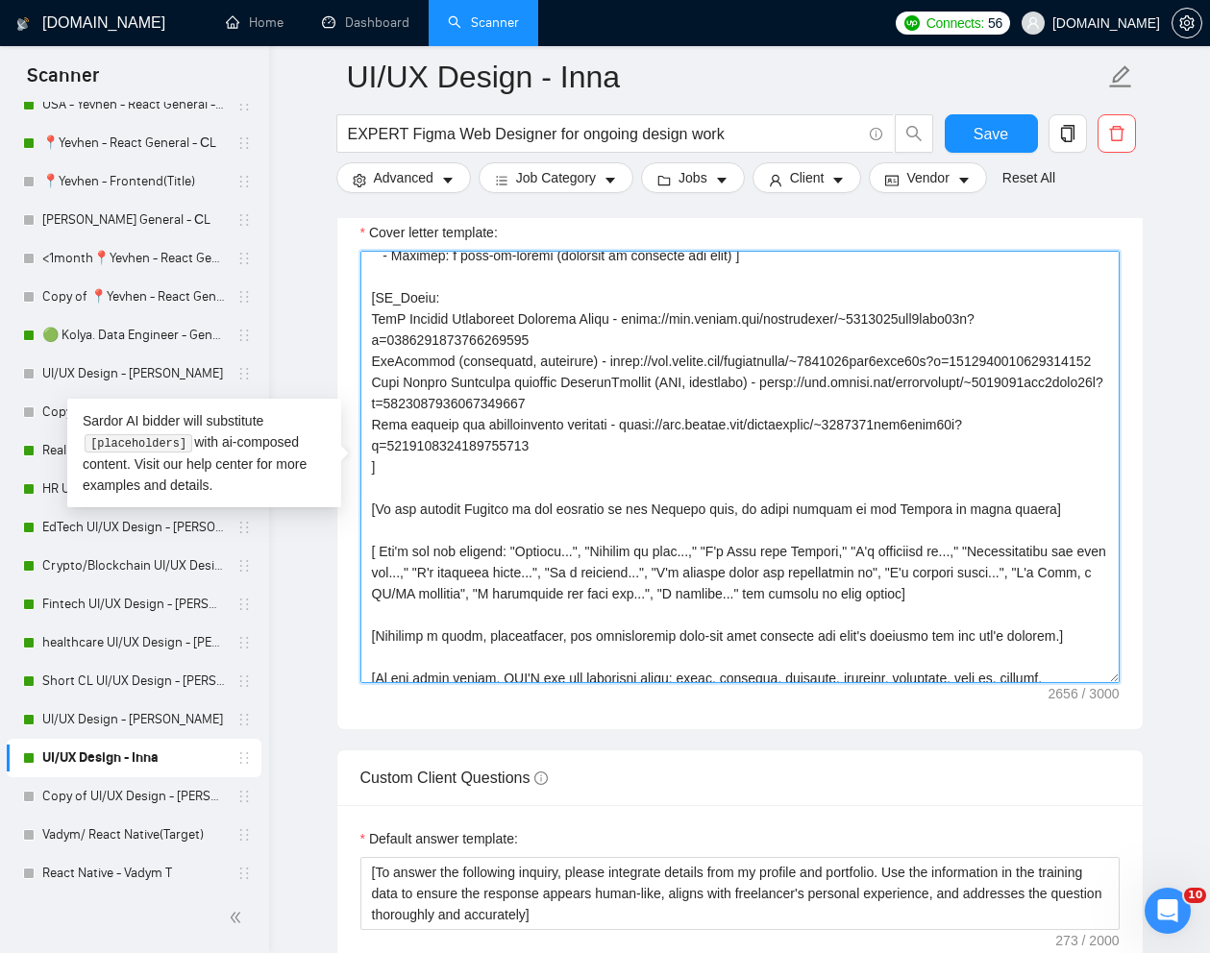
drag, startPoint x: 375, startPoint y: 381, endPoint x: 951, endPoint y: 449, distance: 580.5
click at [951, 449] on textarea "Cover letter template:" at bounding box center [739, 467] width 759 height 432
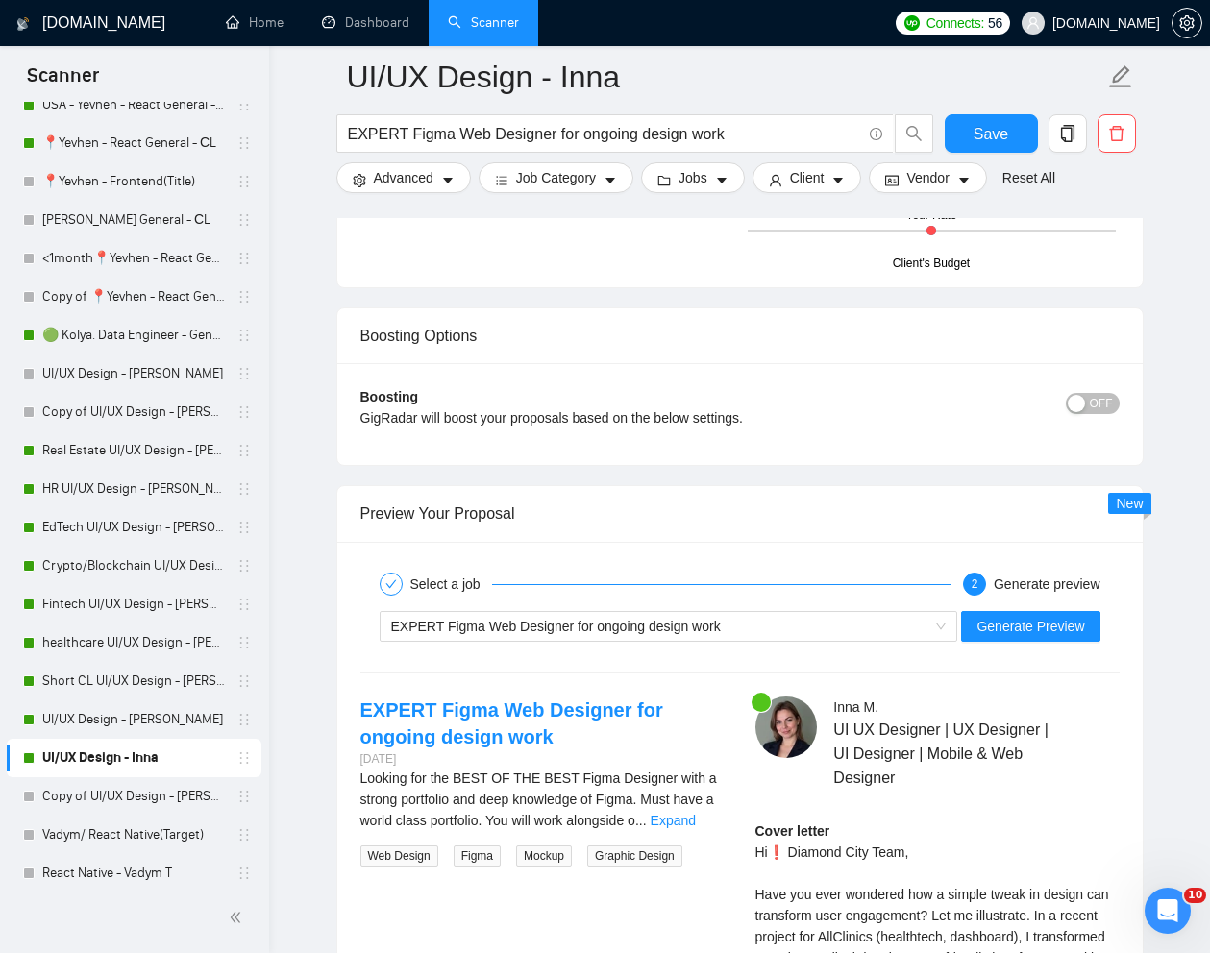
scroll to position [3452, 0]
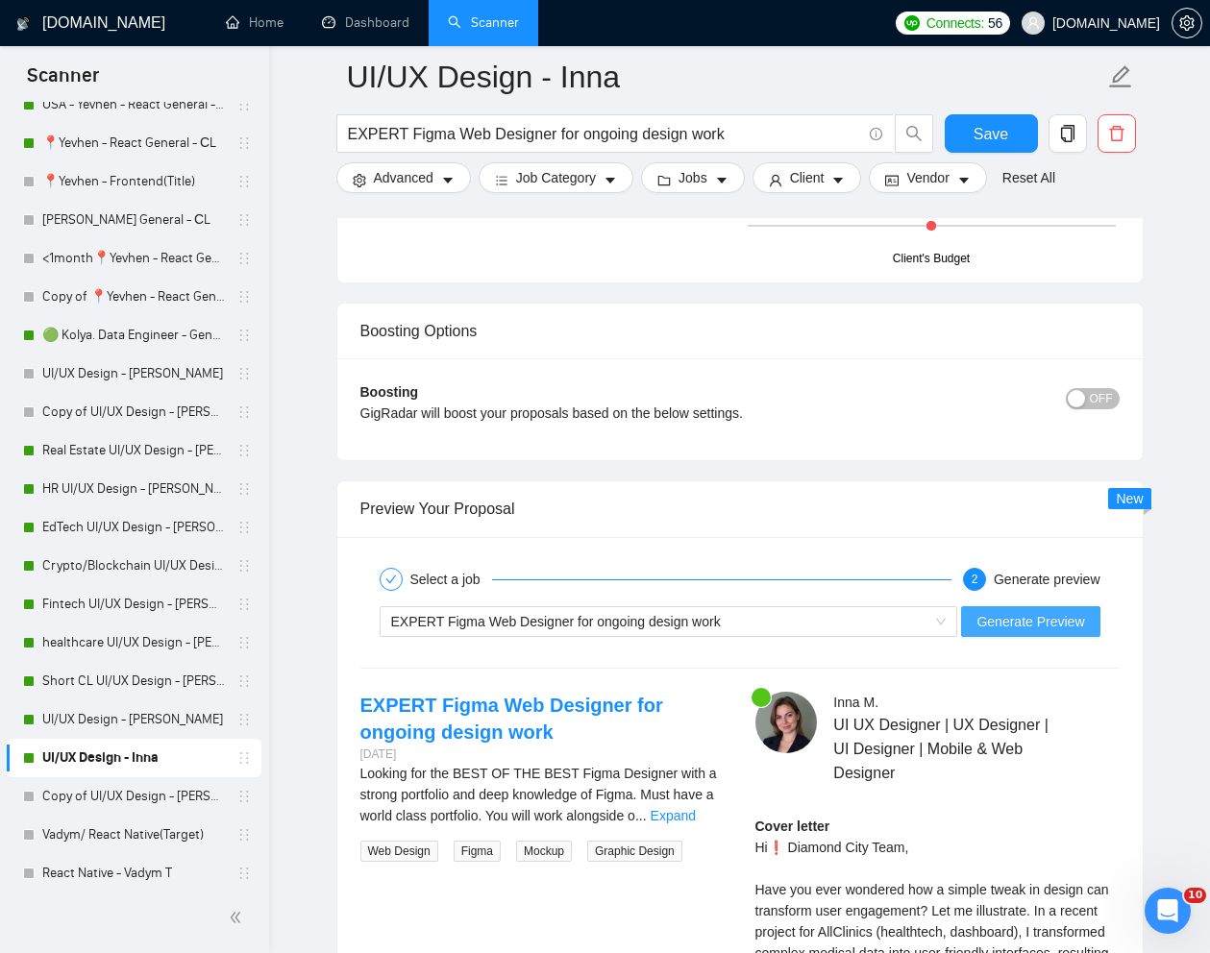
type textarea "[Lorem i dolorsit ametcons adipi eli "Se❗" doe tempor'i utla et dolorem aliq (e…"
click at [1020, 630] on span "Generate Preview" at bounding box center [1030, 621] width 108 height 21
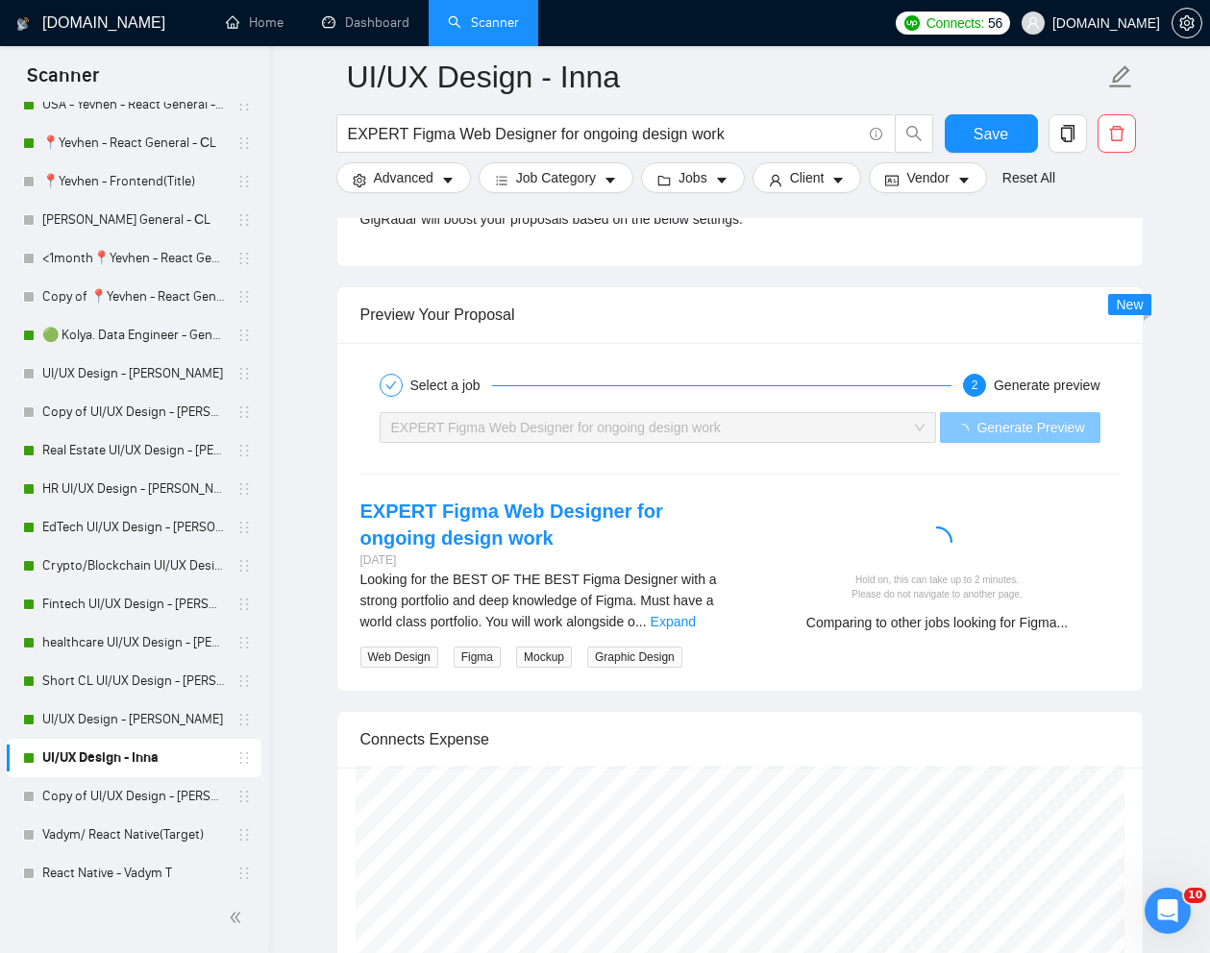
scroll to position [3647, 0]
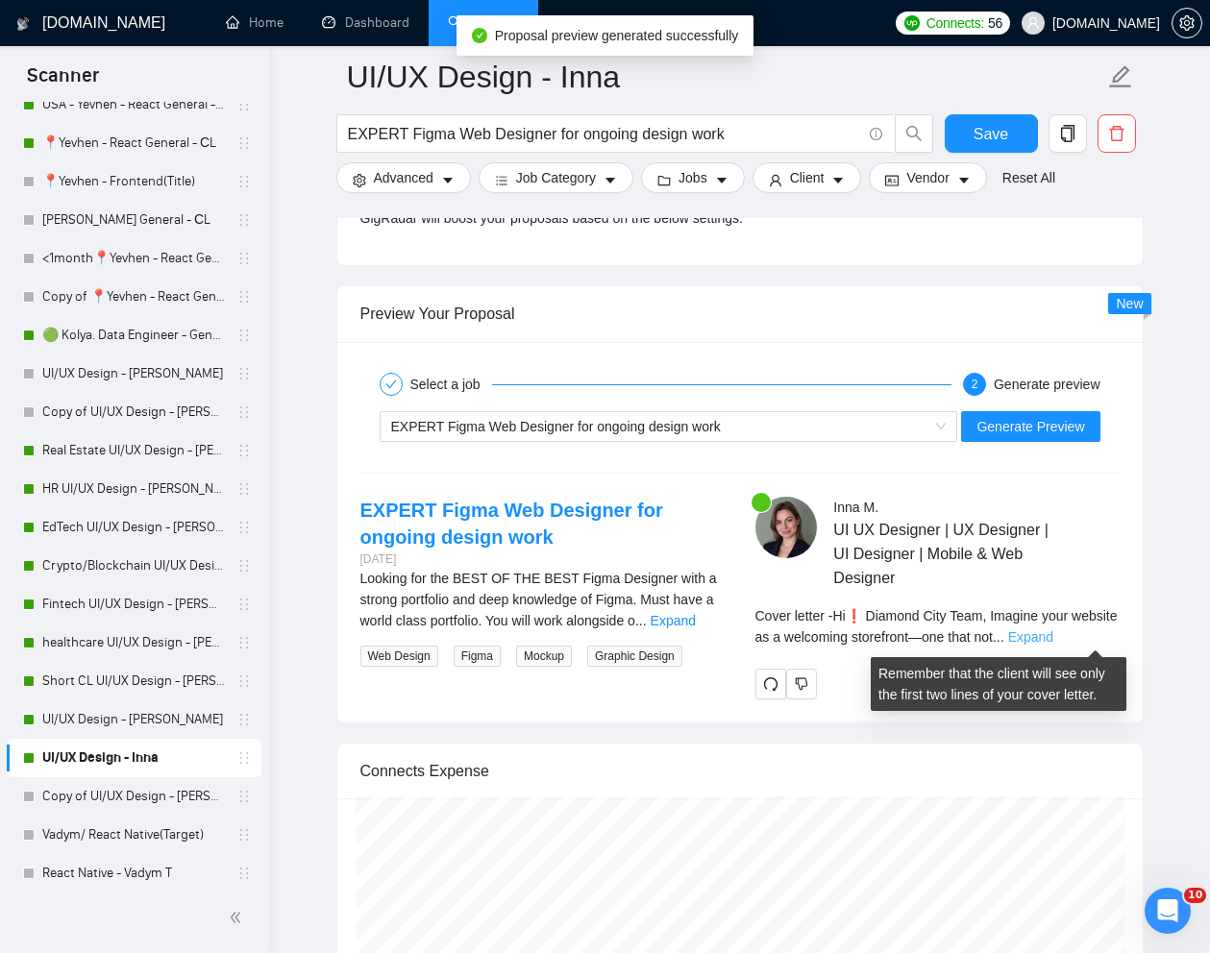
click at [1053, 640] on link "Expand" at bounding box center [1030, 636] width 45 height 15
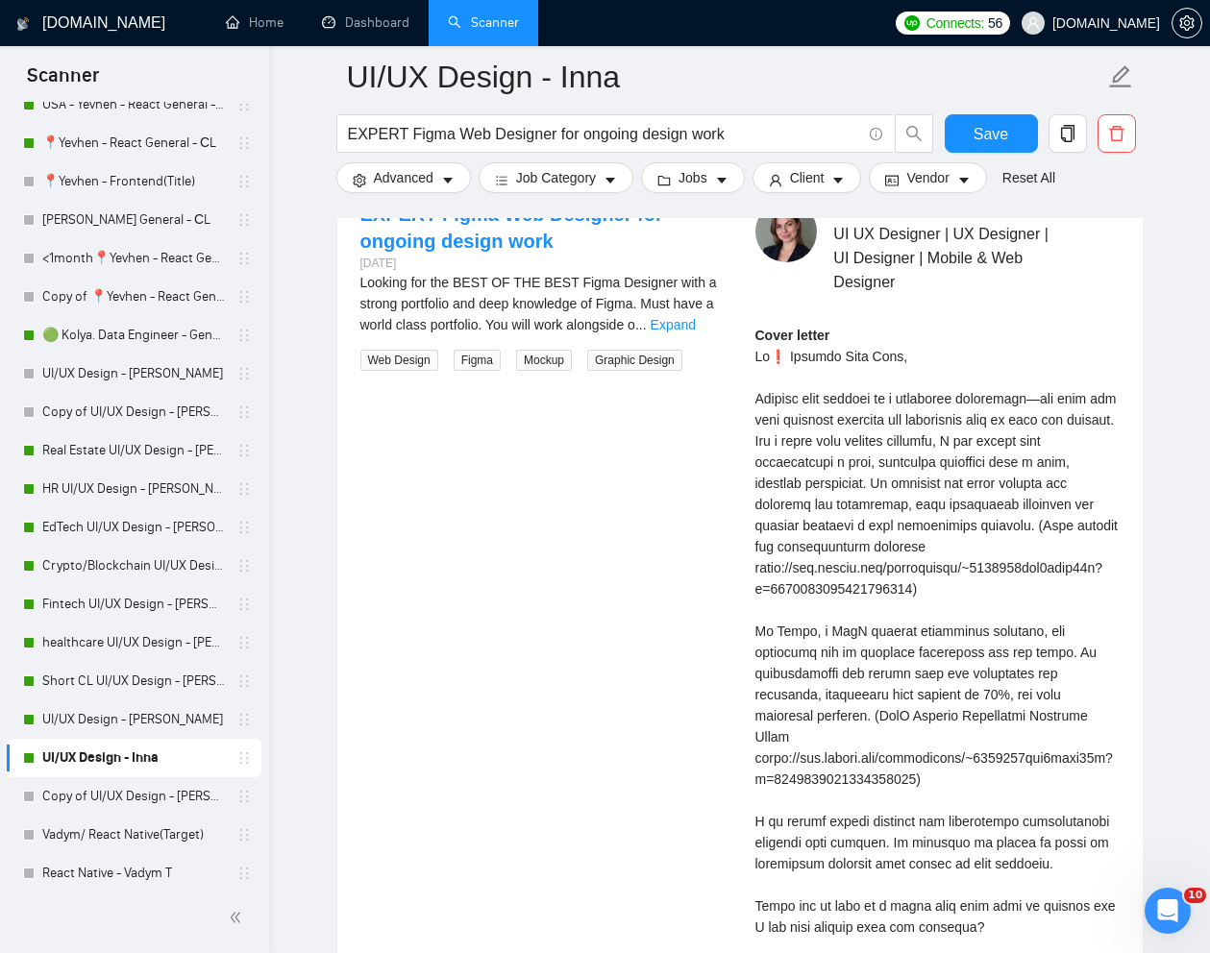
scroll to position [3951, 0]
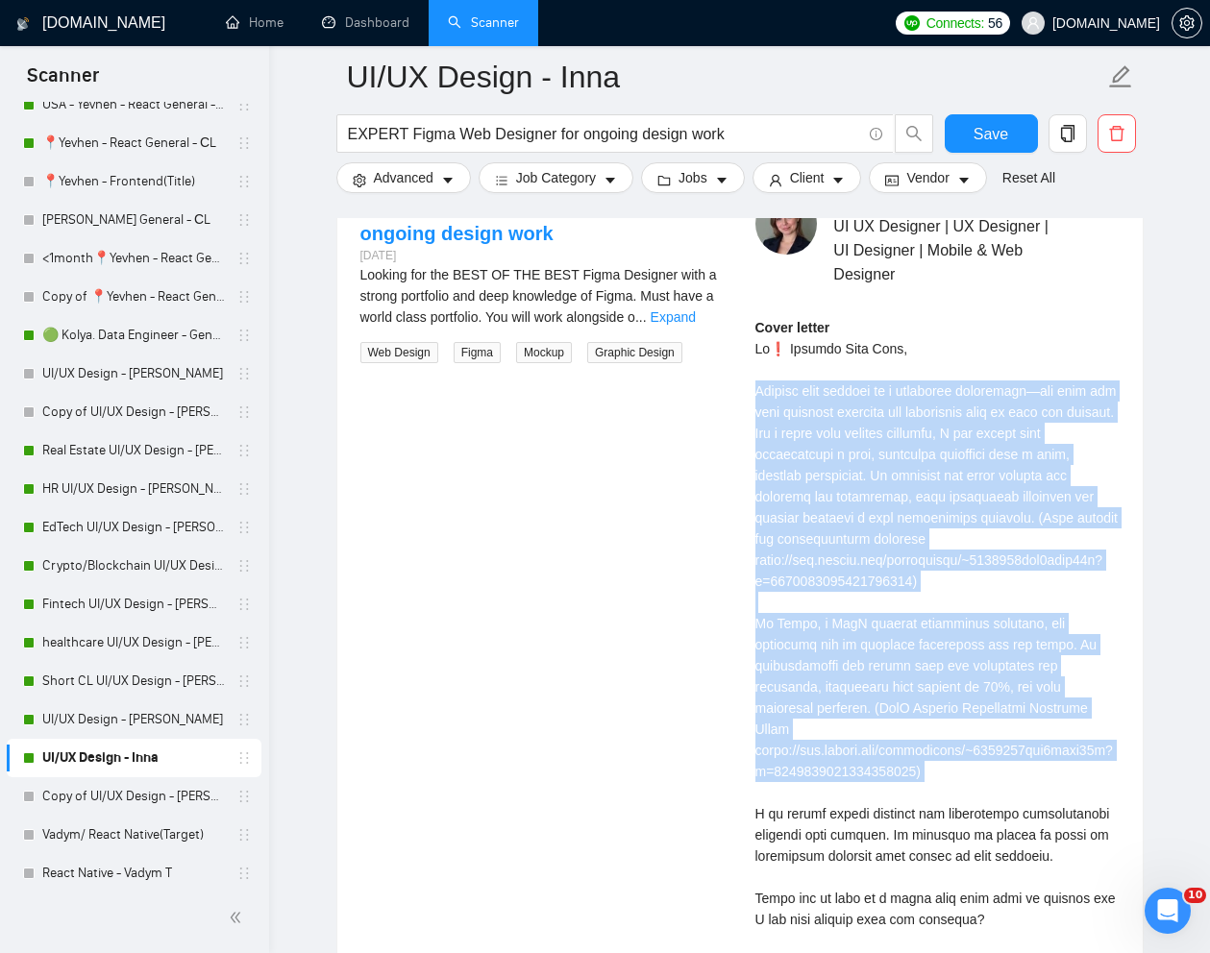
drag, startPoint x: 751, startPoint y: 393, endPoint x: 997, endPoint y: 779, distance: 457.9
click at [997, 779] on div "[PERSON_NAME] UI UX Designer | UX Designer | UI Designer | Mobile & Web Designe…" at bounding box center [937, 619] width 395 height 852
copy div "Imagine your website as a welcoming storefront—one that not only attracts visit…"
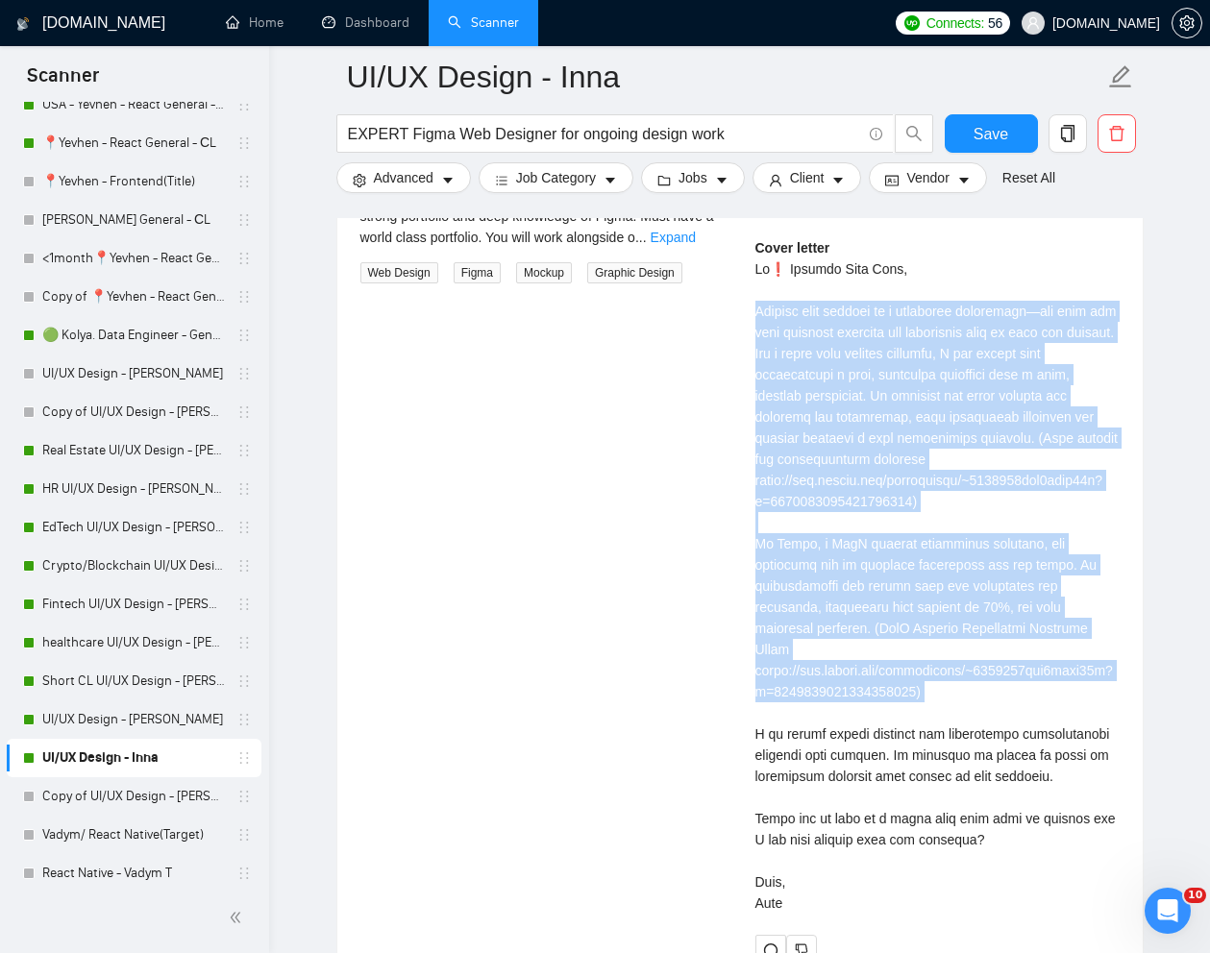
scroll to position [4045, 0]
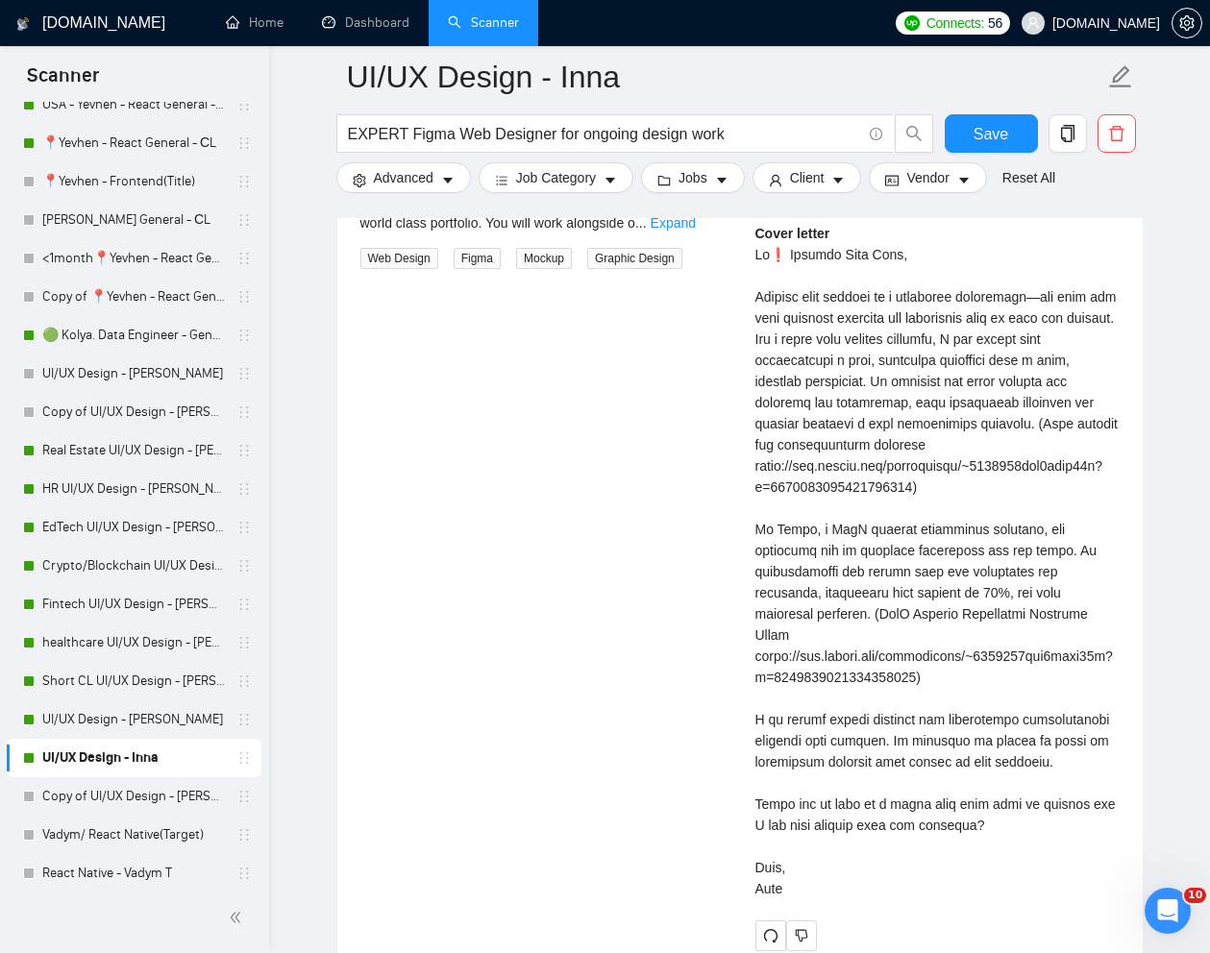
click at [860, 803] on div "Cover letter" at bounding box center [937, 561] width 364 height 676
click at [792, 785] on div "Cover letter" at bounding box center [937, 561] width 364 height 676
drag, startPoint x: 751, startPoint y: 782, endPoint x: 1093, endPoint y: 778, distance: 342.1
click at [1093, 778] on div "[PERSON_NAME] UI UX Designer | UX Designer | UI Designer | Mobile & Web Designe…" at bounding box center [937, 525] width 395 height 852
copy div "Would you be open to a quick call this week to discuss"
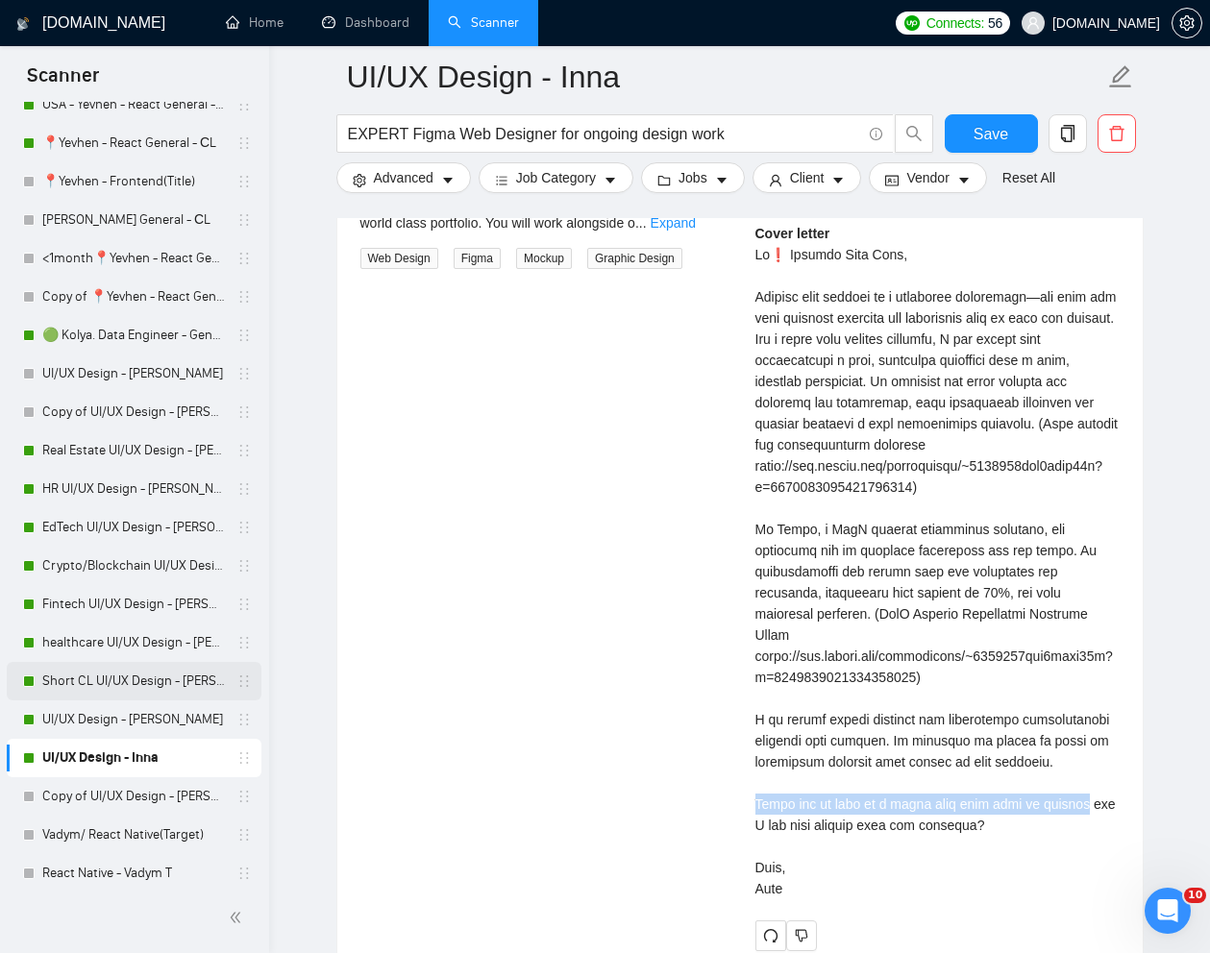
click at [124, 686] on link "Short CL UI/UX Design - [PERSON_NAME]" at bounding box center [133, 681] width 183 height 38
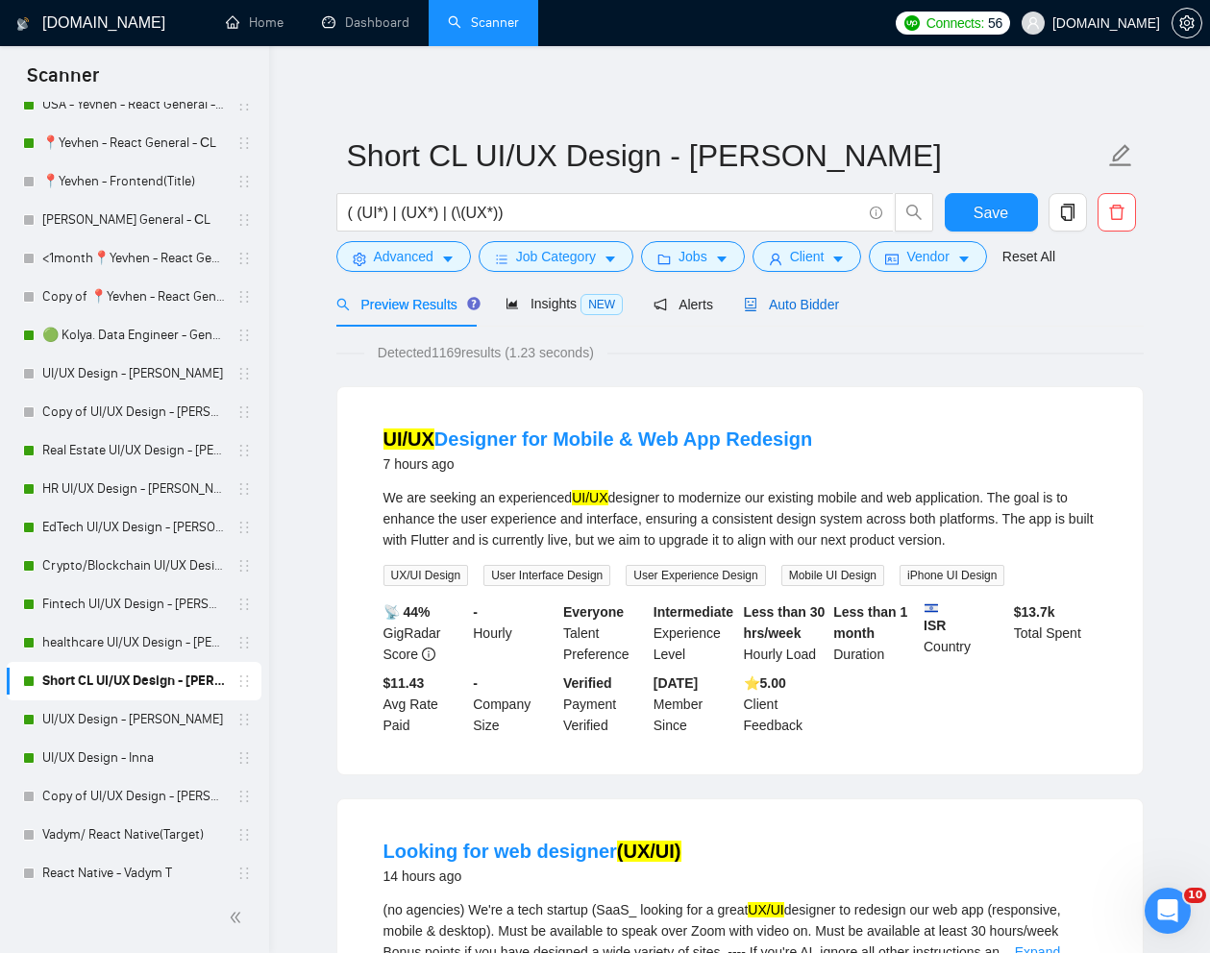
click at [806, 302] on span "Auto Bidder" at bounding box center [791, 304] width 95 height 15
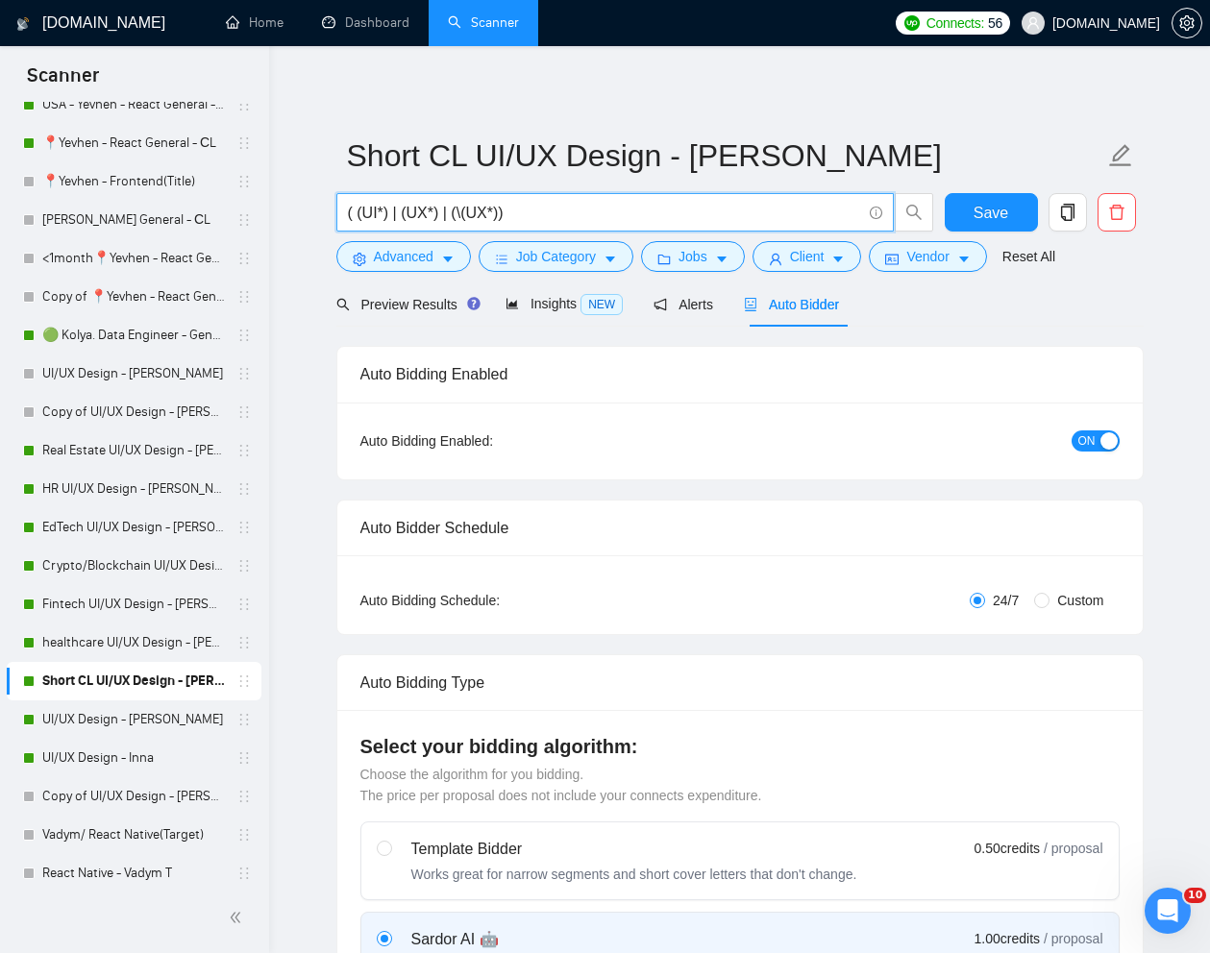
click at [681, 219] on input "( (UI*) | (UX*) | (\(UX*))" at bounding box center [604, 213] width 513 height 24
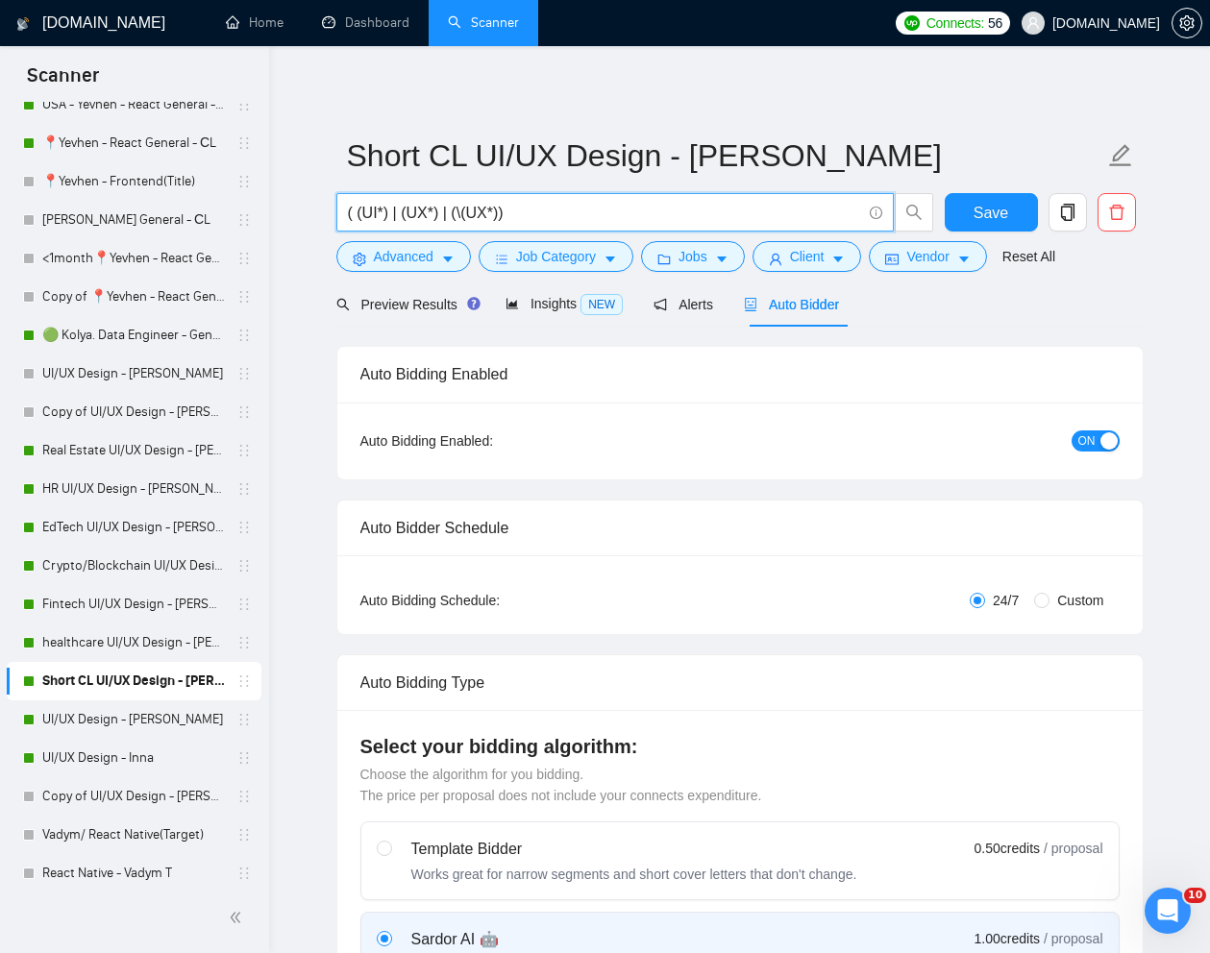
paste input "UI/UX Designer for SaaS Portal Redesign"
type input "UI/UX Designer for SaaS Portal Redesign"
click at [1055, 256] on link "Reset All" at bounding box center [1028, 256] width 53 height 21
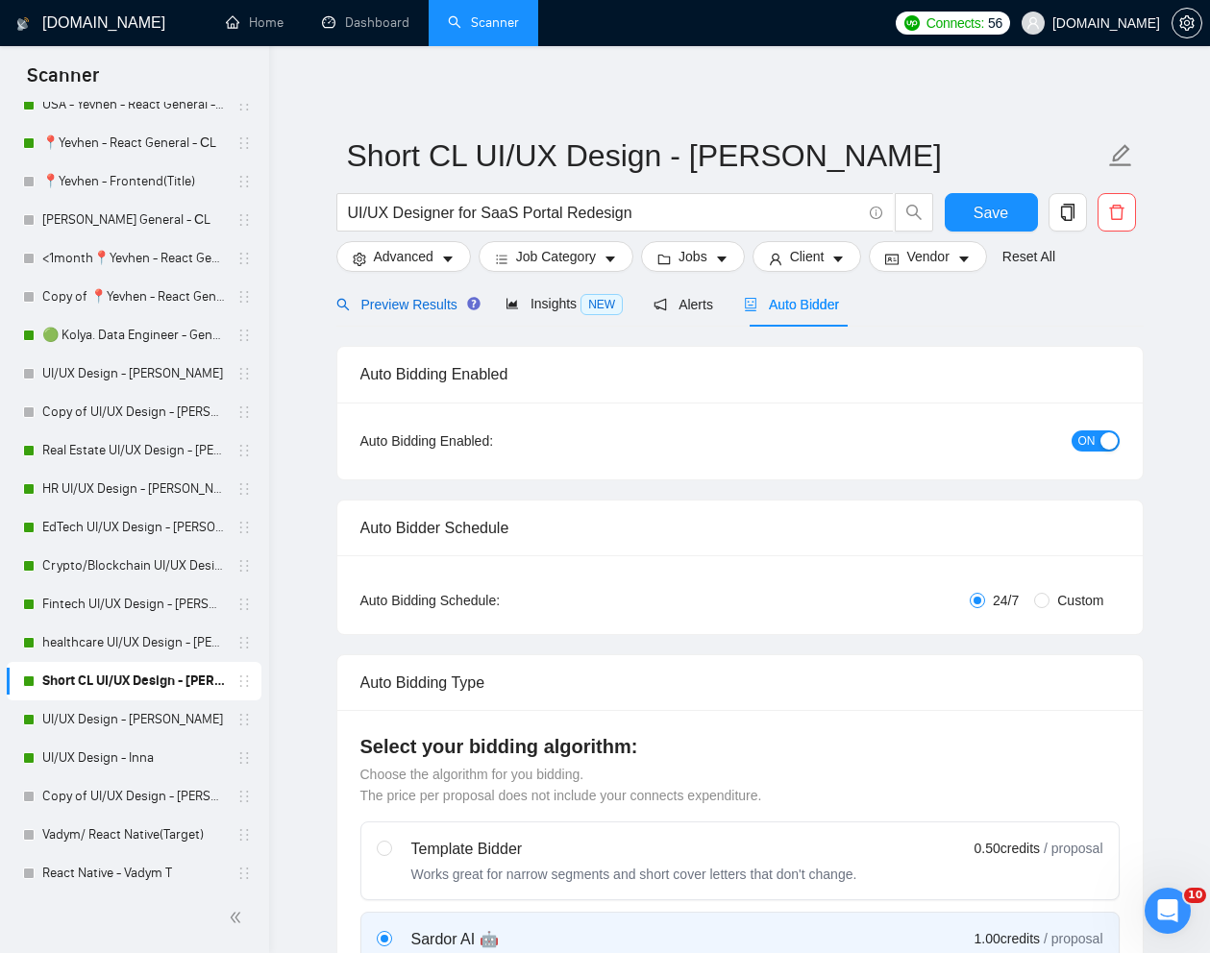
click at [416, 312] on div "Preview Results" at bounding box center [405, 304] width 138 height 21
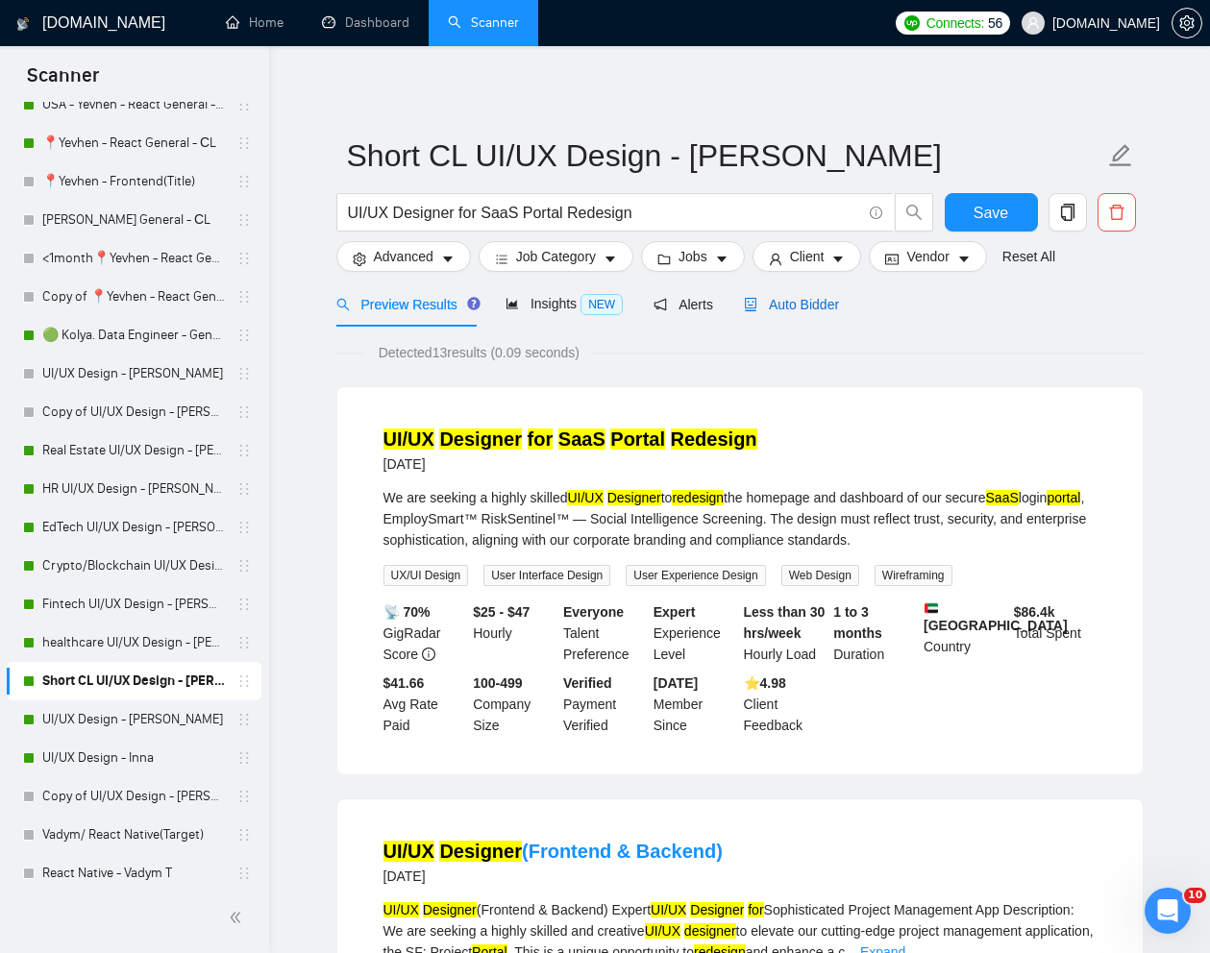
click at [821, 301] on span "Auto Bidder" at bounding box center [791, 304] width 95 height 15
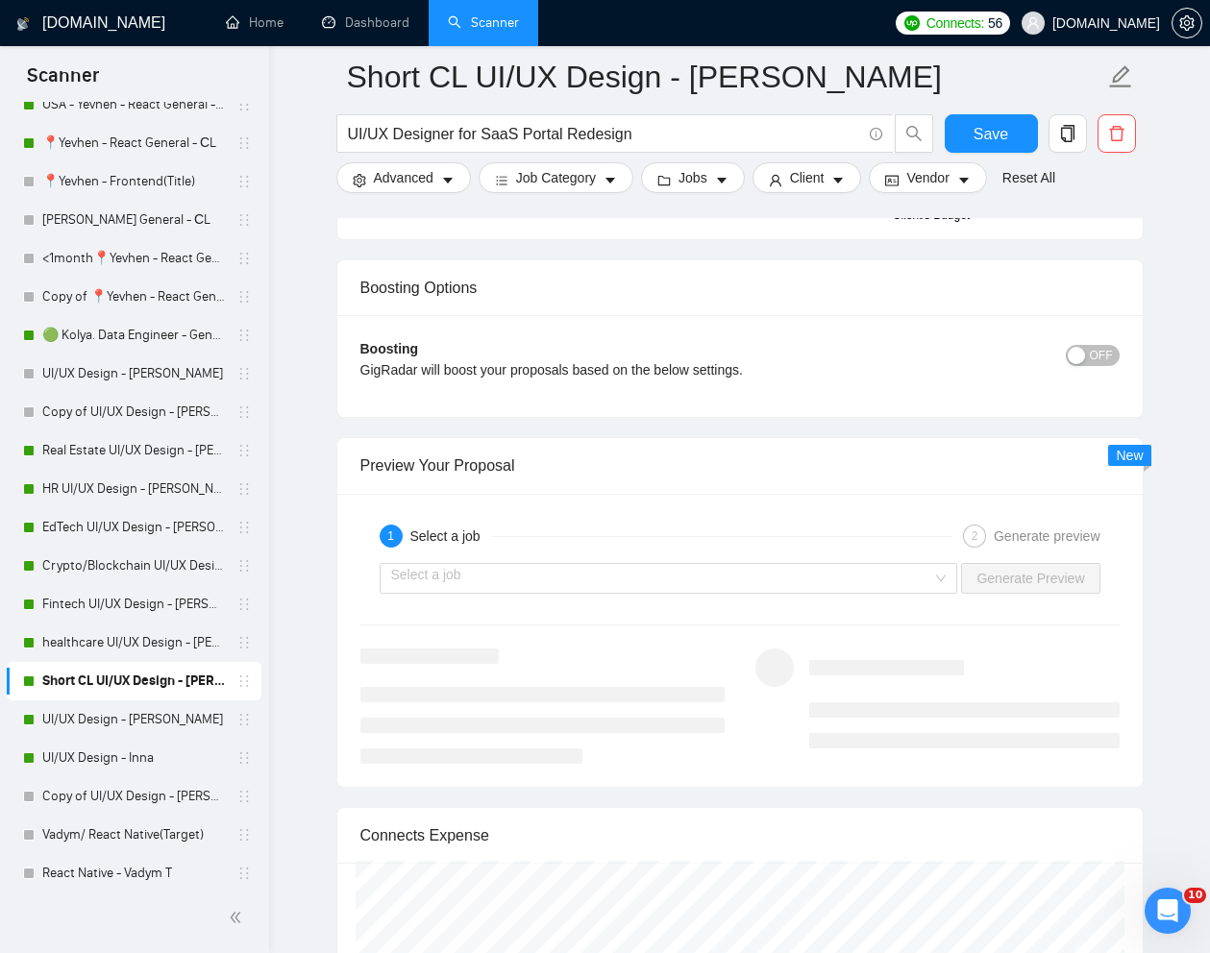
scroll to position [3565, 0]
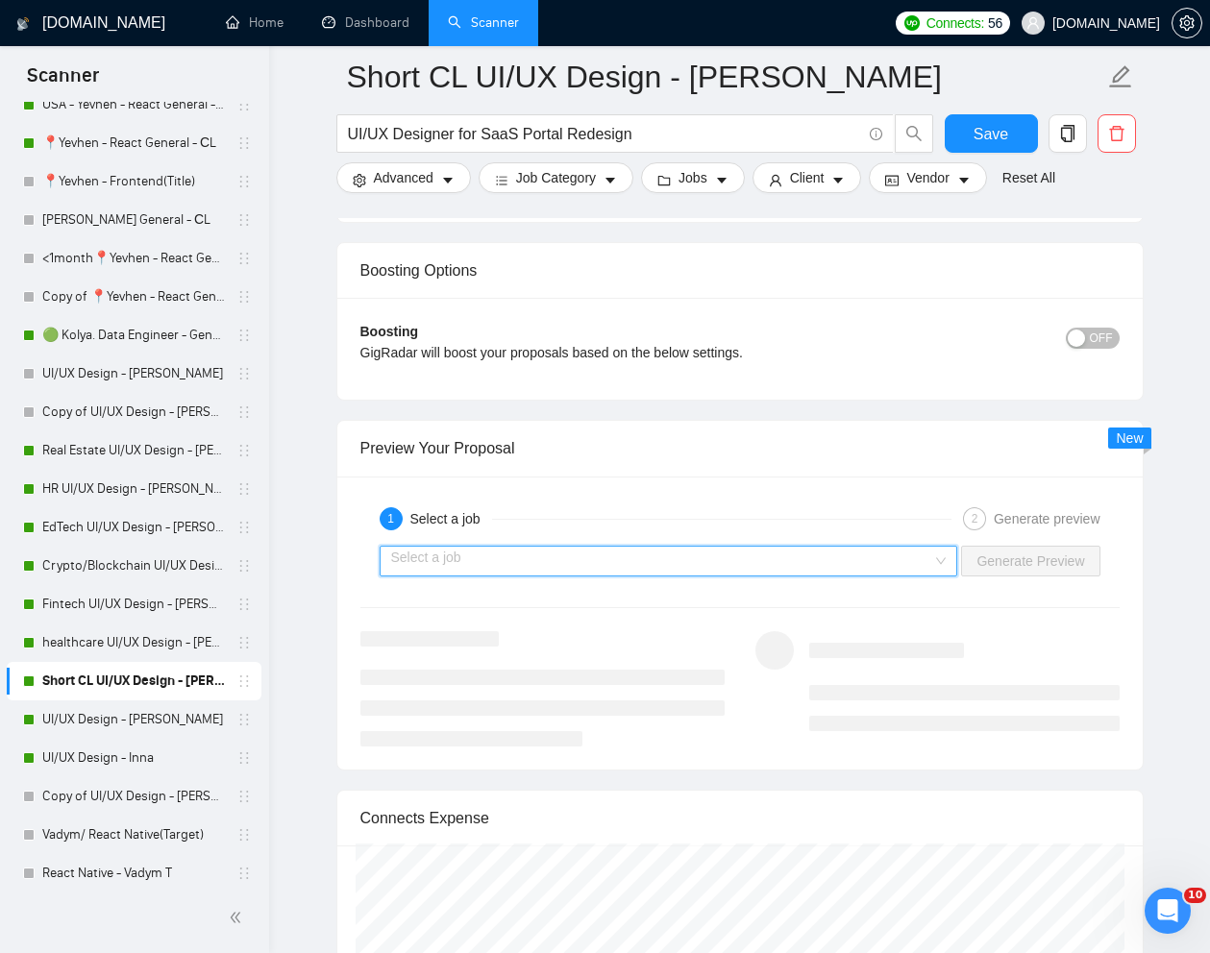
click at [618, 569] on input "search" at bounding box center [662, 561] width 542 height 29
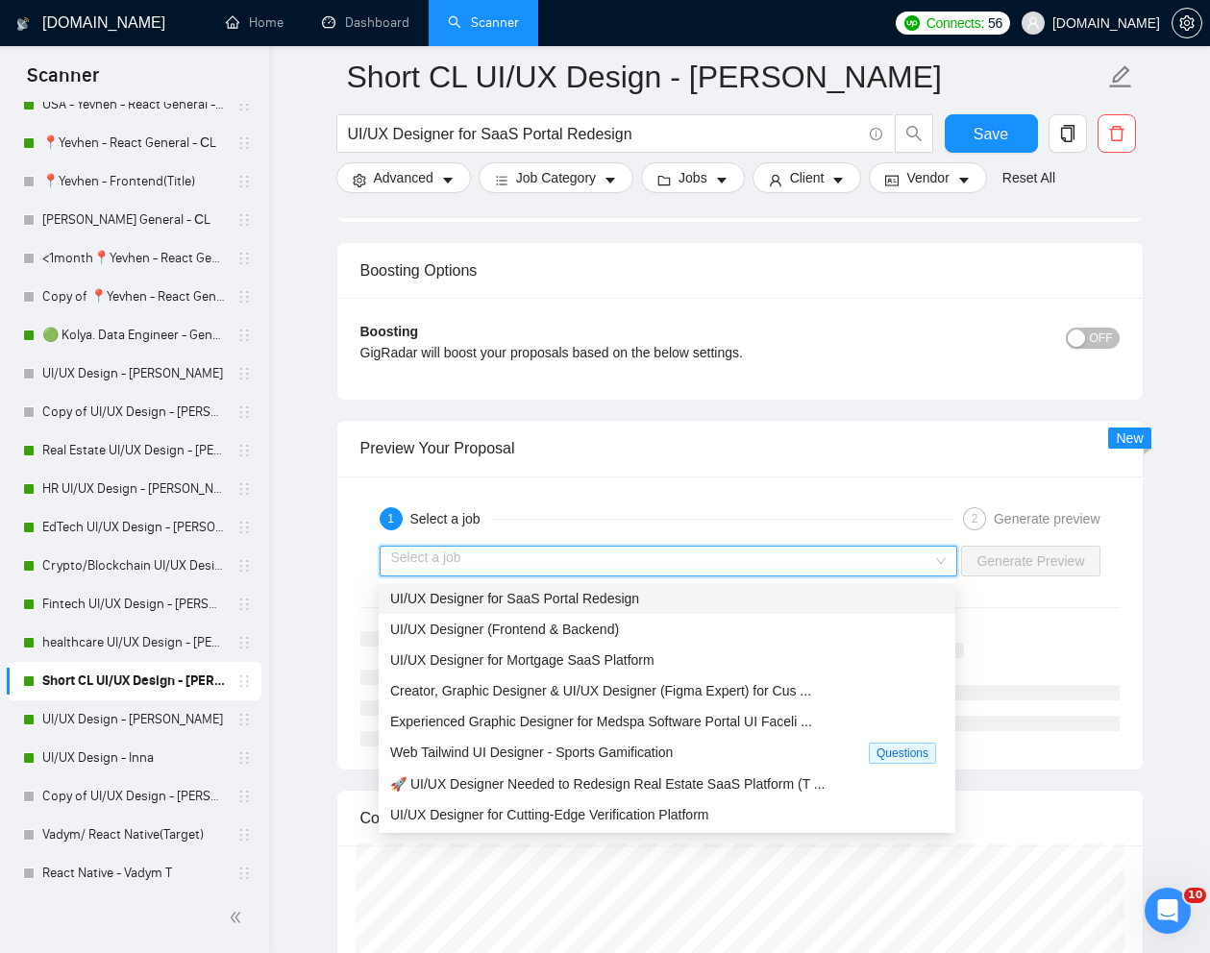
click at [509, 603] on span "UI/UX Designer for SaaS Portal Redesign" at bounding box center [514, 598] width 249 height 15
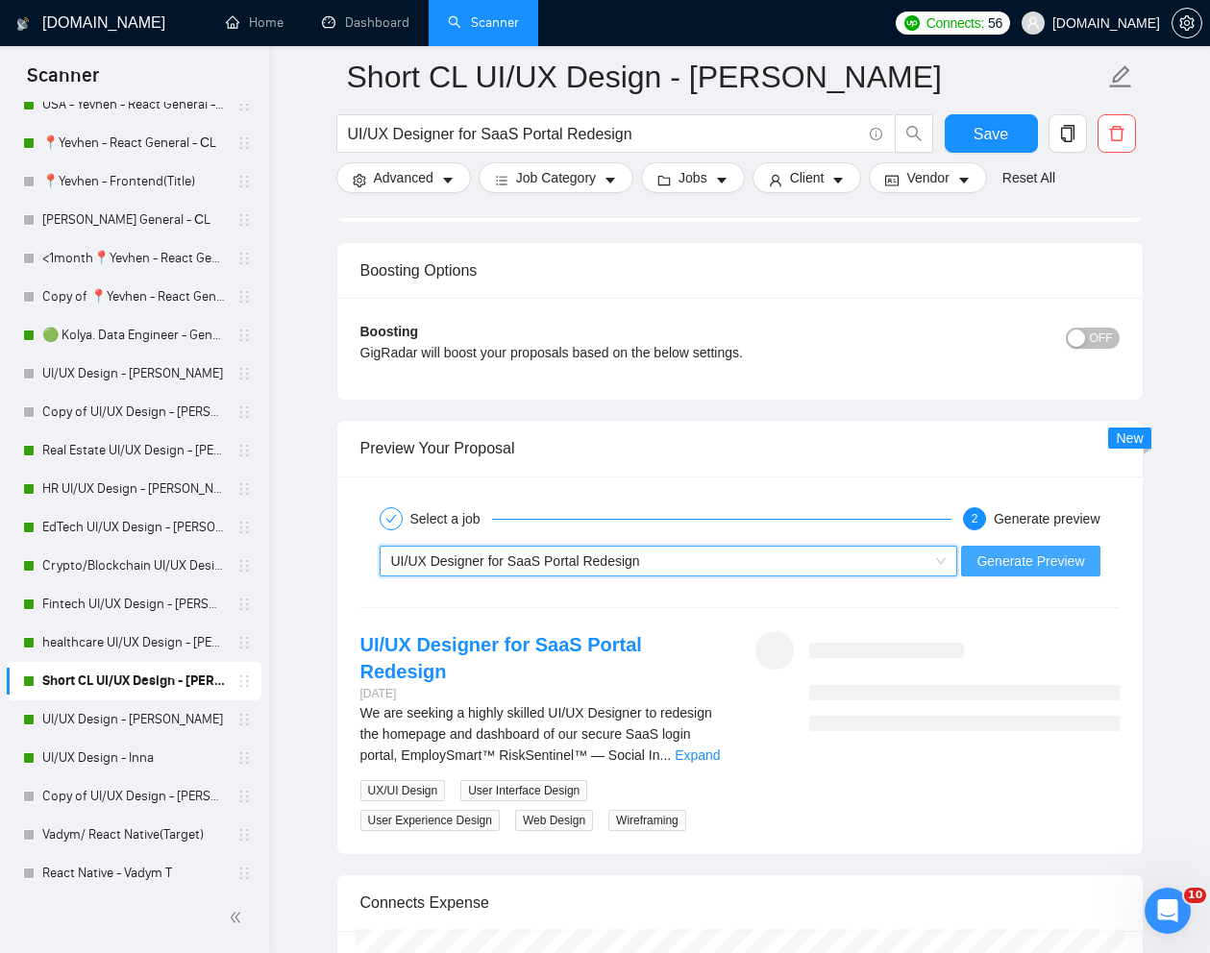
click at [987, 571] on button "Generate Preview" at bounding box center [1030, 561] width 138 height 31
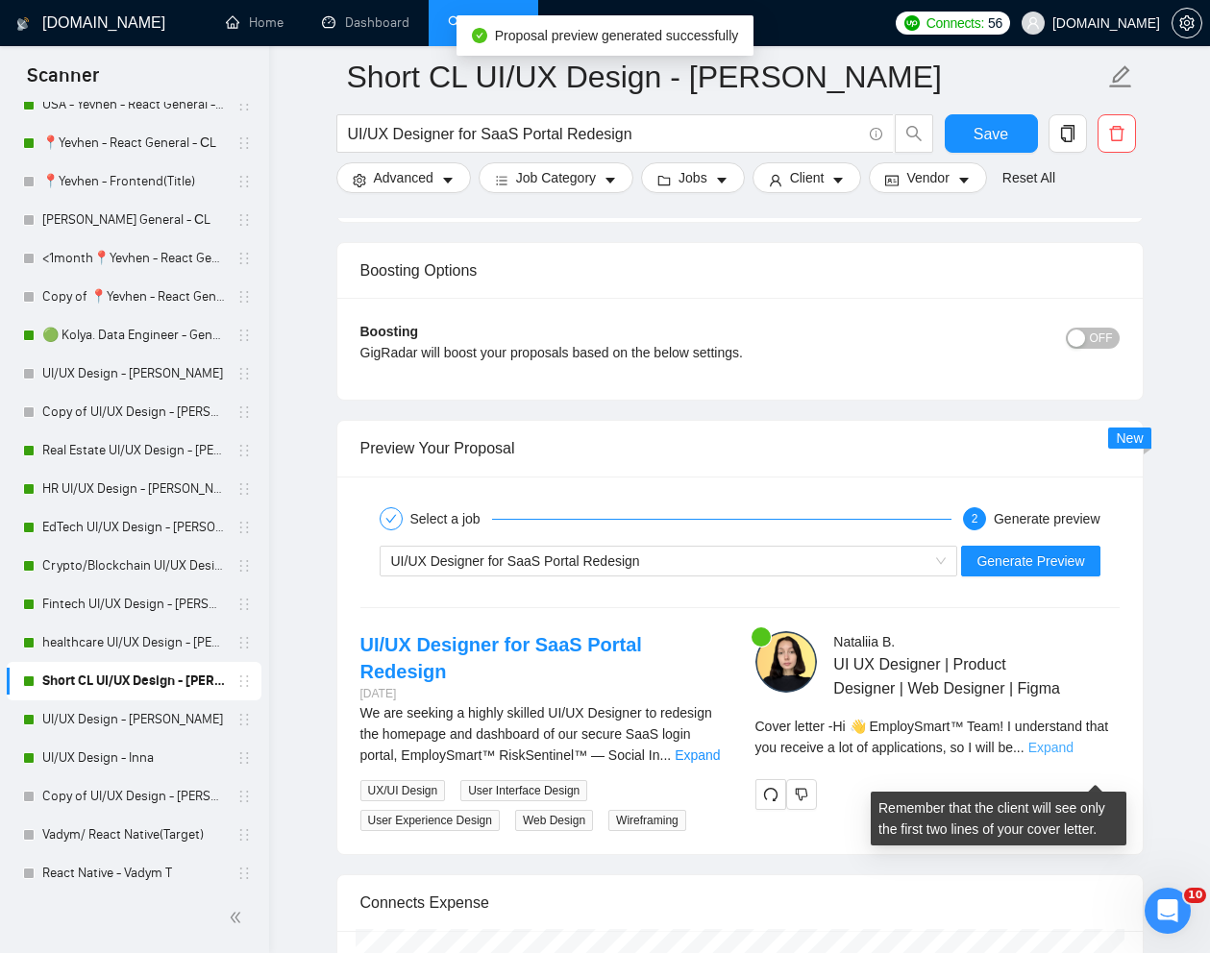
click at [1073, 755] on link "Expand" at bounding box center [1050, 747] width 45 height 15
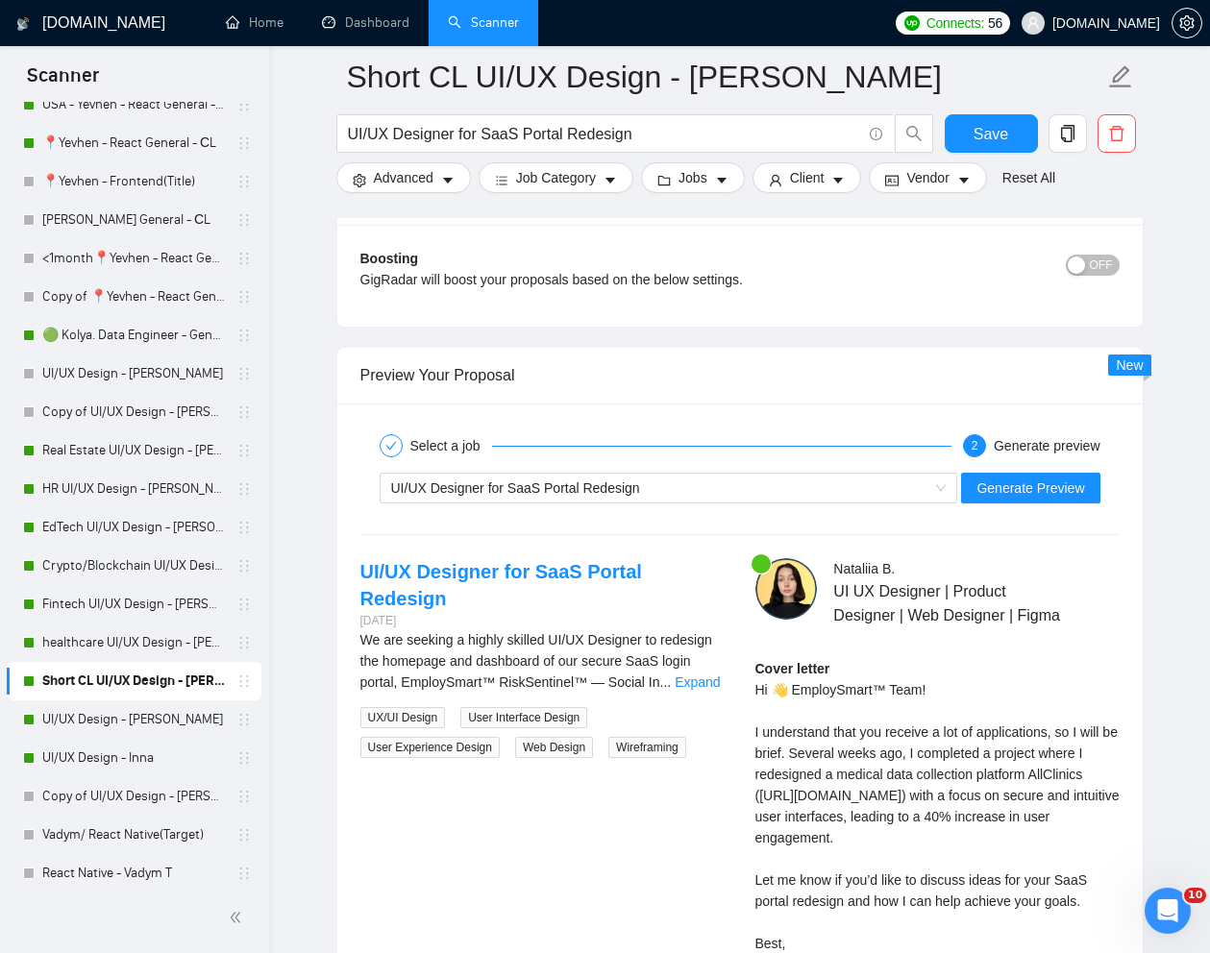
scroll to position [3600, 0]
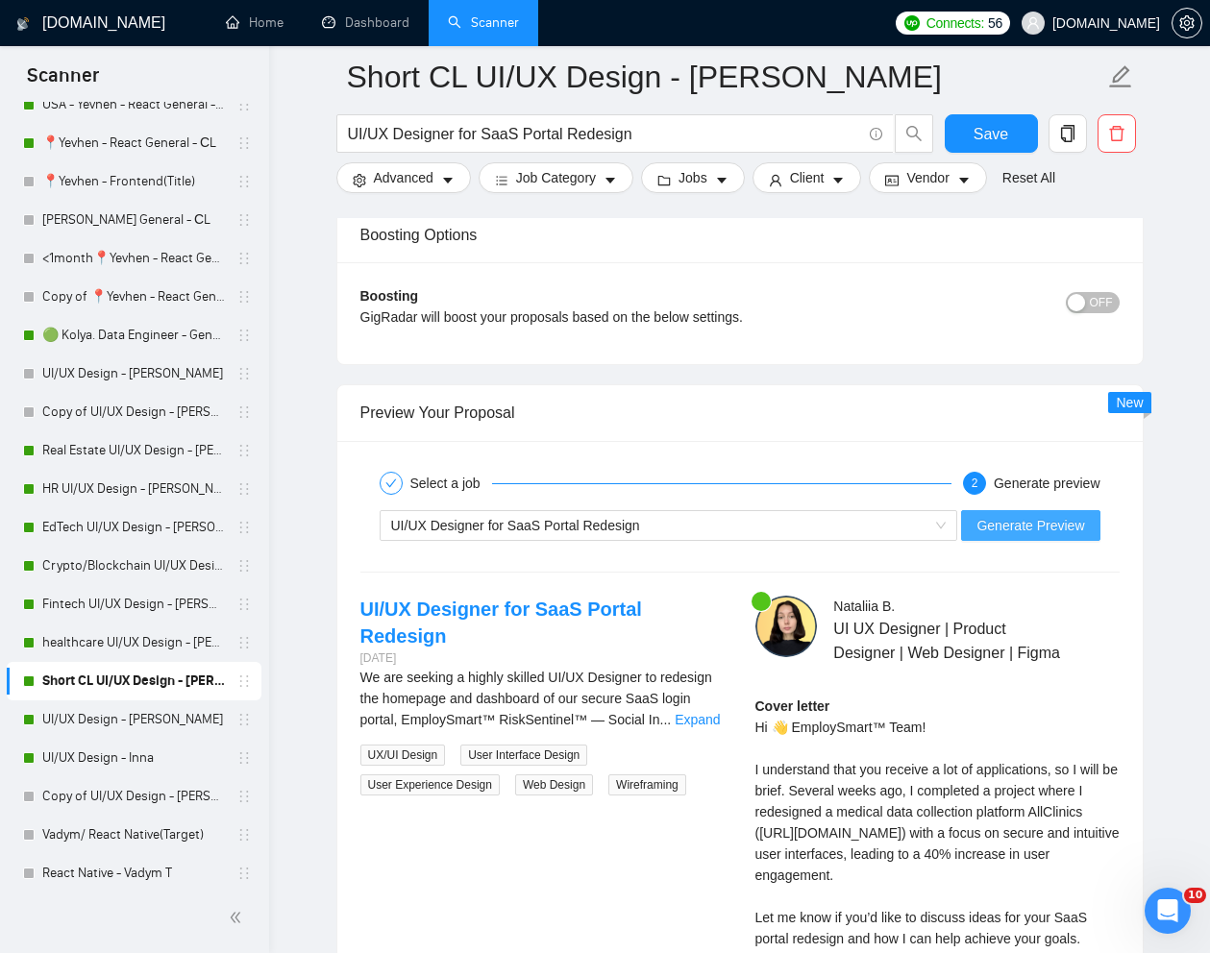
click at [996, 528] on span "Generate Preview" at bounding box center [1030, 525] width 108 height 21
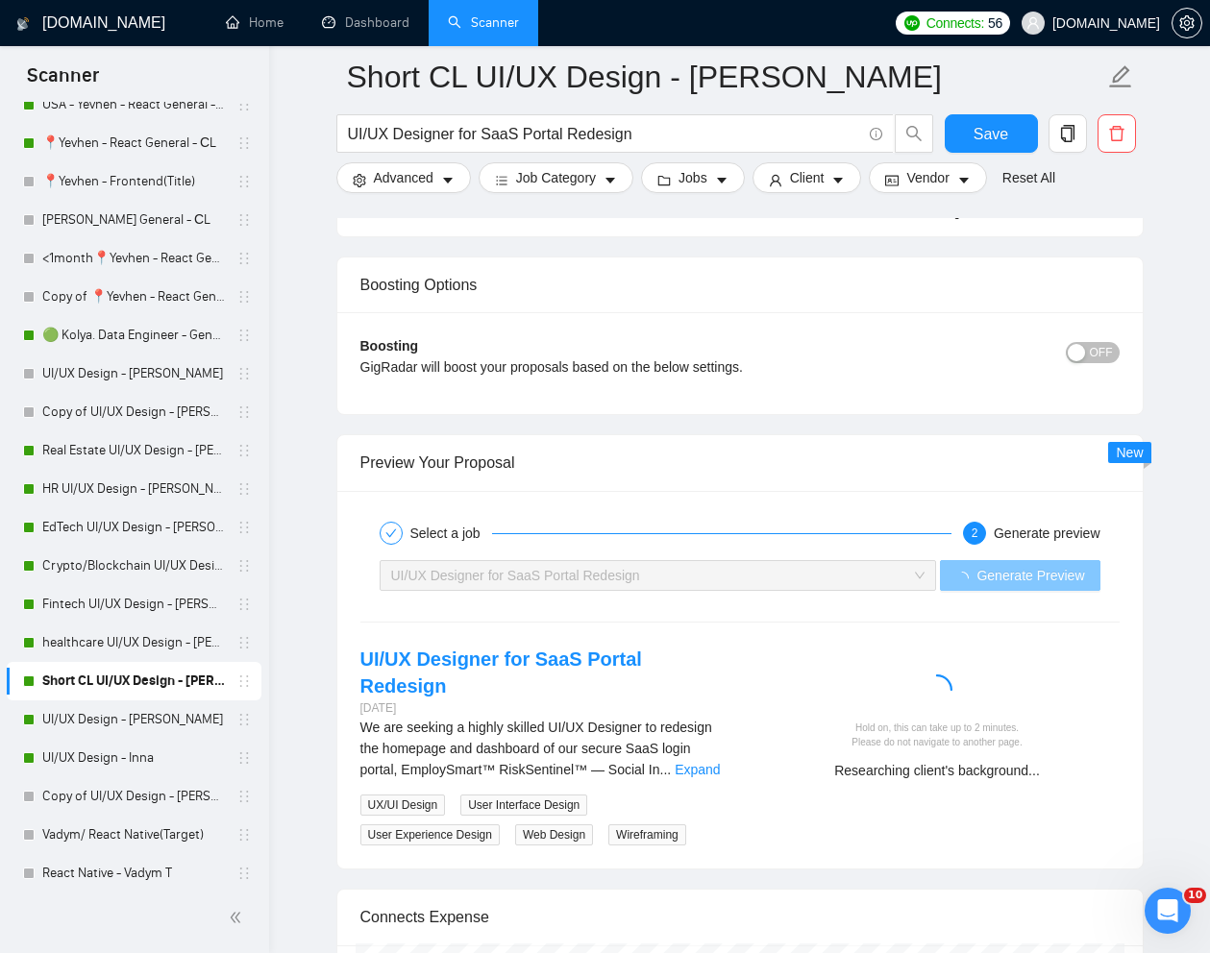
scroll to position [3687, 0]
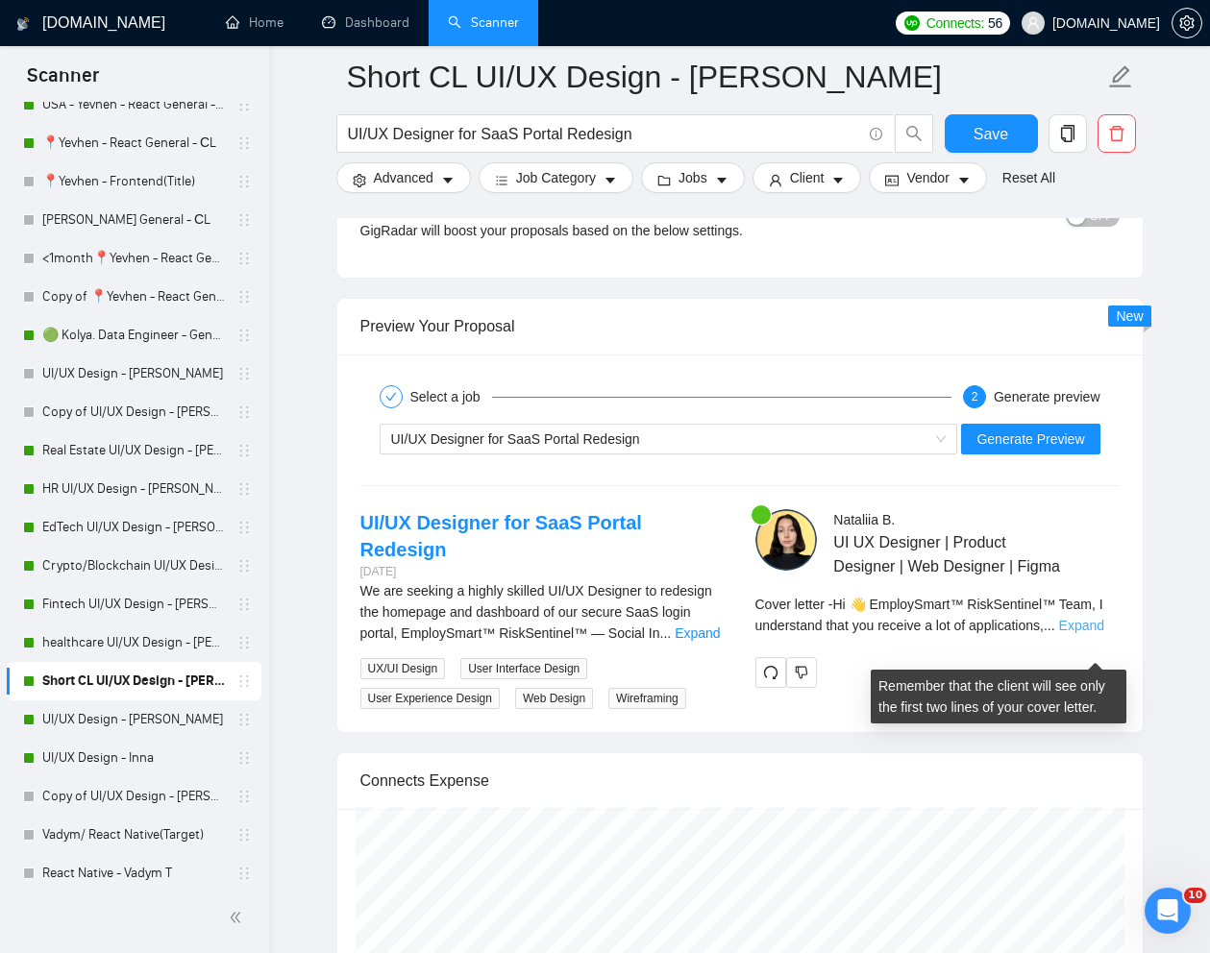
click at [1092, 633] on link "Expand" at bounding box center [1081, 625] width 45 height 15
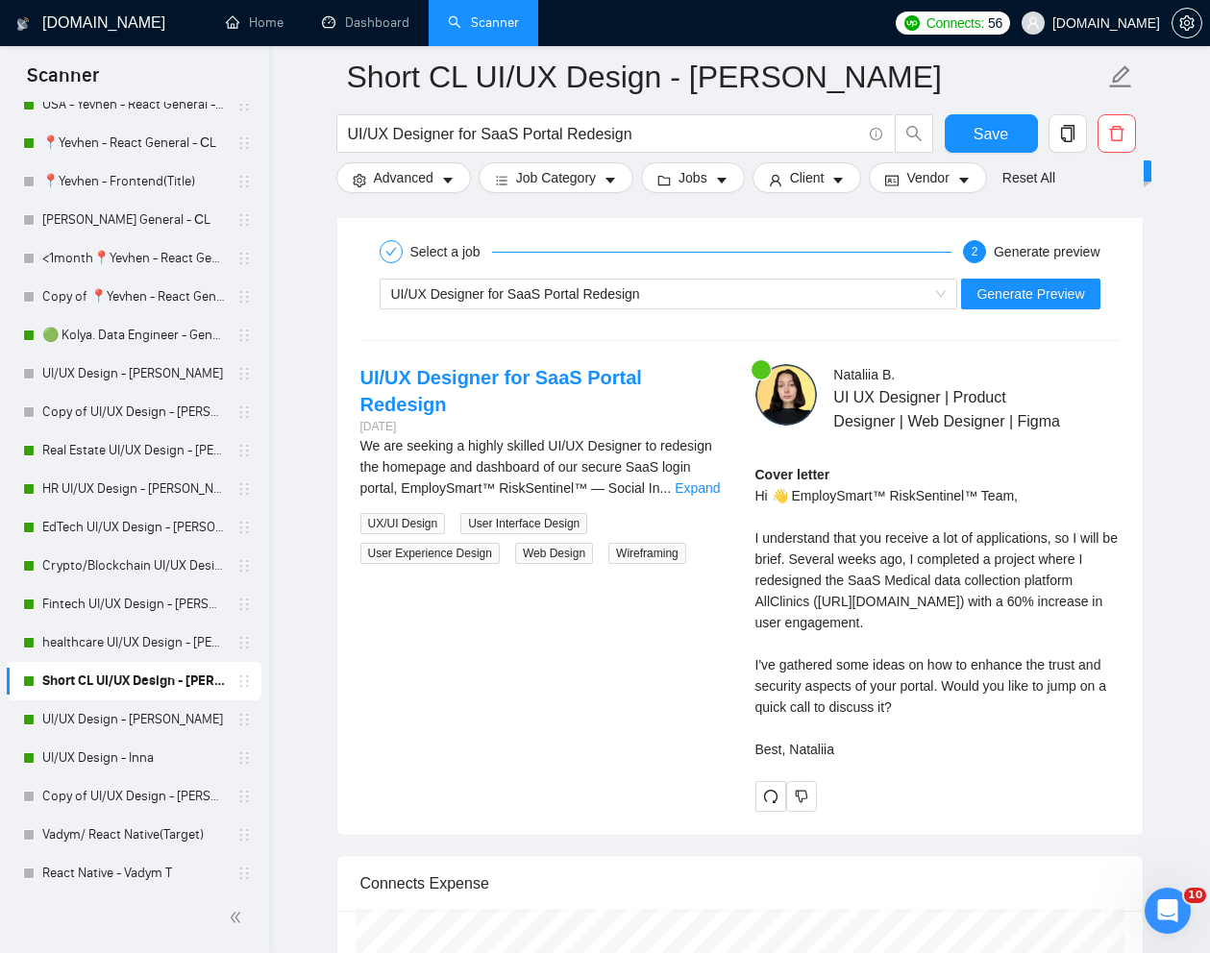
scroll to position [3833, 0]
click at [1011, 304] on button "Generate Preview" at bounding box center [1030, 293] width 138 height 31
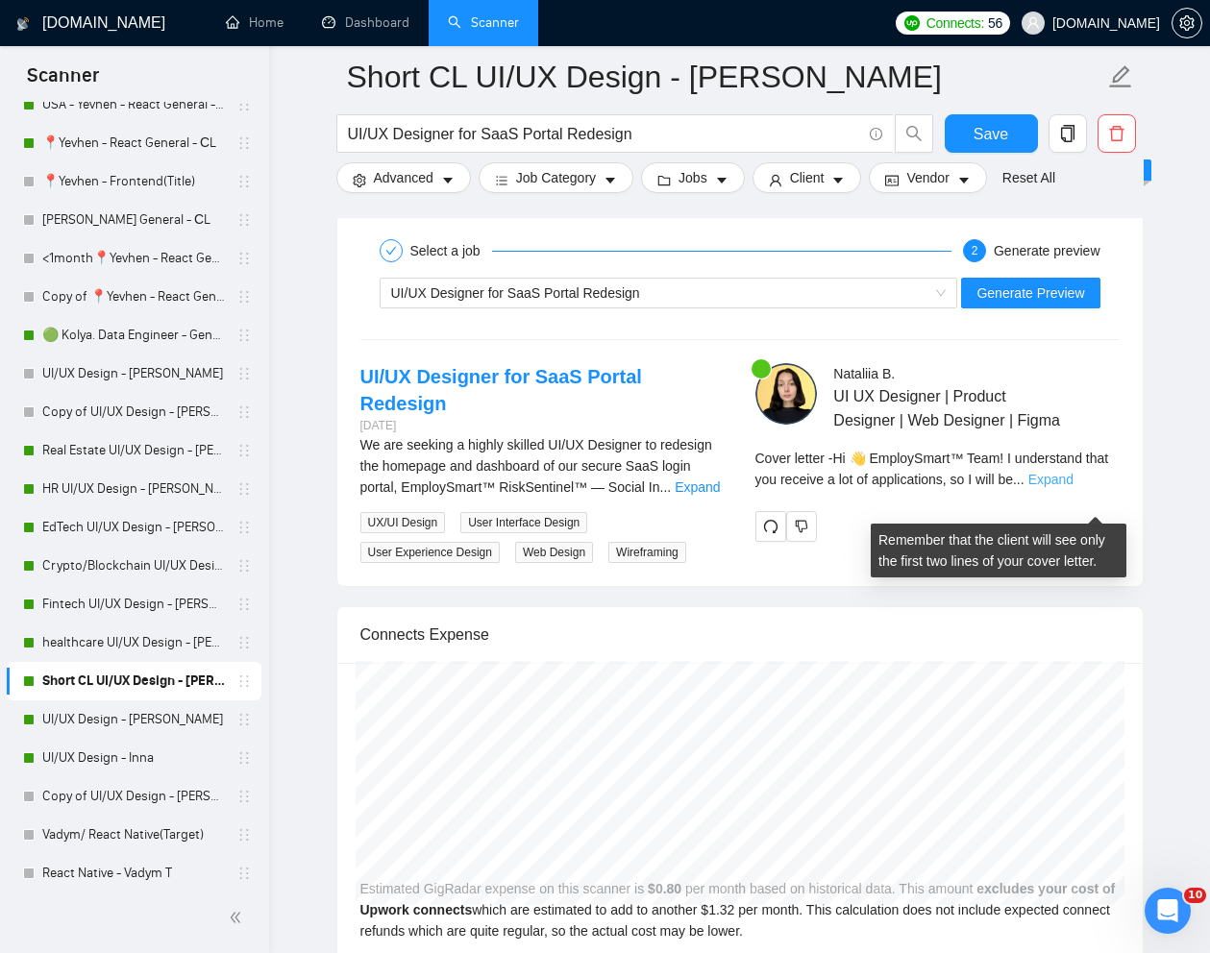
click at [1073, 487] on link "Expand" at bounding box center [1050, 479] width 45 height 15
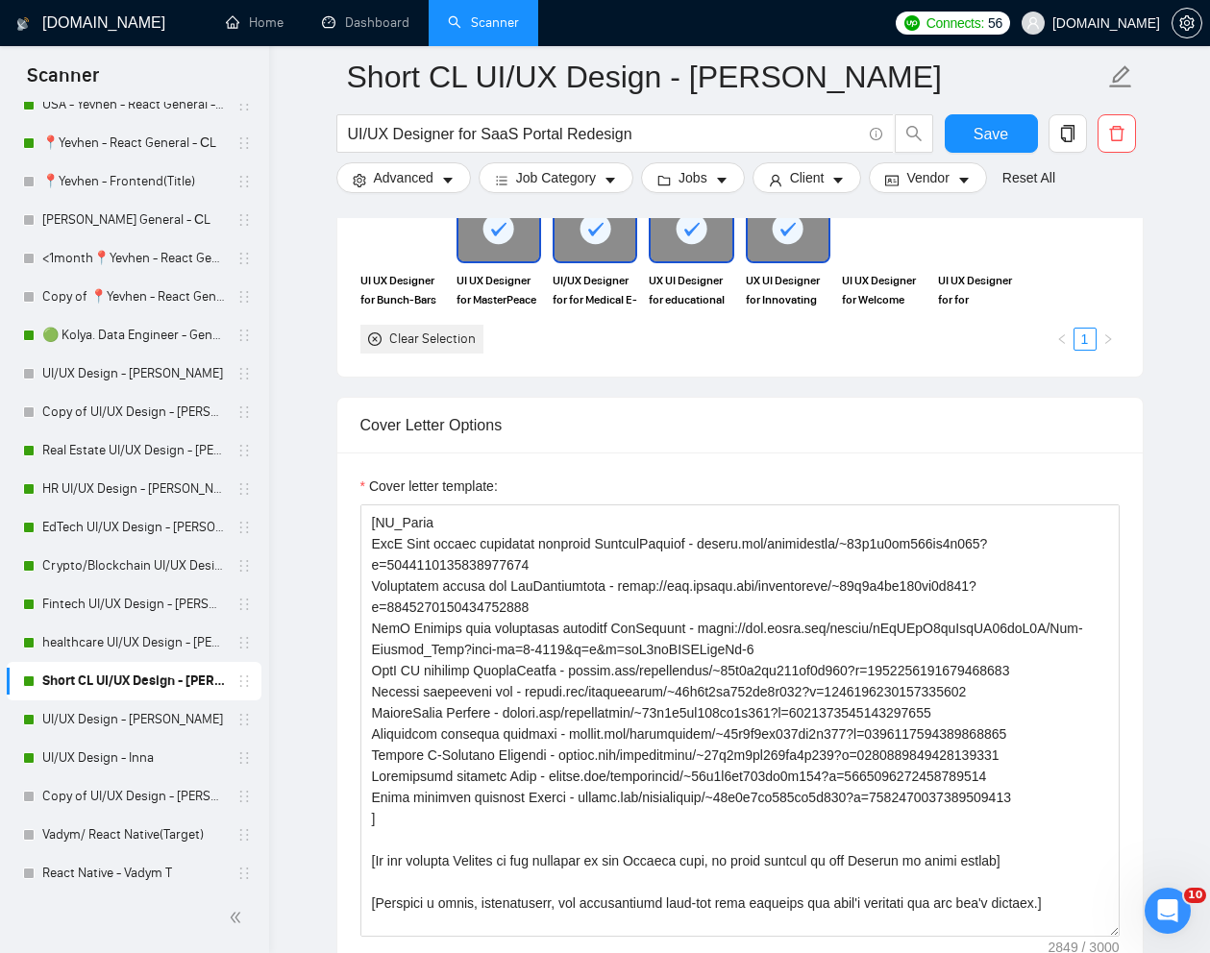
scroll to position [320, 0]
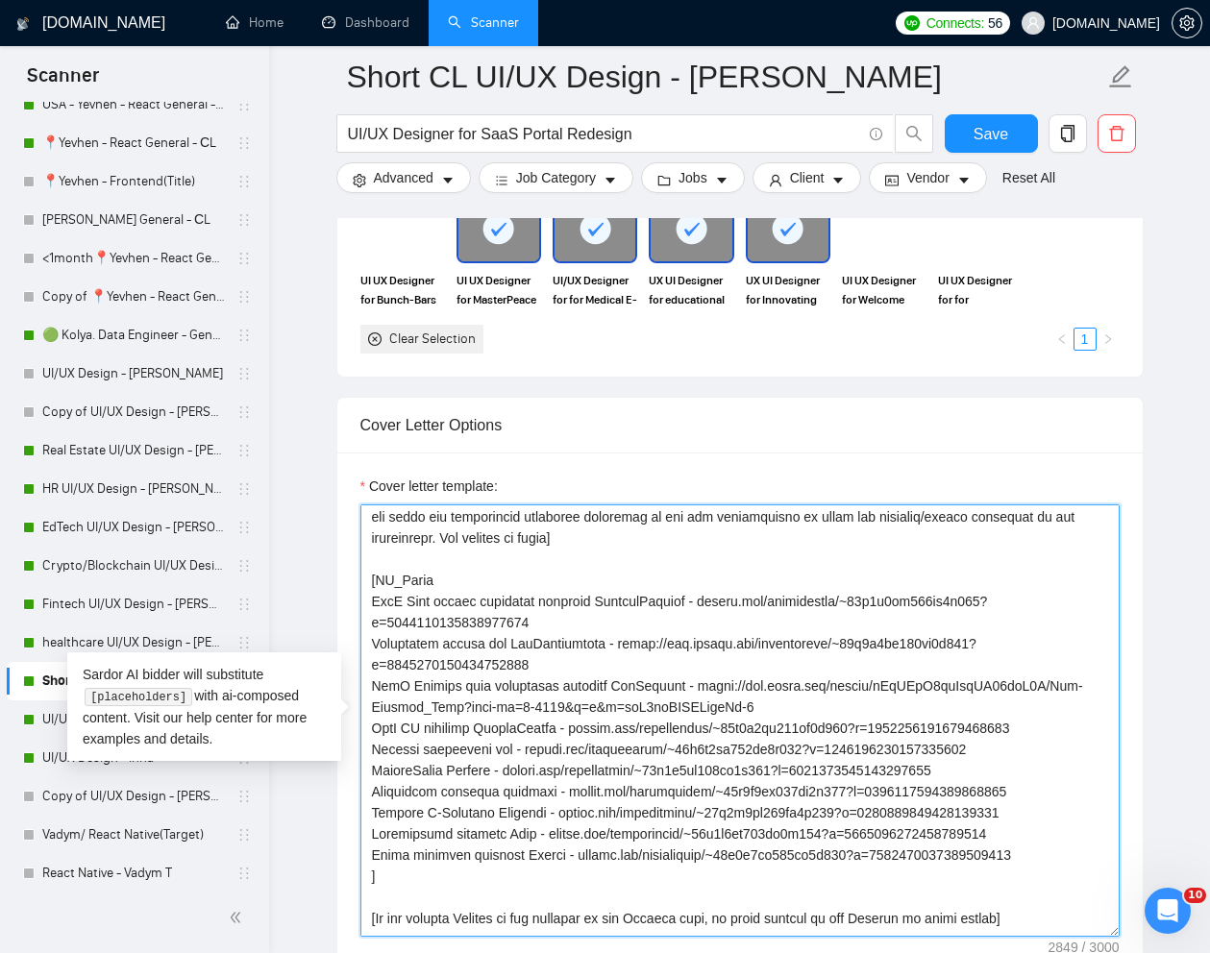
drag, startPoint x: 372, startPoint y: 690, endPoint x: 759, endPoint y: 707, distance: 387.6
click at [759, 707] on textarea "Cover letter template:" at bounding box center [739, 720] width 759 height 432
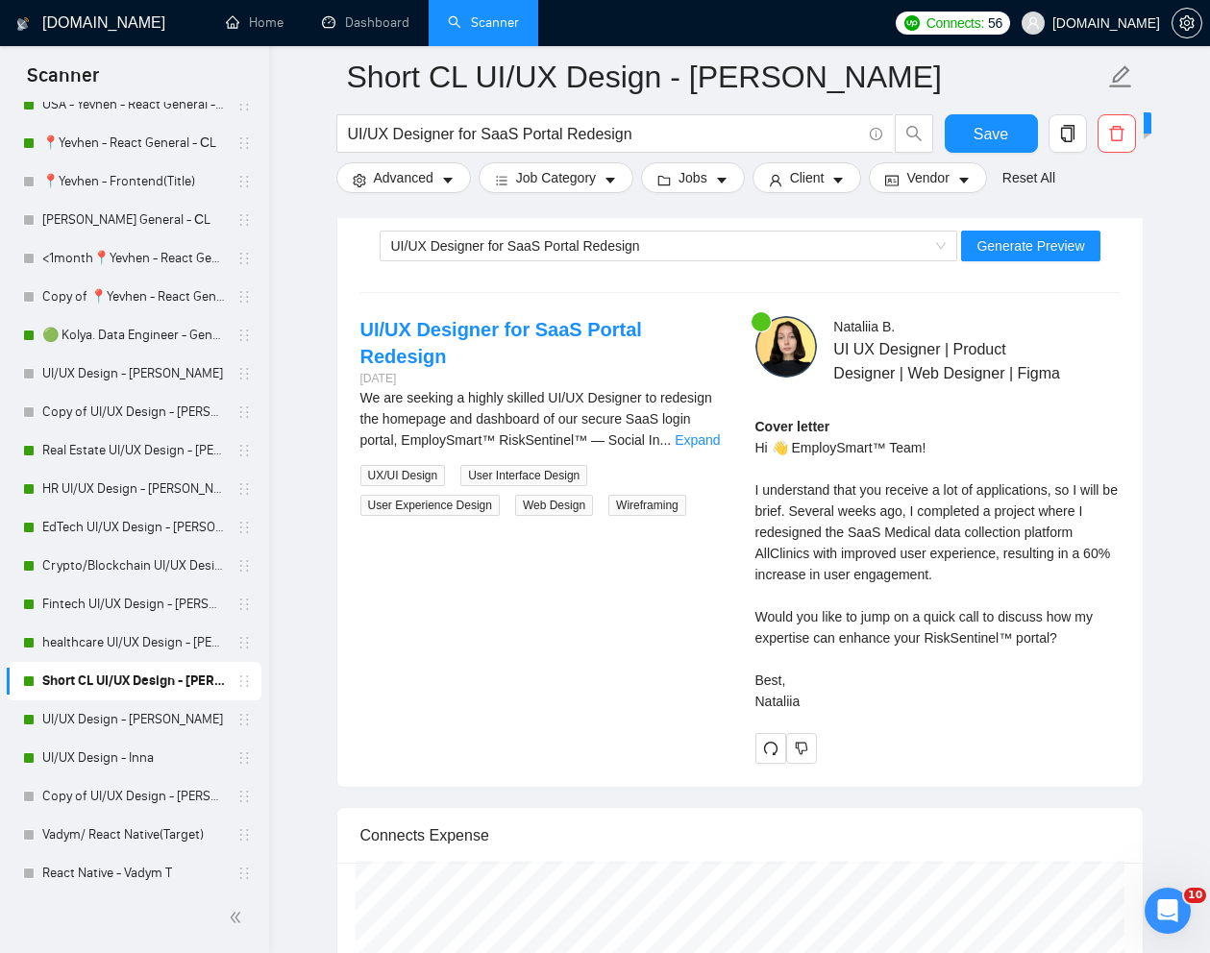
scroll to position [3801, 0]
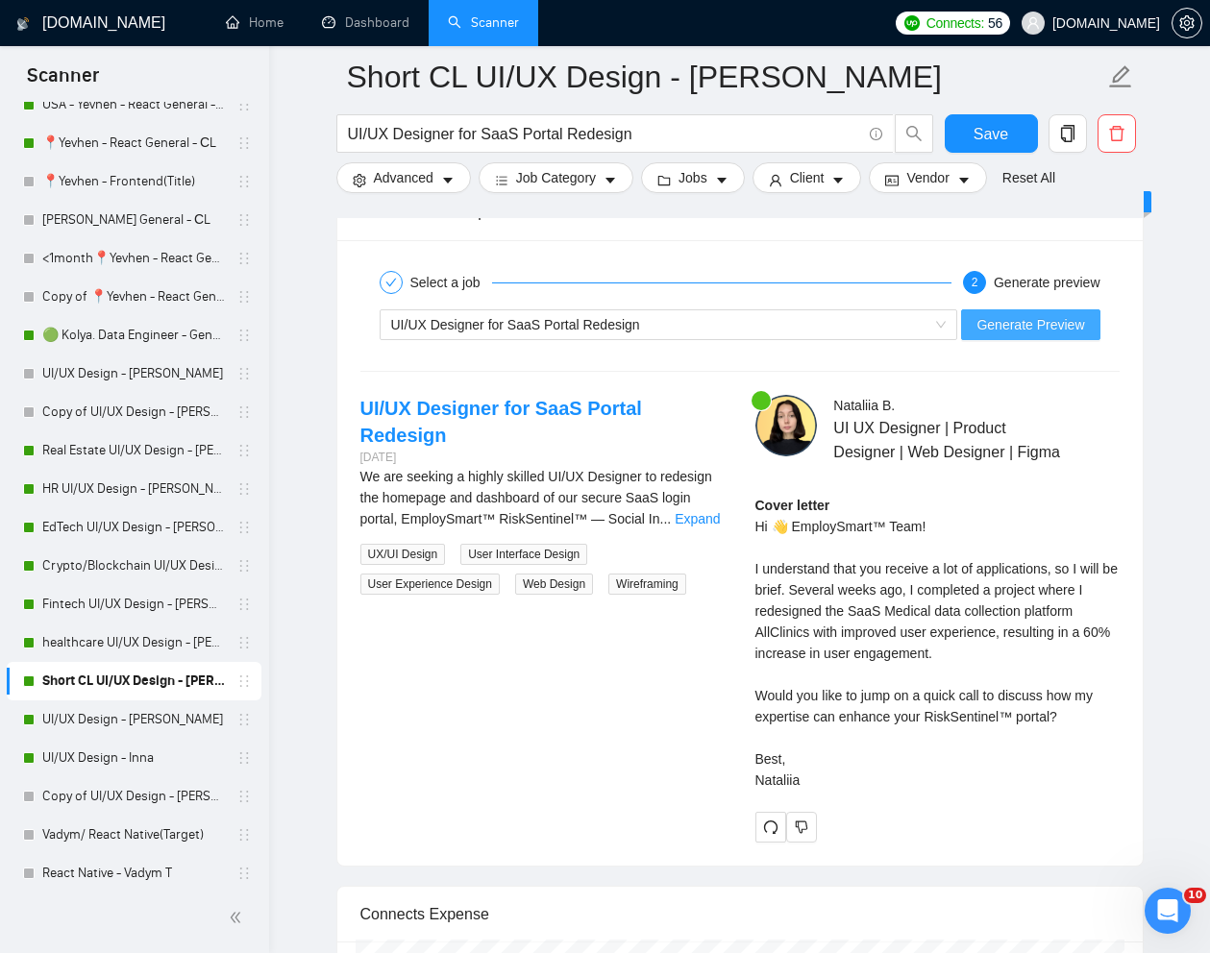
type textarea "[Lorem i dolorsit ametcons adipi eli "Se 👋" doe tempor'i utla et dolorem aliq (…"
click at [1038, 327] on span "Generate Preview" at bounding box center [1030, 324] width 108 height 21
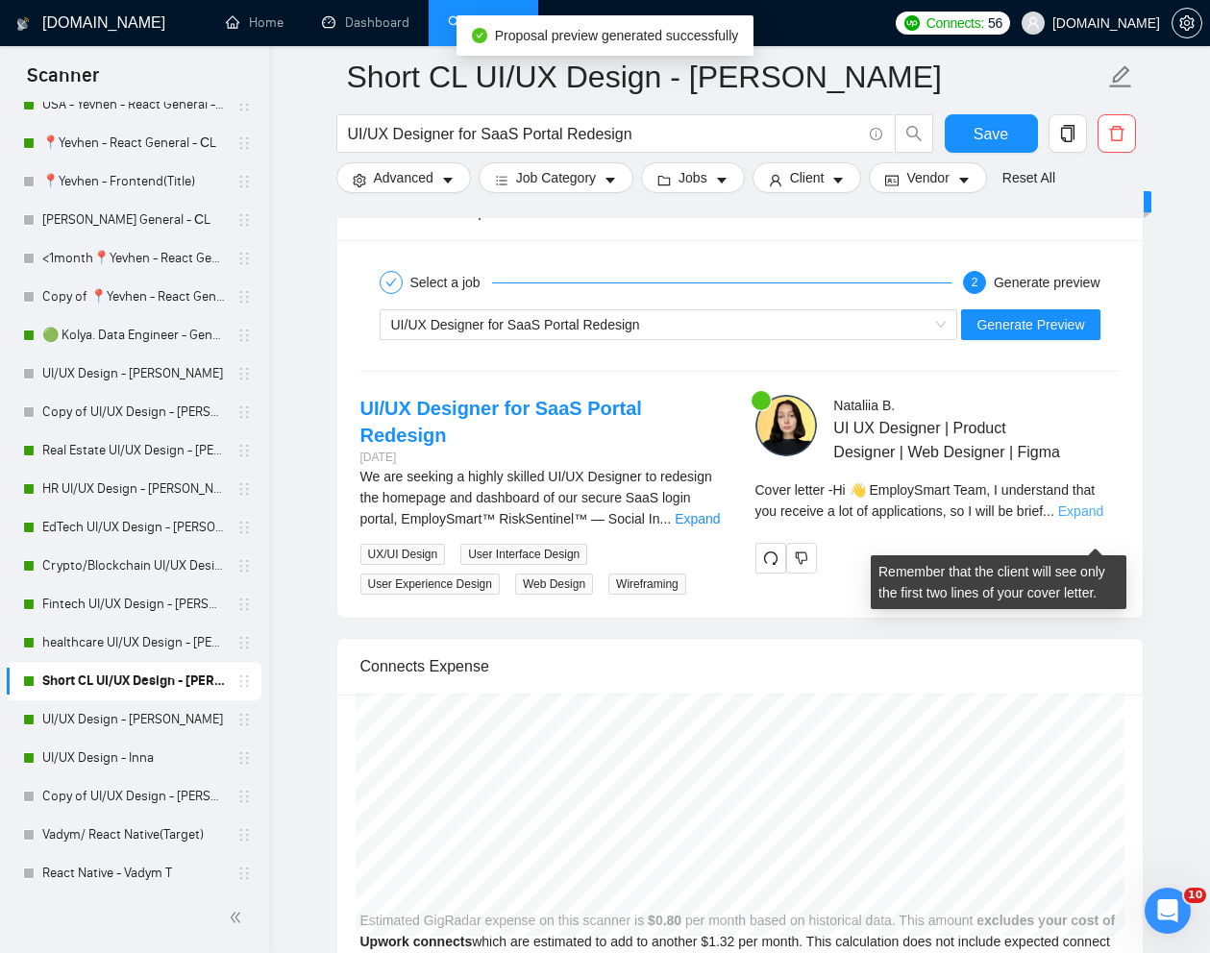
click at [1103, 519] on link "Expand" at bounding box center [1080, 510] width 45 height 15
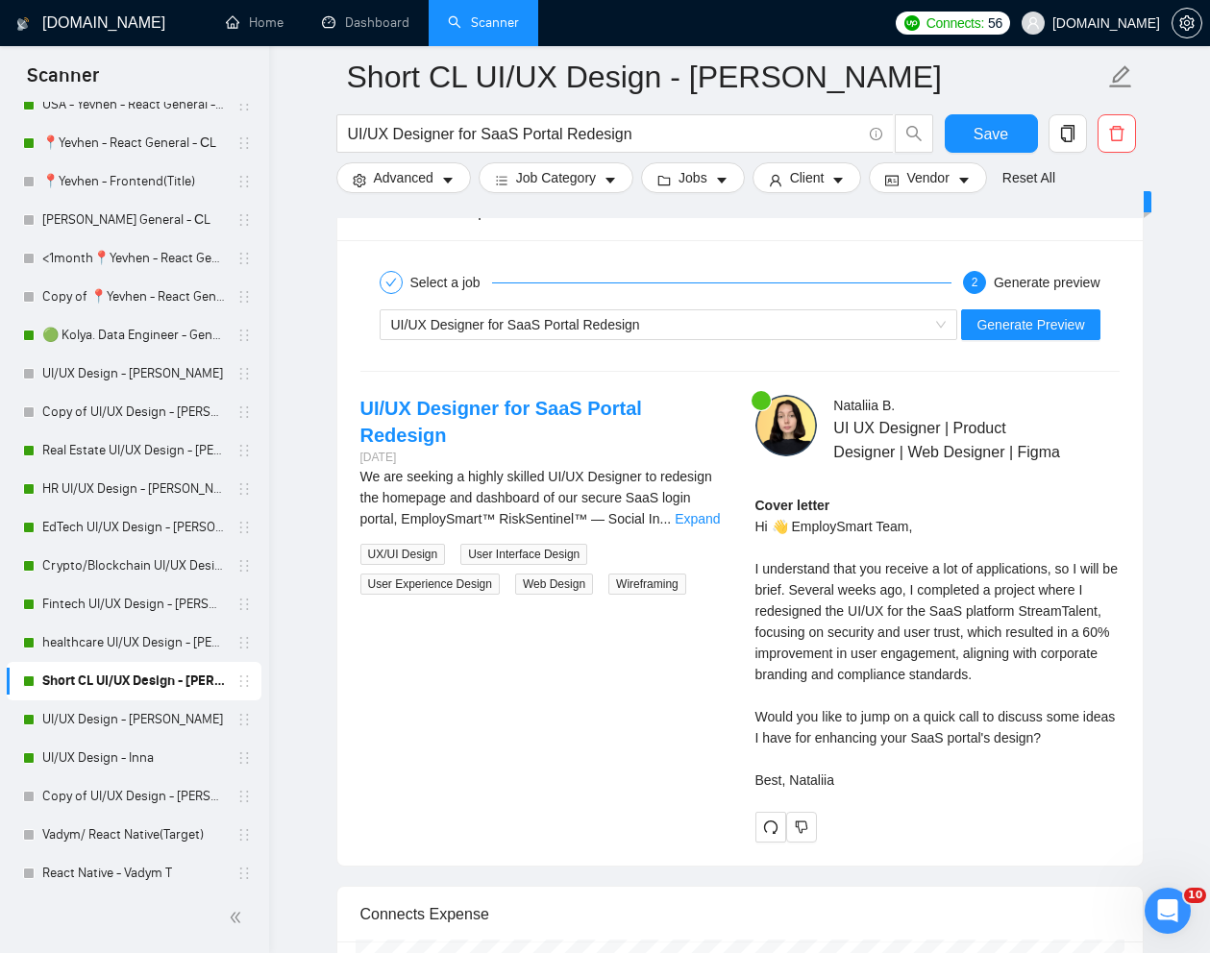
click at [902, 652] on div "Cover letter Hi 👋 EmploySmart Team, I understand that you receive a lot of appl…" at bounding box center [937, 643] width 364 height 296
drag, startPoint x: 813, startPoint y: 614, endPoint x: 986, endPoint y: 760, distance: 226.4
click at [986, 760] on div "Cover letter Hi 👋 EmploySmart Team, I understand that you receive a lot of appl…" at bounding box center [937, 643] width 364 height 296
click at [908, 700] on div "Cover letter Hi 👋 EmploySmart Team, I understand that you receive a lot of appl…" at bounding box center [937, 643] width 364 height 296
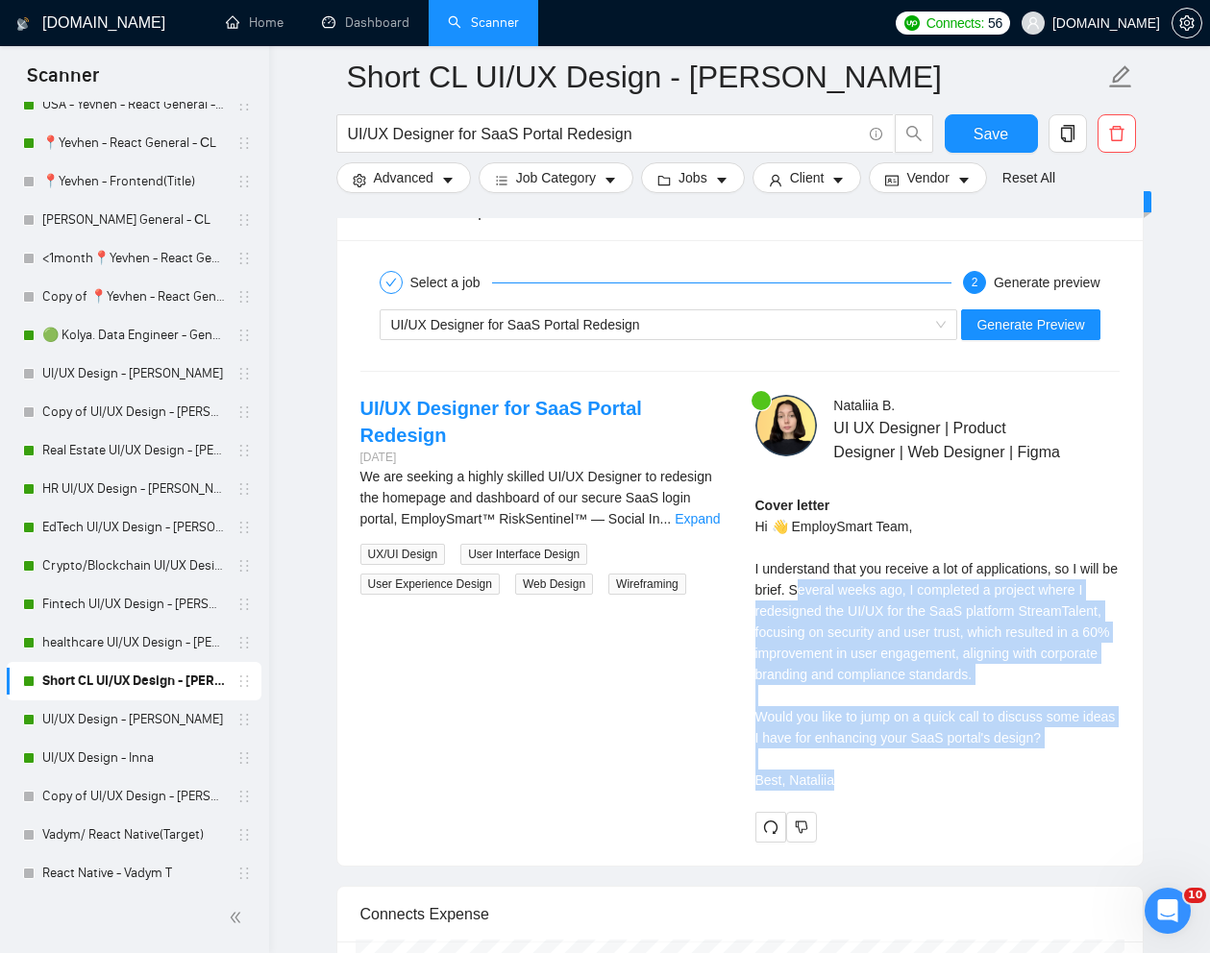
drag, startPoint x: 815, startPoint y: 613, endPoint x: 898, endPoint y: 814, distance: 217.5
click at [898, 791] on div "Cover letter Hi 👋 EmploySmart Team, I understand that you receive a lot of appl…" at bounding box center [937, 643] width 364 height 296
copy div "[PERSON_NAME] ago, I completed a project where I redesigned the UI/UX for the S…"
